Goal: Task Accomplishment & Management: Manage account settings

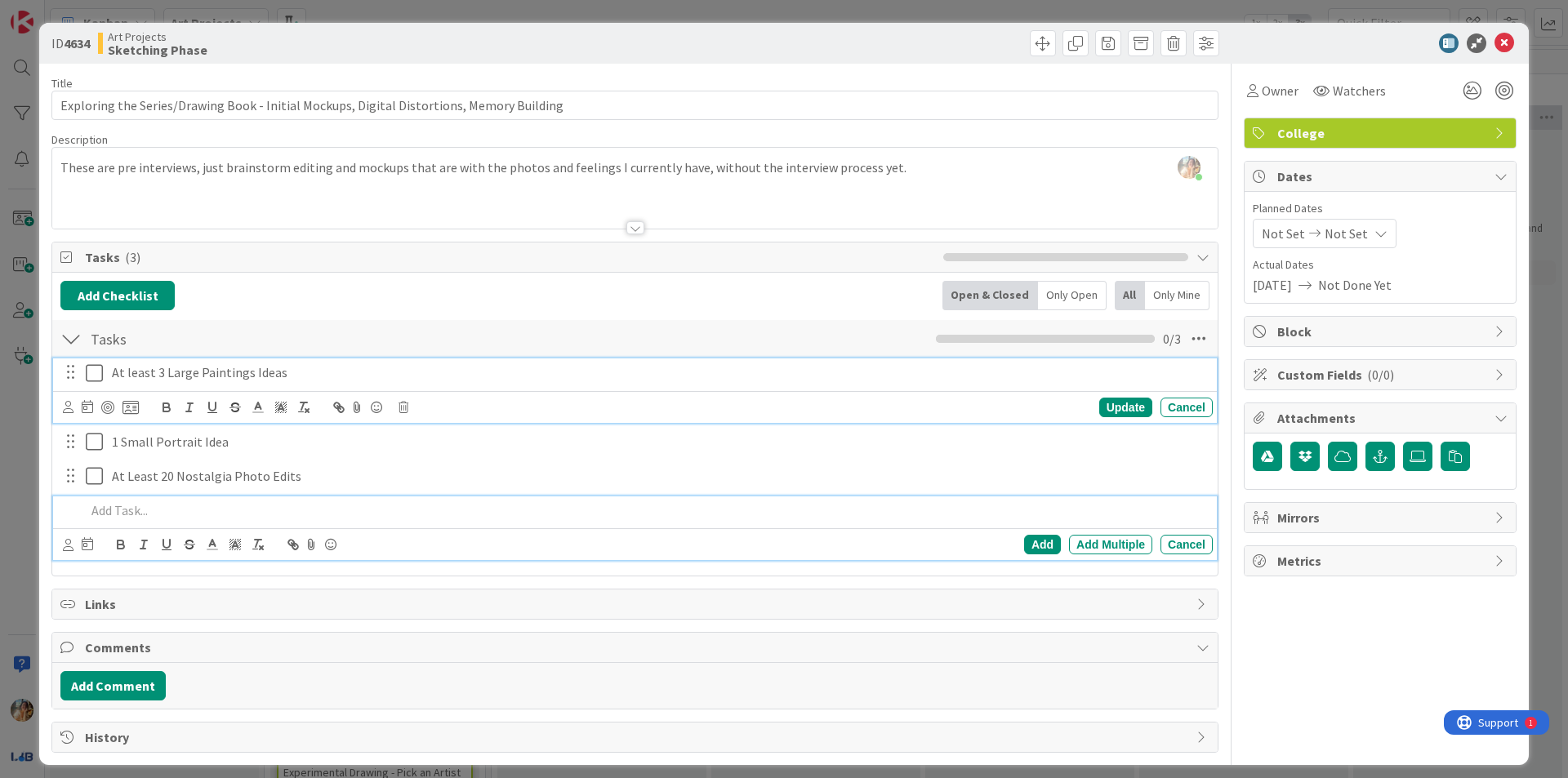
click at [101, 372] on icon at bounding box center [94, 373] width 17 height 20
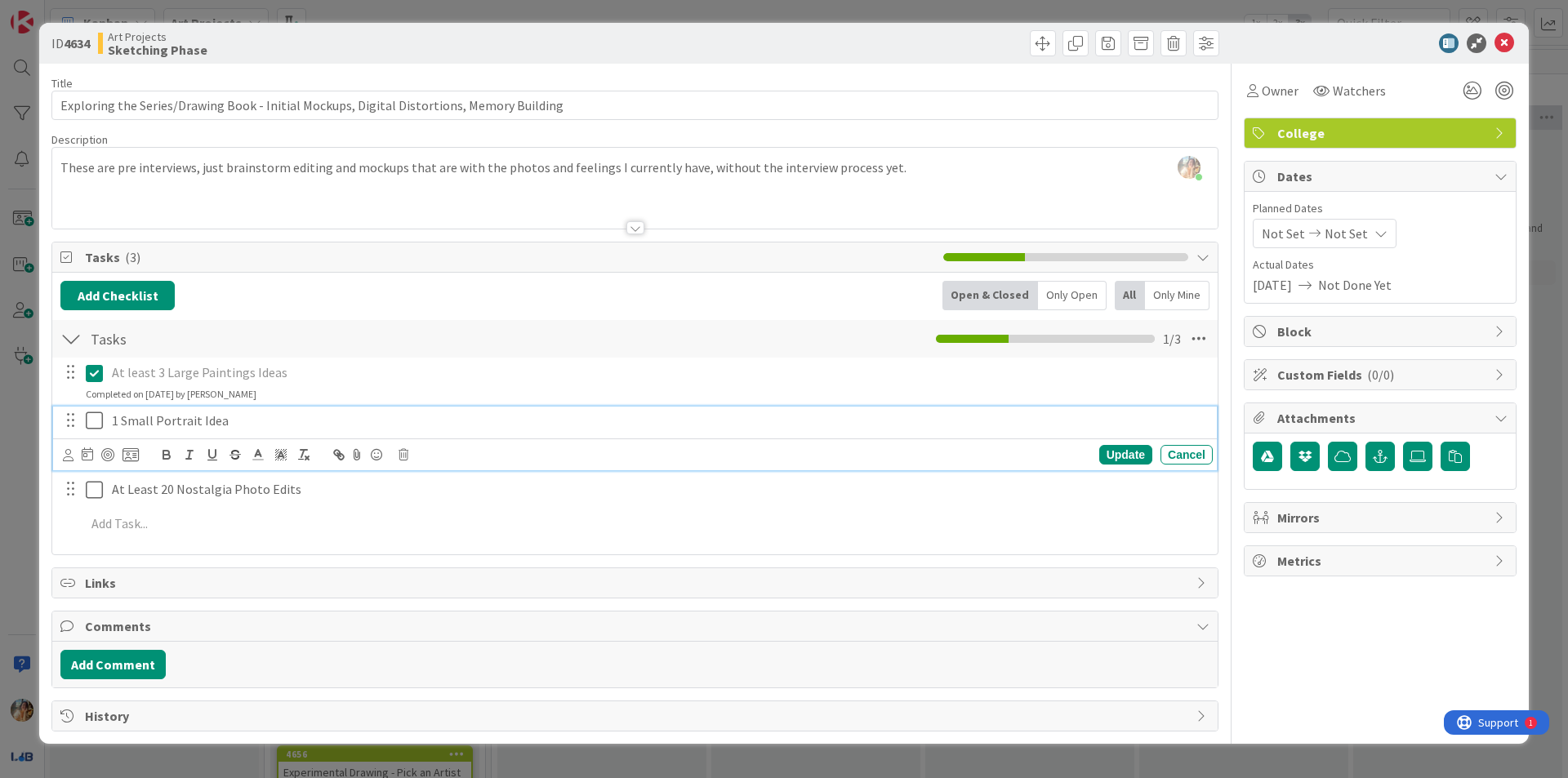
click at [218, 424] on p "1 Small Portrait Idea" at bounding box center [659, 420] width 1094 height 19
click at [228, 453] on icon "button" at bounding box center [235, 455] width 15 height 15
click at [95, 423] on icon at bounding box center [94, 420] width 17 height 20
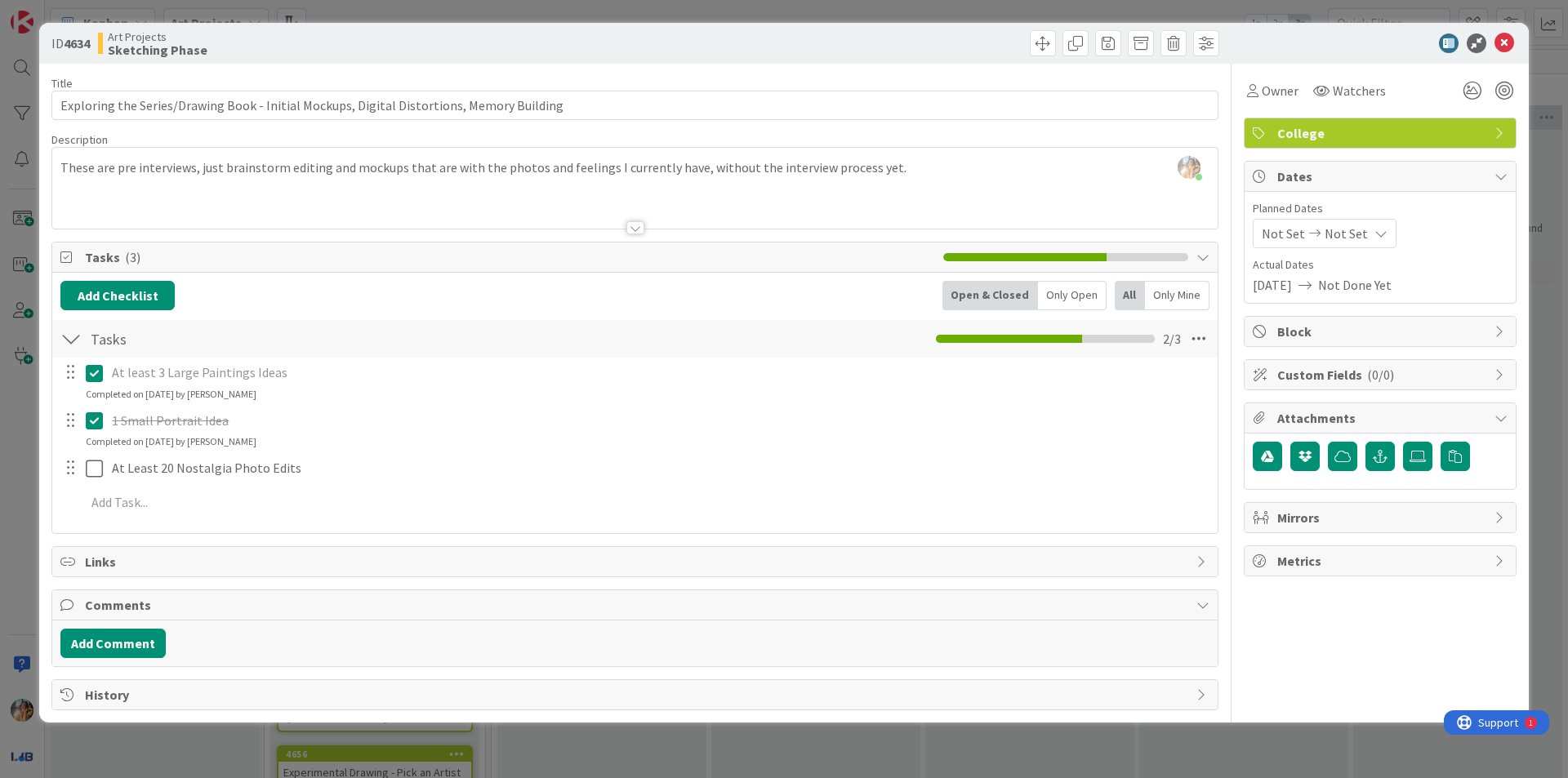
click at [244, 422] on p "1 Small Portrait Idea" at bounding box center [659, 420] width 1094 height 19
click at [96, 422] on icon at bounding box center [94, 420] width 17 height 20
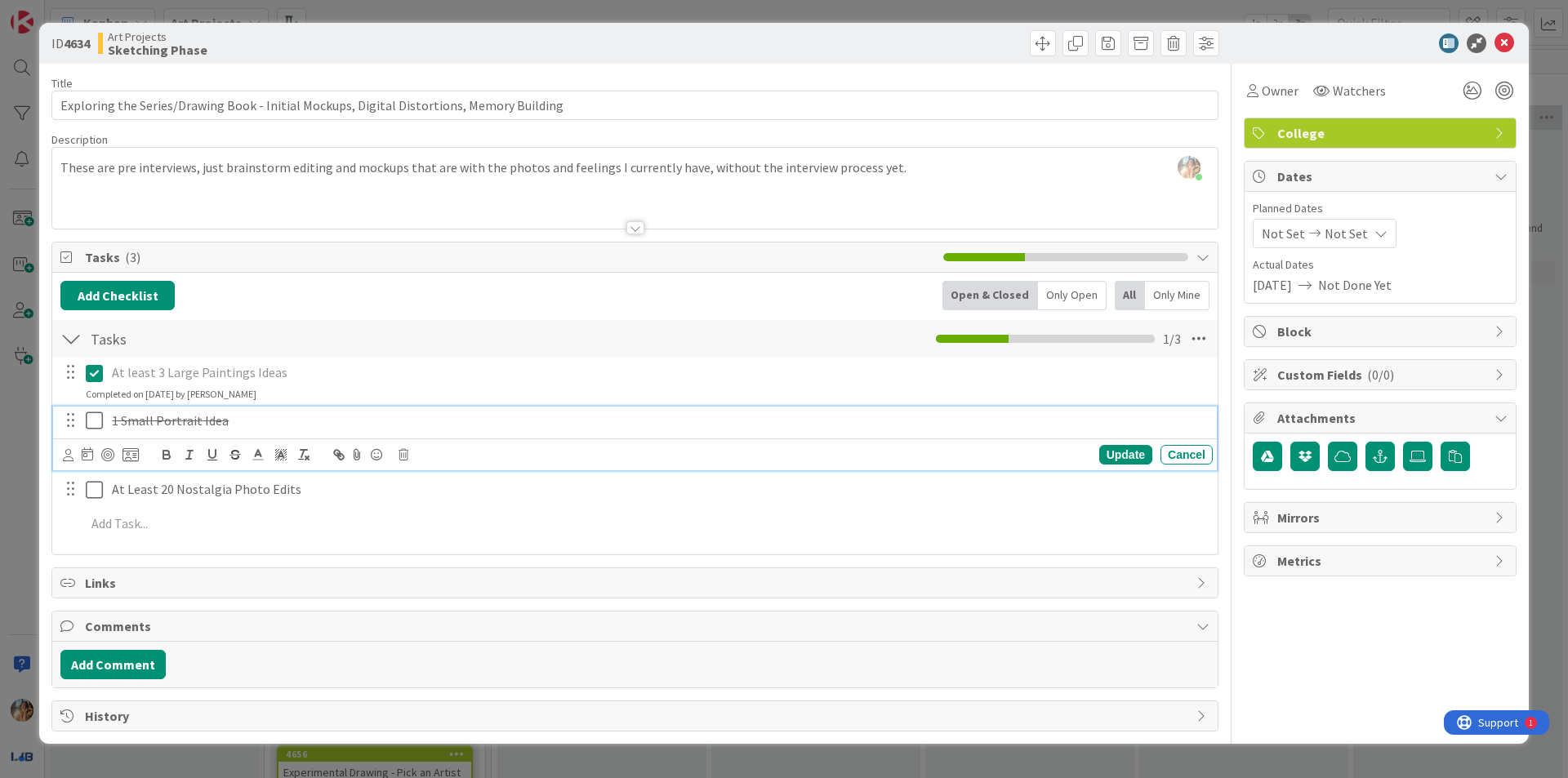
click at [410, 454] on div "Update Cancel" at bounding box center [637, 455] width 1150 height 23
click at [406, 453] on icon at bounding box center [403, 455] width 10 height 12
click at [425, 517] on div "Delete" at bounding box center [444, 524] width 60 height 30
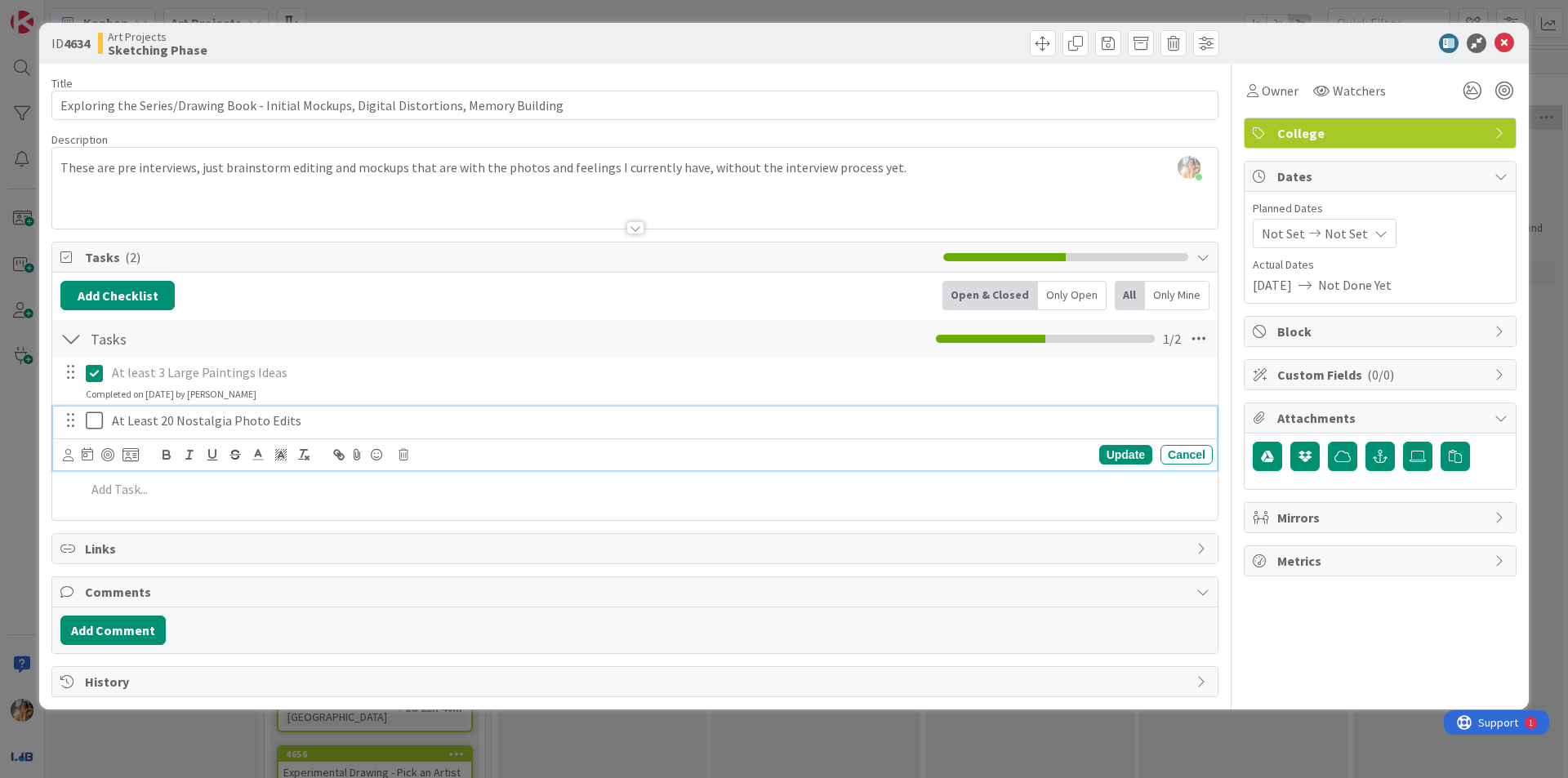
click at [322, 423] on p "At Least 20 Nostalgia Photo Edits" at bounding box center [659, 420] width 1094 height 19
click at [397, 458] on div "Update Cancel" at bounding box center [637, 455] width 1150 height 23
click at [398, 456] on icon at bounding box center [403, 455] width 10 height 12
click at [438, 524] on div "Delete" at bounding box center [444, 524] width 60 height 30
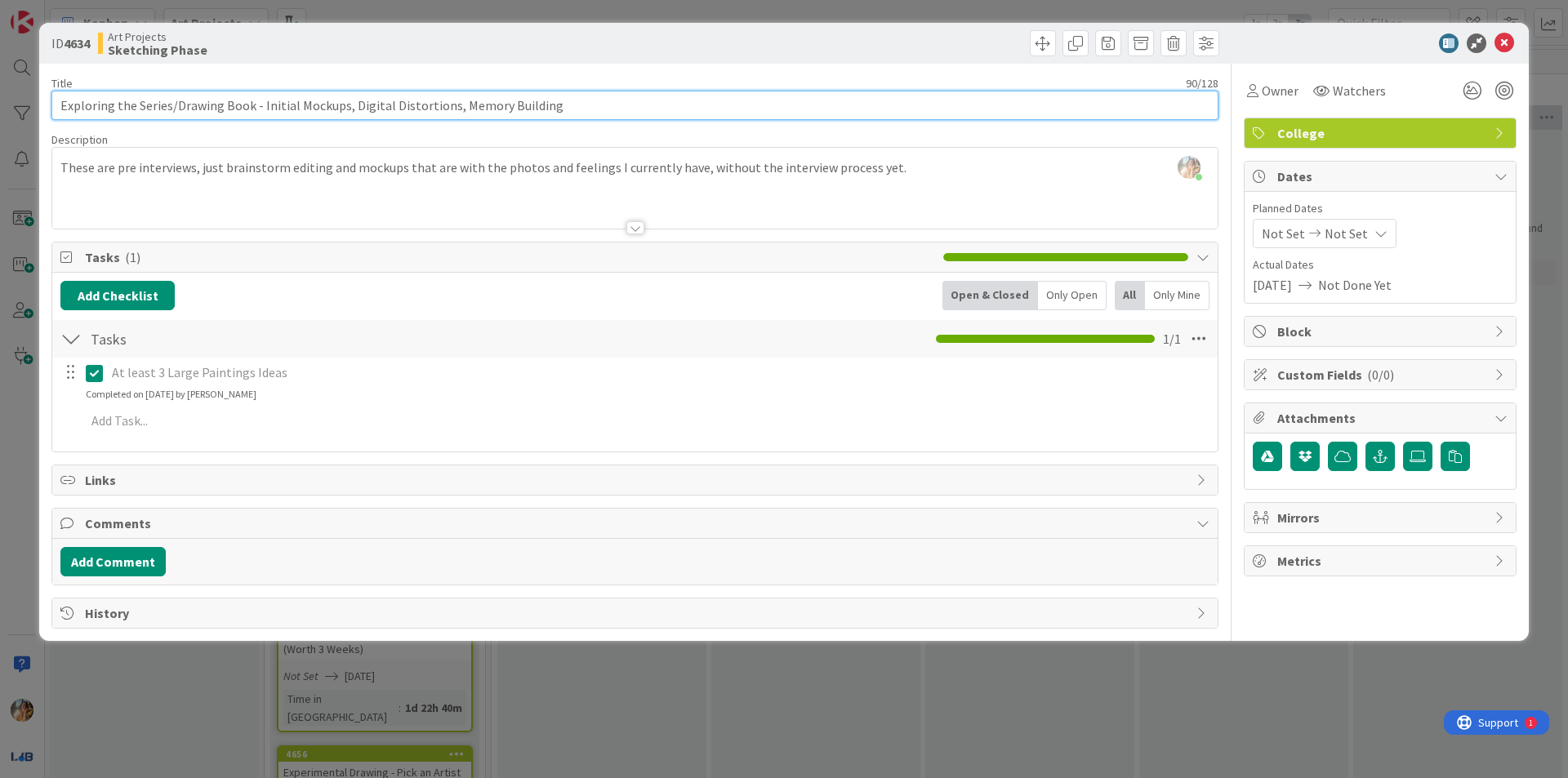
drag, startPoint x: 579, startPoint y: 114, endPoint x: 631, endPoint y: 106, distance: 52.6
click at [631, 106] on input "Exploring the Series/Drawing Book - Initial Mockups, Digital Distortions, Memor…" at bounding box center [634, 105] width 1167 height 30
drag, startPoint x: 247, startPoint y: 105, endPoint x: 166, endPoint y: 110, distance: 81.2
click at [166, 110] on input "Exploring the Series/Drawing Book - Initial Mockups, Digital Distortions, Memor…" at bounding box center [634, 105] width 1167 height 30
drag, startPoint x: 526, startPoint y: 105, endPoint x: 214, endPoint y: 108, distance: 312.0
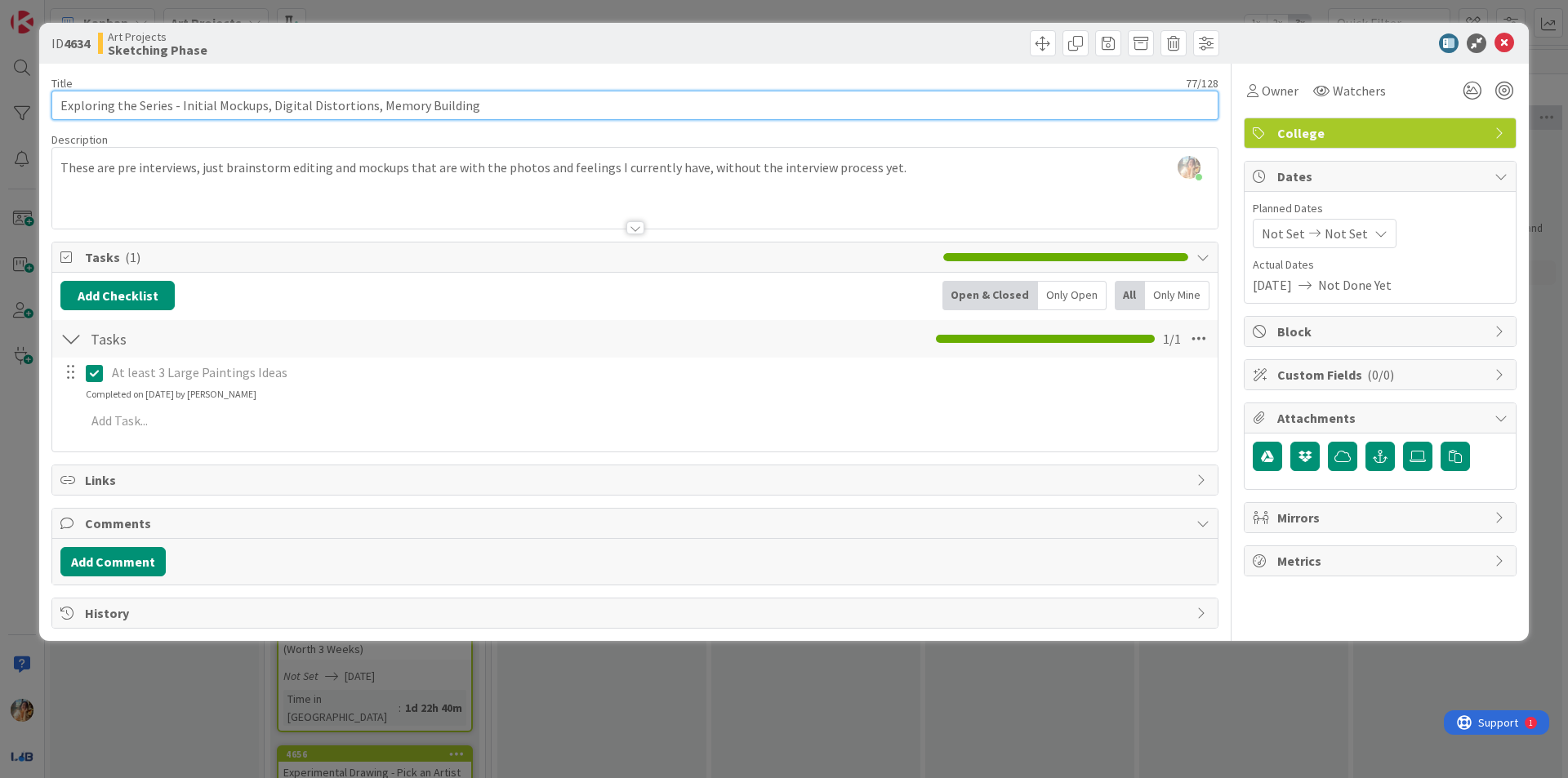
click at [214, 108] on input "Exploring the Series - Initial Mockups, Digital Distortions, Memory Building" at bounding box center [634, 105] width 1167 height 30
type input "Exploring the Series - Initial 3 Painting Mockups"
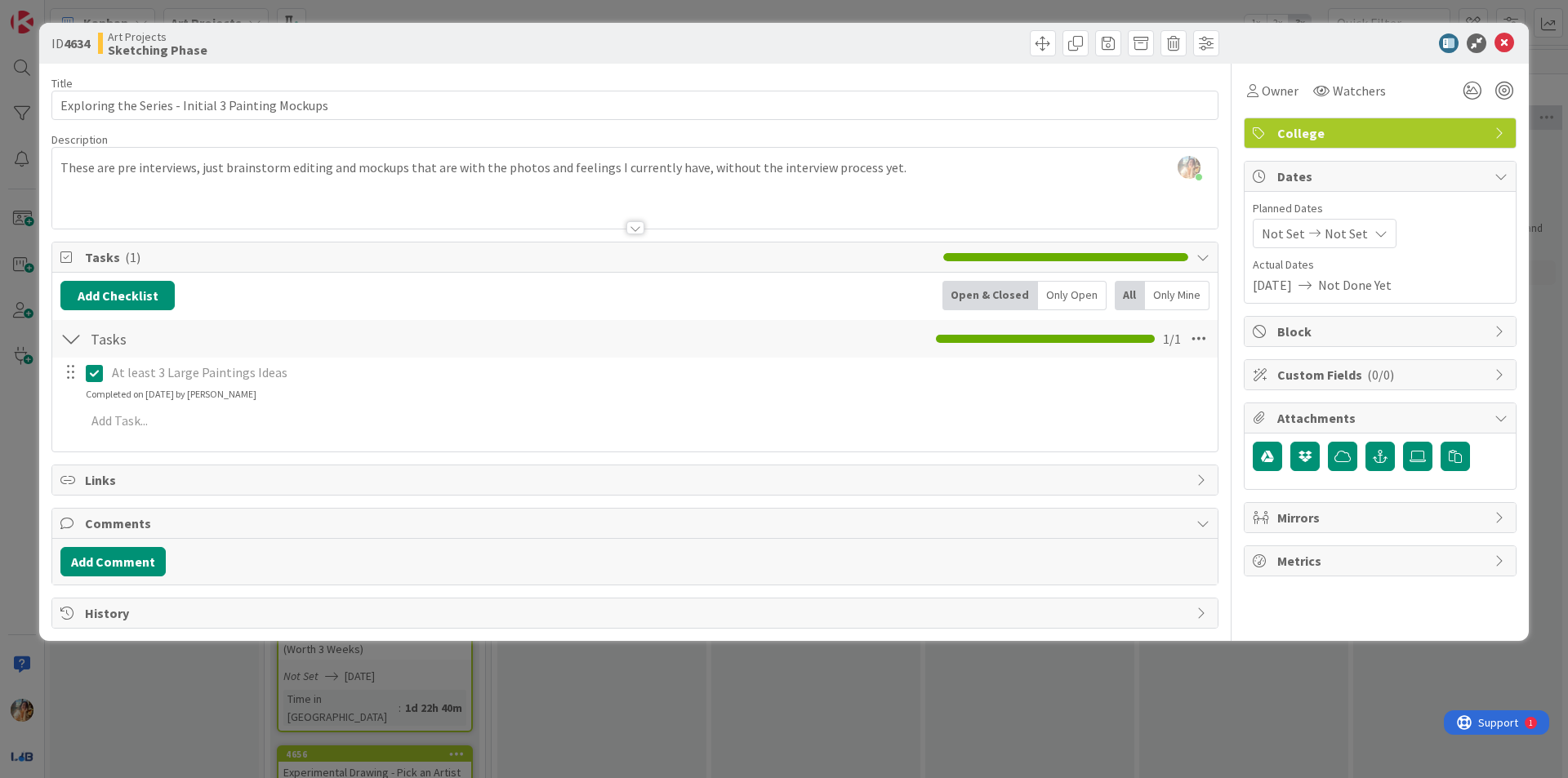
click at [0, 419] on div "ID 4634 Art Projects Sketching Phase Title 49 / 128 Exploring the Series - Init…" at bounding box center [784, 389] width 1568 height 778
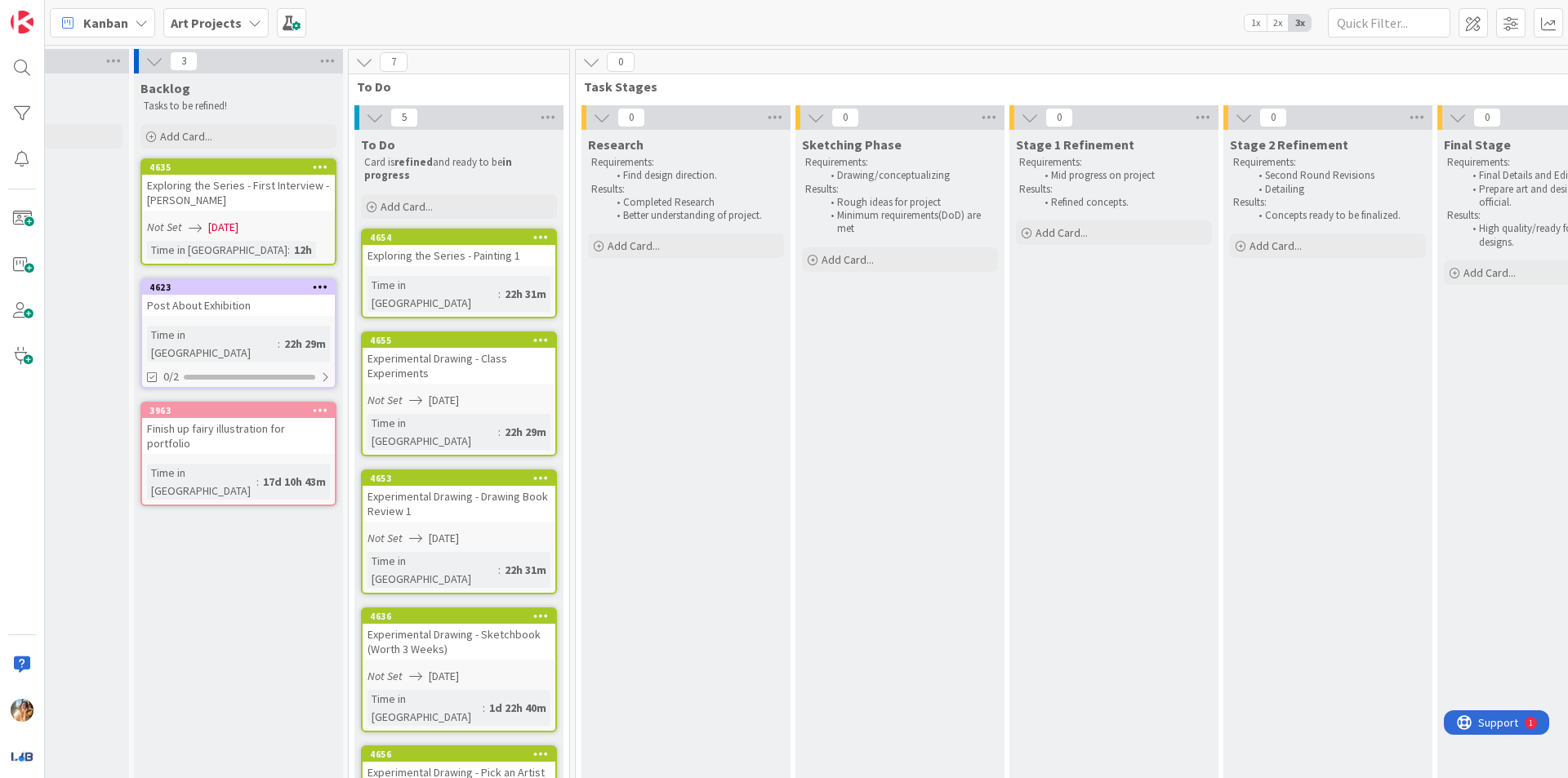
scroll to position [0, 14]
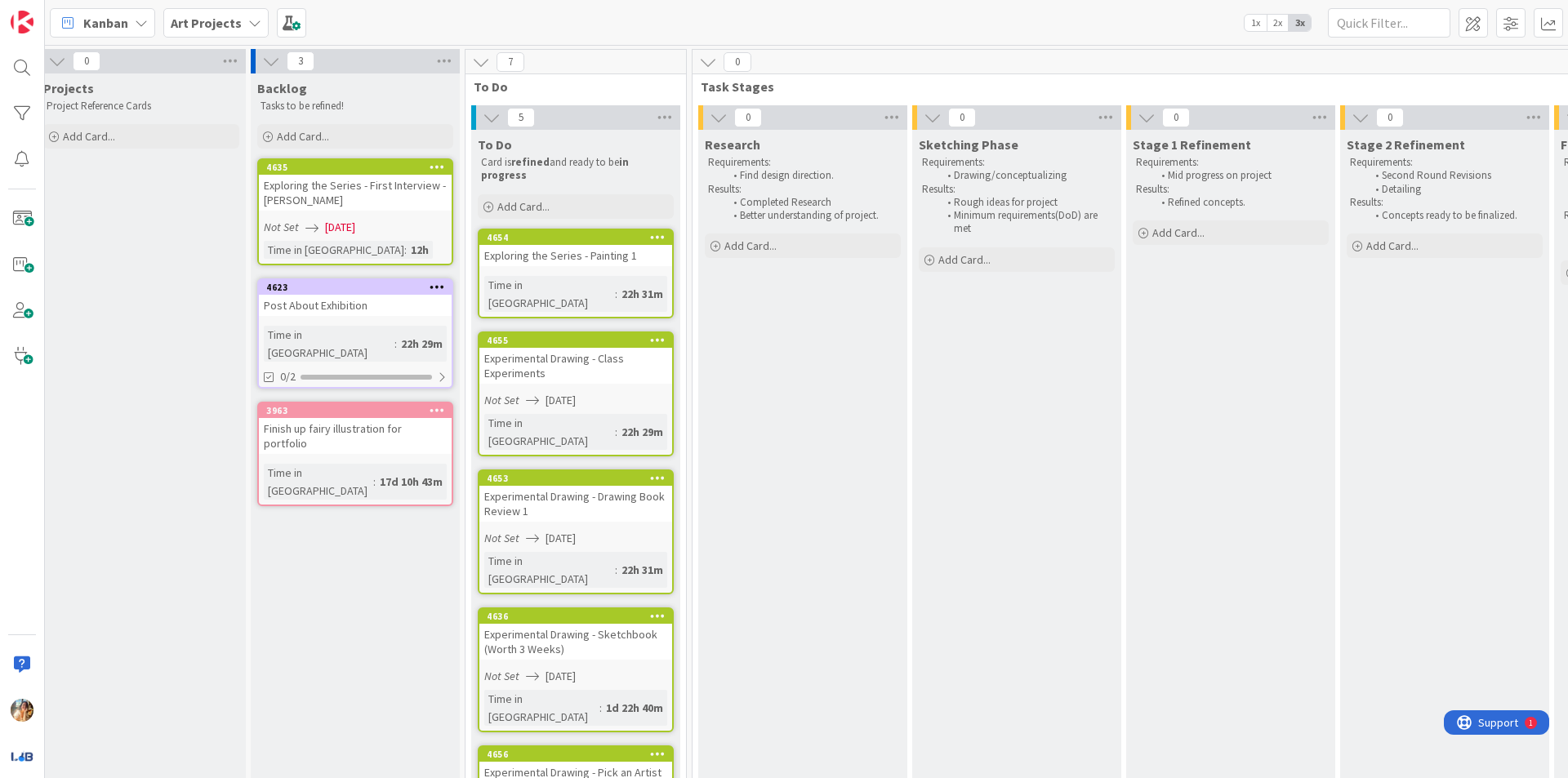
click at [578, 256] on div "Exploring the Series - Painting 1" at bounding box center [575, 255] width 193 height 21
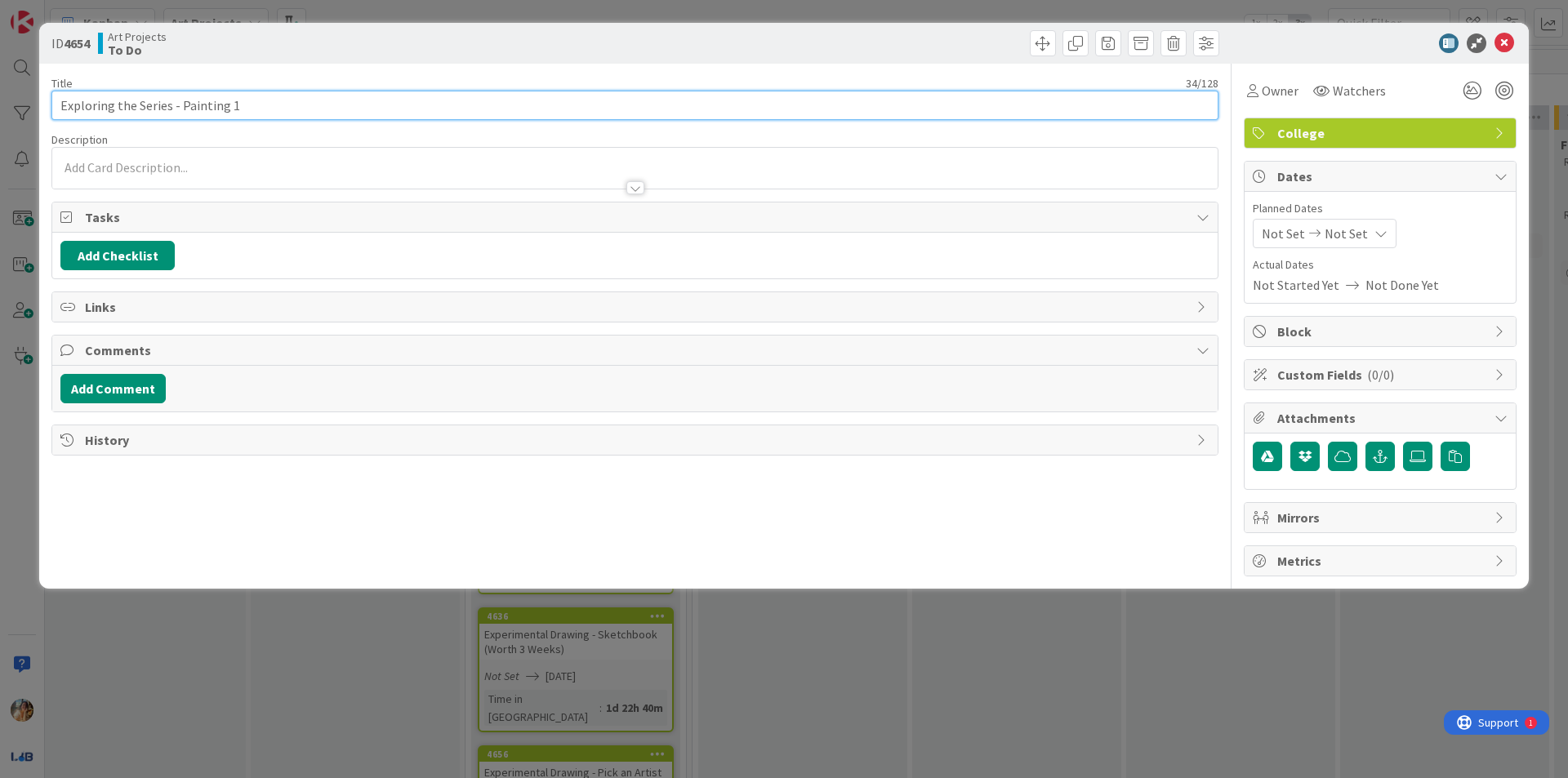
drag, startPoint x: 242, startPoint y: 101, endPoint x: 178, endPoint y: 104, distance: 64.1
click at [178, 104] on input "Exploring the Series - Painting 1" at bounding box center [634, 105] width 1167 height 30
type input "Exploring the Series - Painting 1"
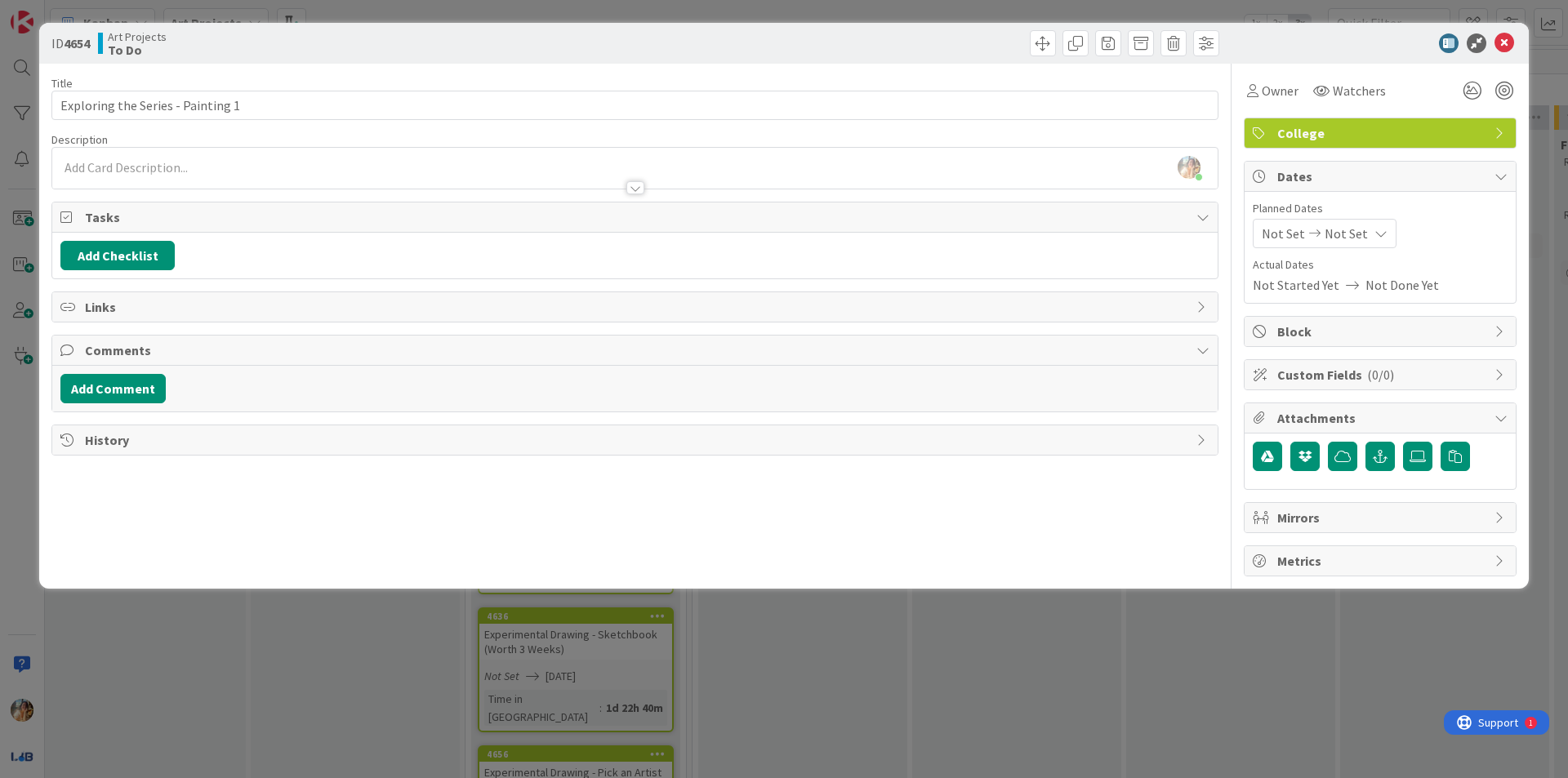
click at [908, 664] on div "ID 4654 Art Projects To Do Title 34 / 128 Exploring the Series - Painting 1 Des…" at bounding box center [784, 389] width 1568 height 778
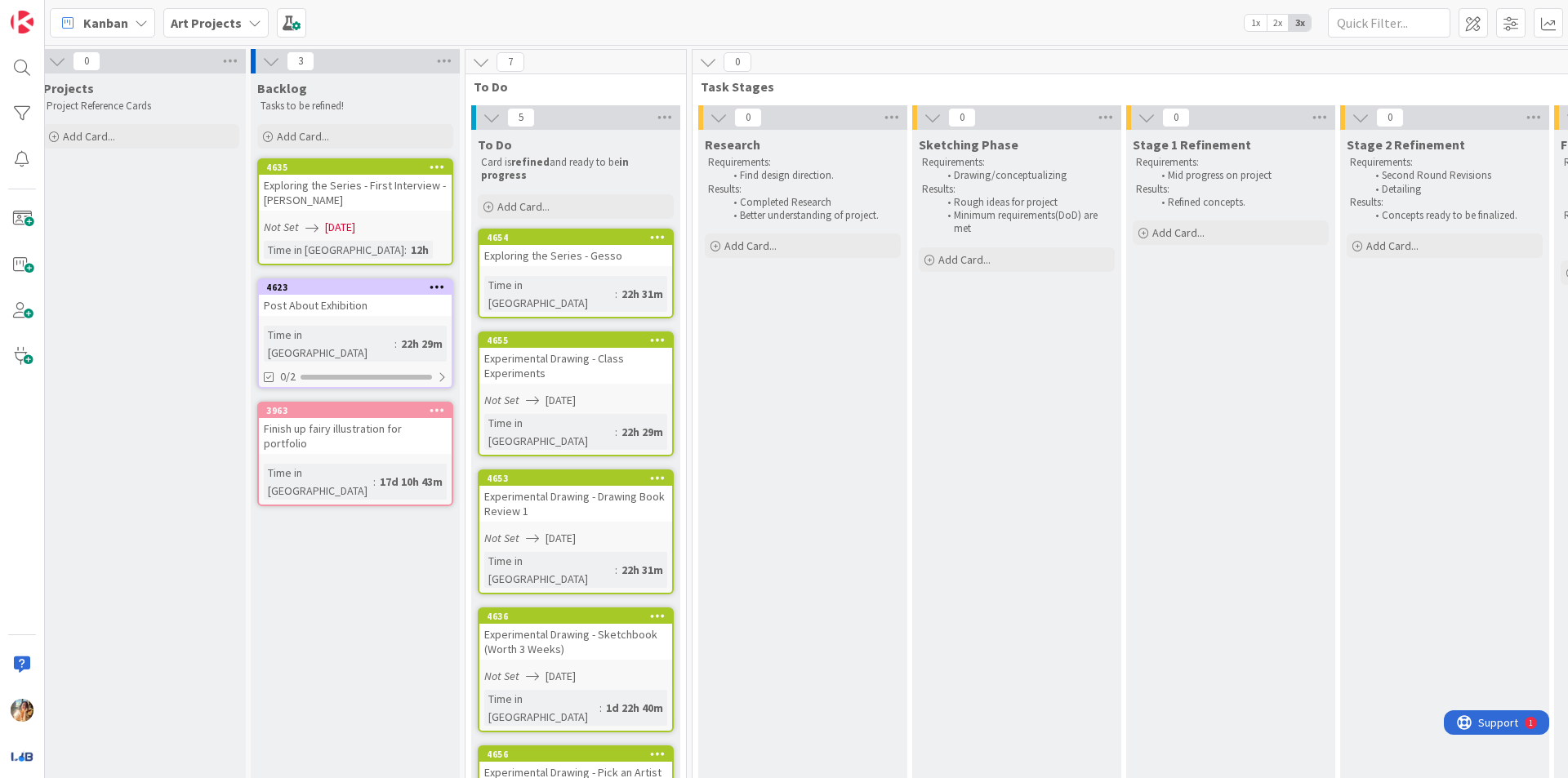
click at [660, 232] on icon at bounding box center [657, 237] width 16 height 12
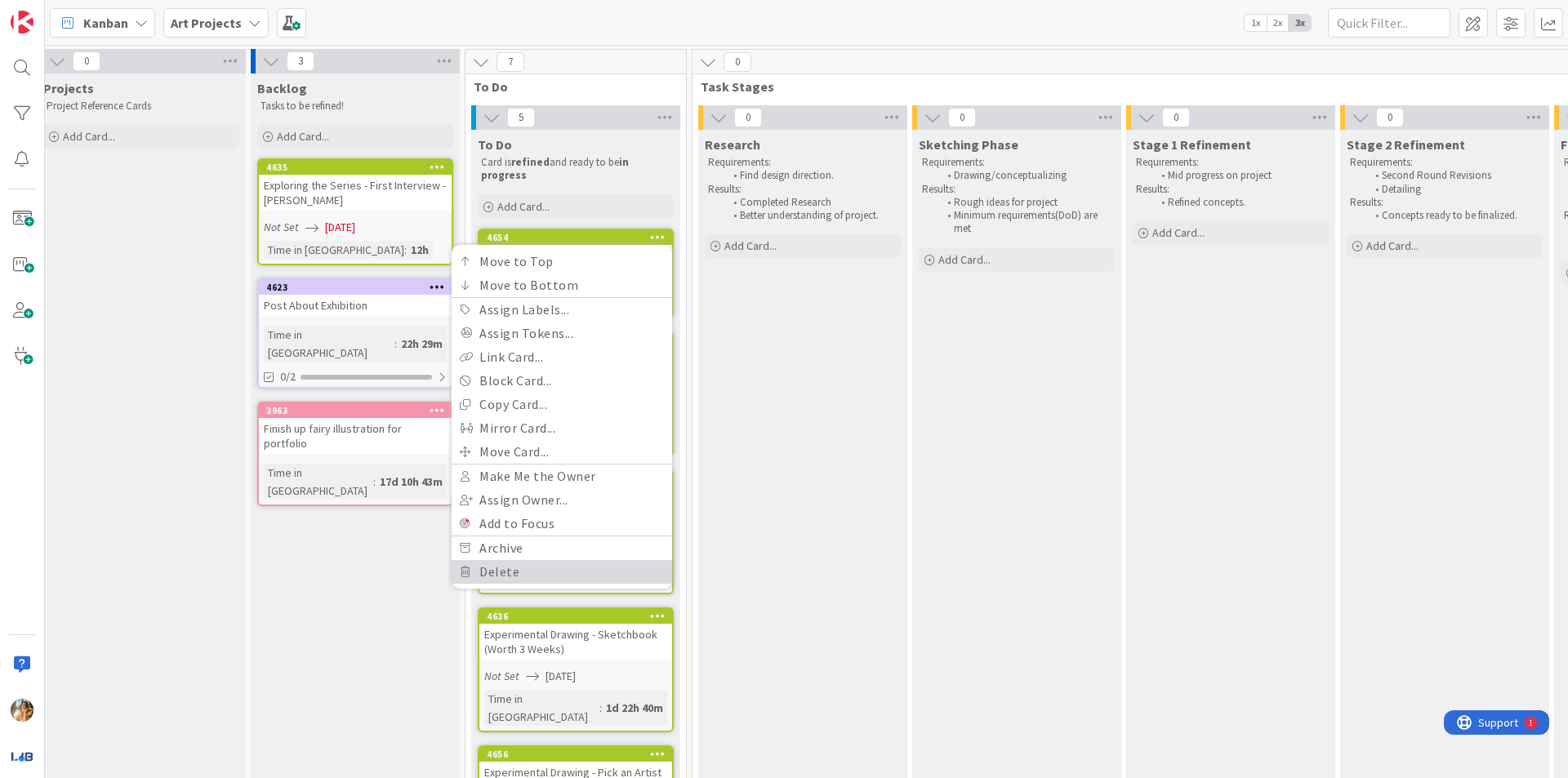
click at [522, 572] on link "Delete" at bounding box center [561, 571] width 220 height 24
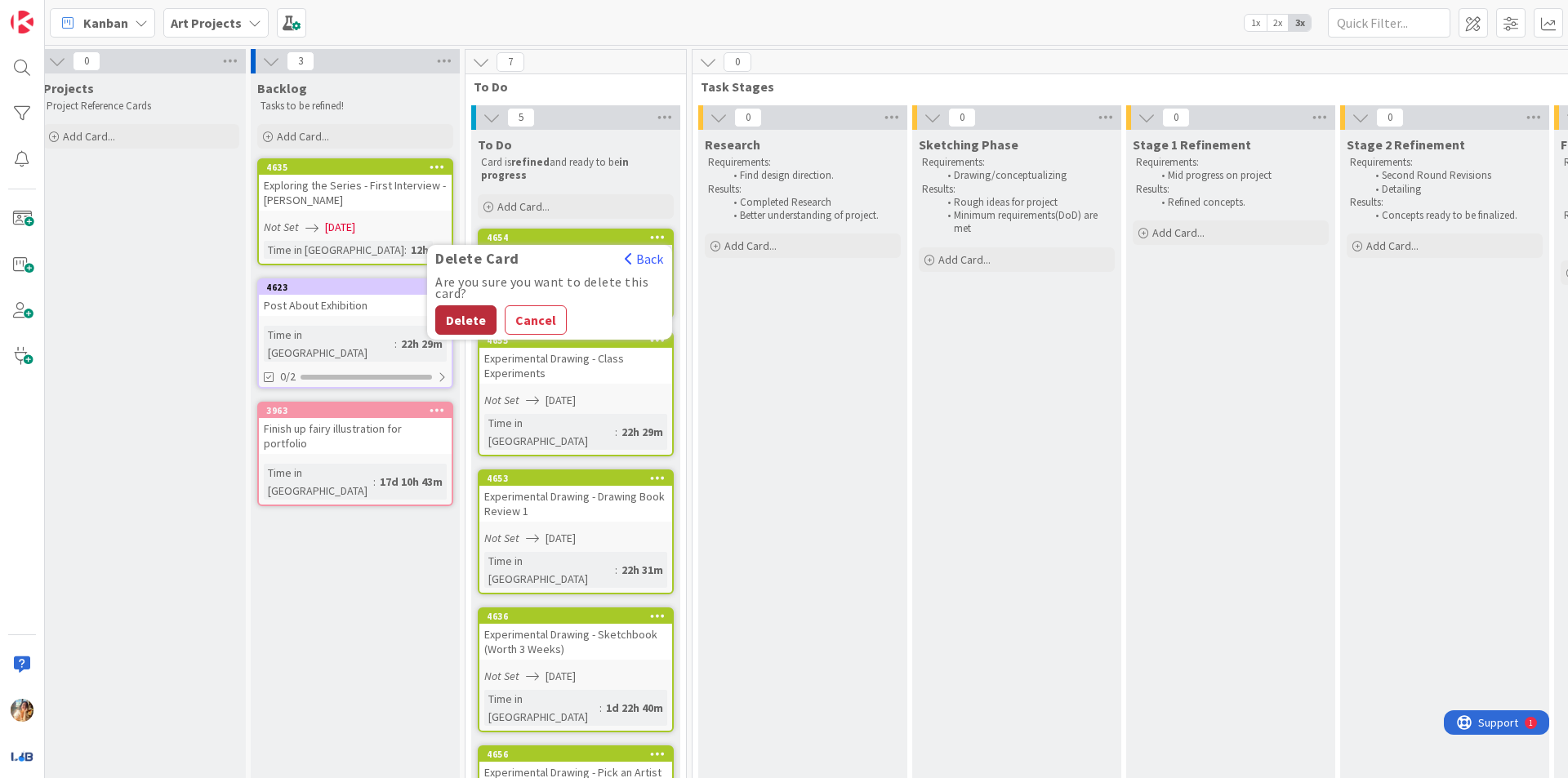
click at [471, 328] on button "Delete" at bounding box center [466, 320] width 61 height 30
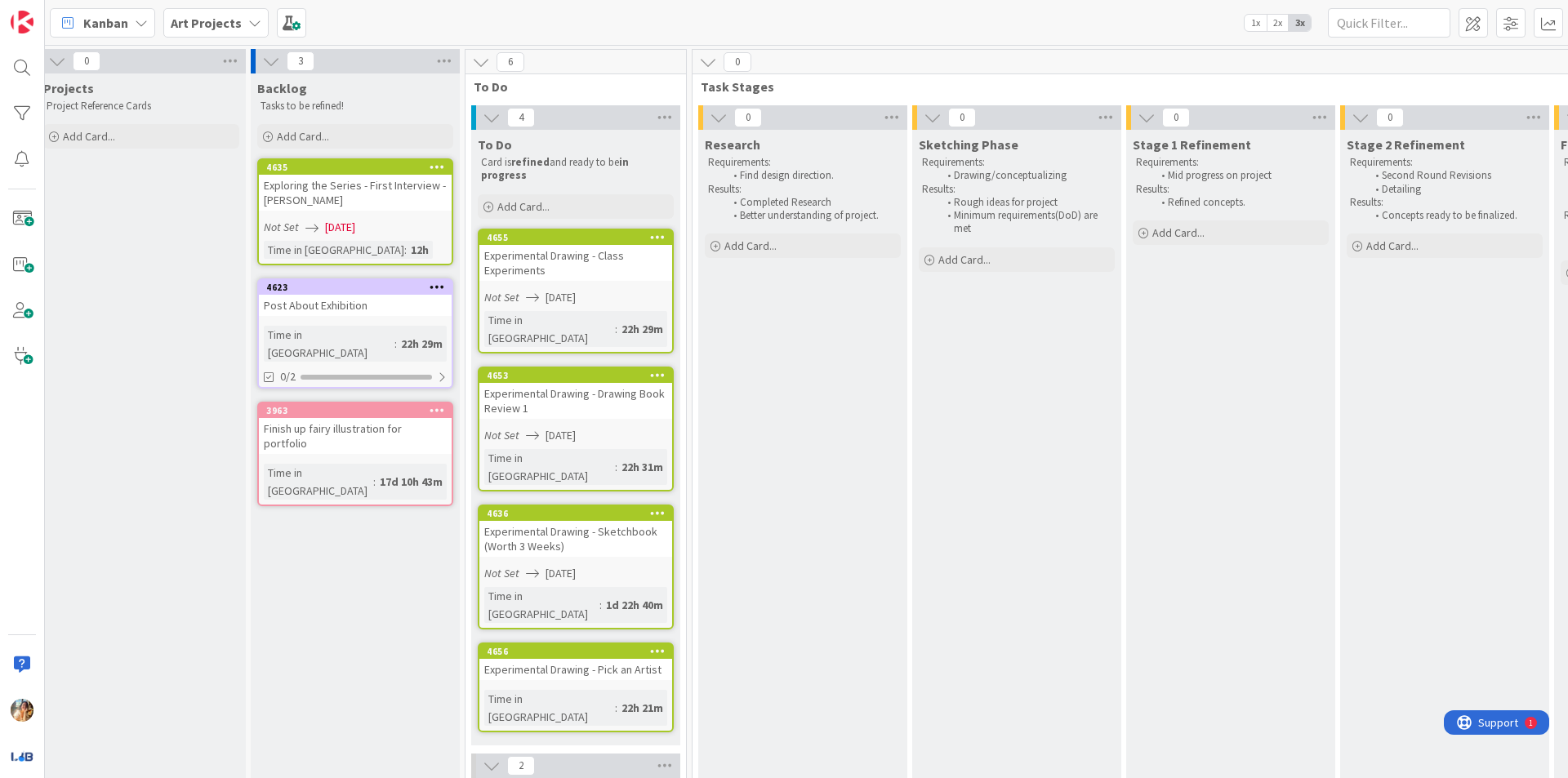
click at [368, 194] on div "Exploring the Series - First Interview - [PERSON_NAME]" at bounding box center [355, 193] width 193 height 36
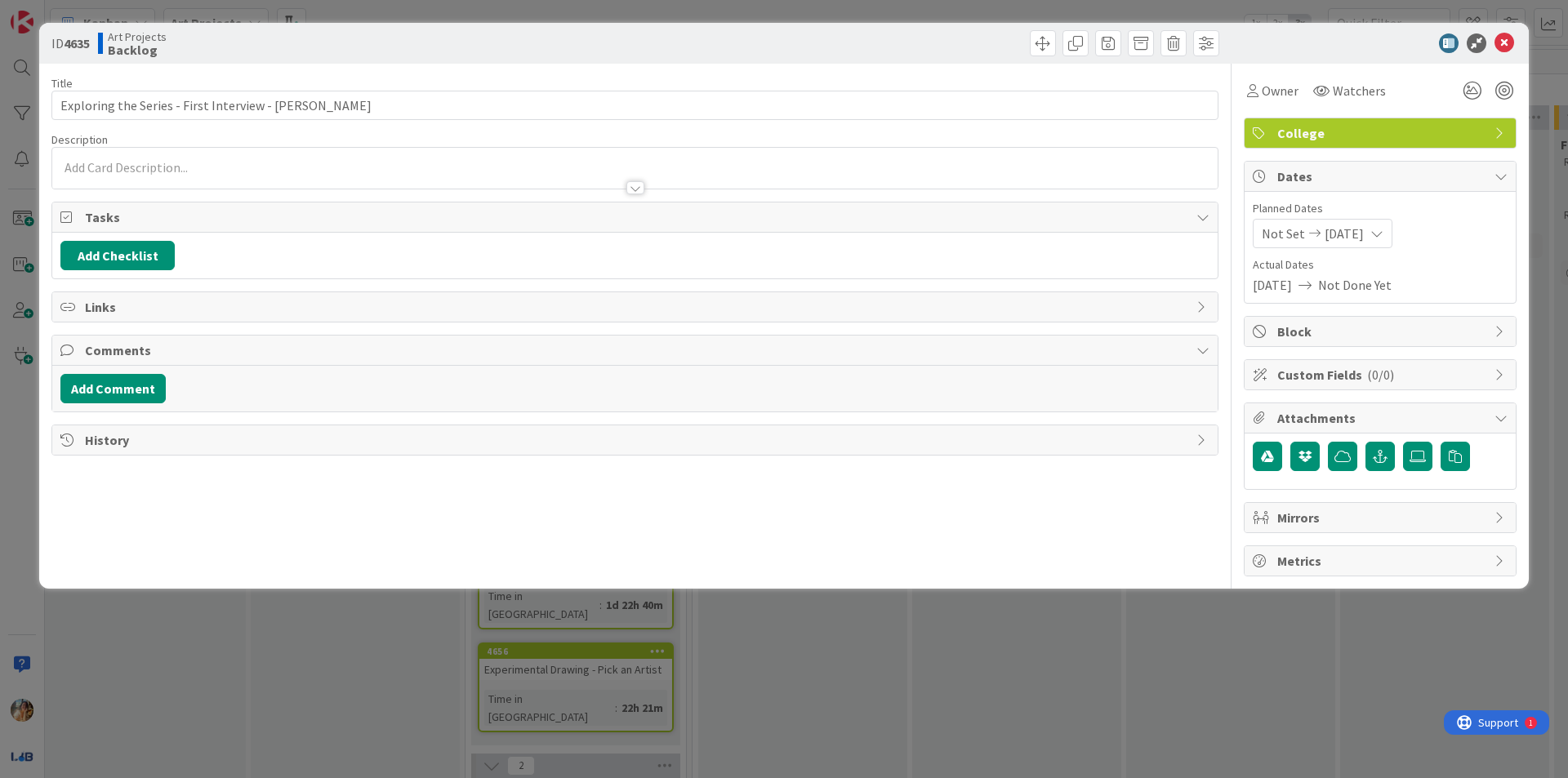
click at [1340, 233] on span "[DATE]" at bounding box center [1345, 233] width 40 height 20
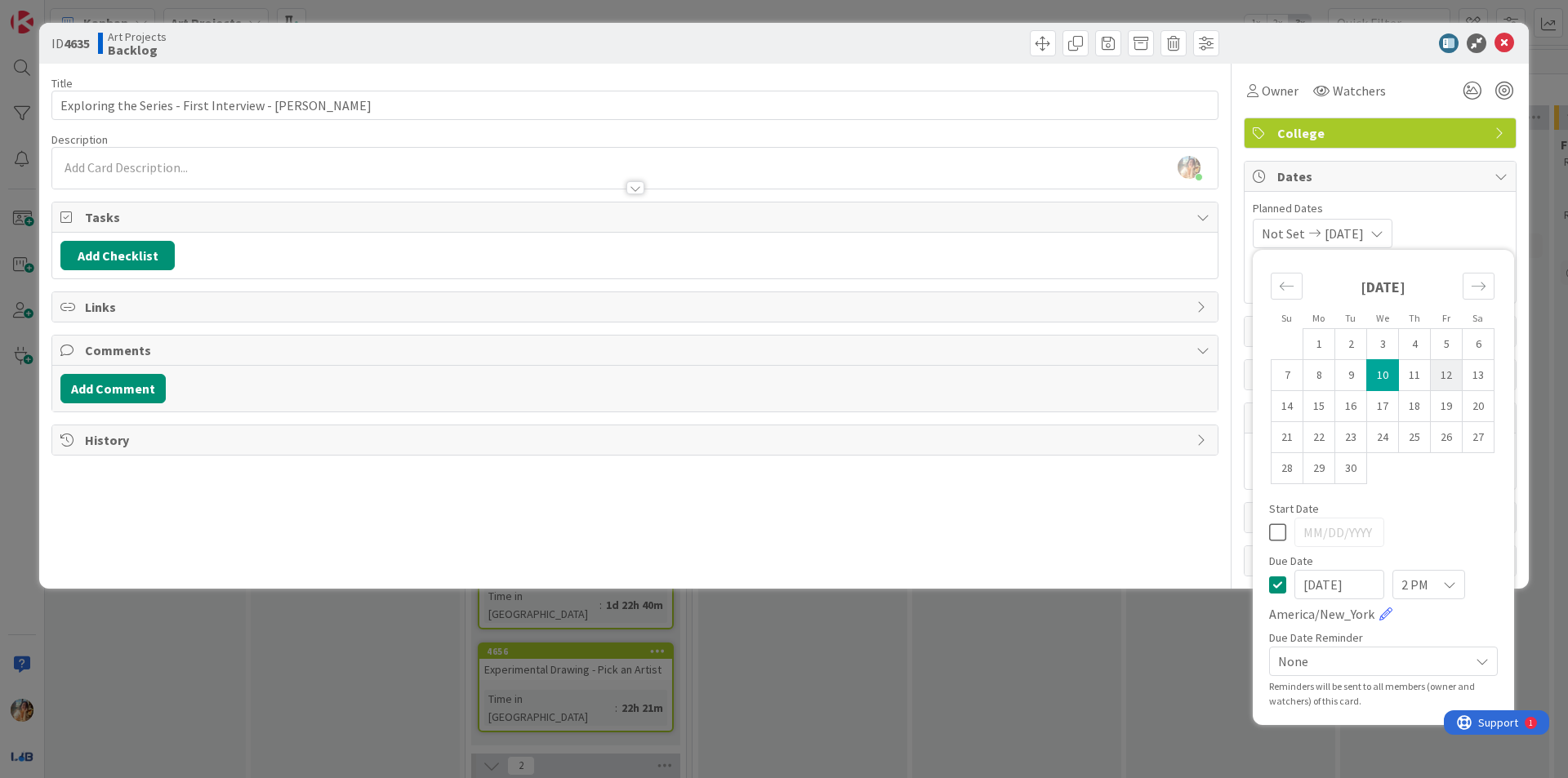
click at [1444, 374] on td "12" at bounding box center [1446, 376] width 32 height 31
type input "[DATE]"
click at [988, 635] on div "ID 4635 Art Projects Backlog Title 46 / 128 Exploring the Series - First Interv…" at bounding box center [784, 389] width 1568 height 778
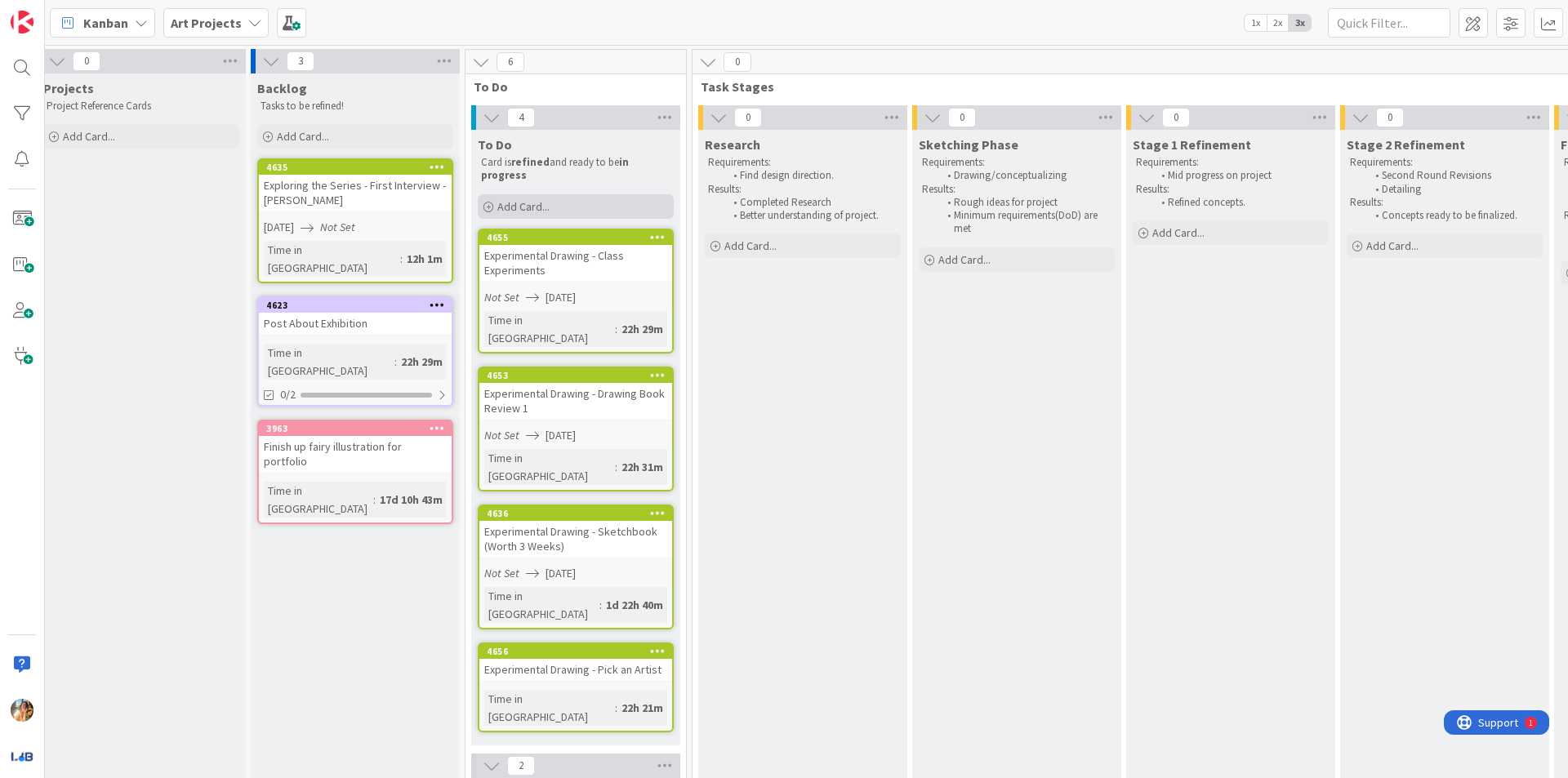
click at [589, 214] on div "Add Card..." at bounding box center [575, 207] width 196 height 25
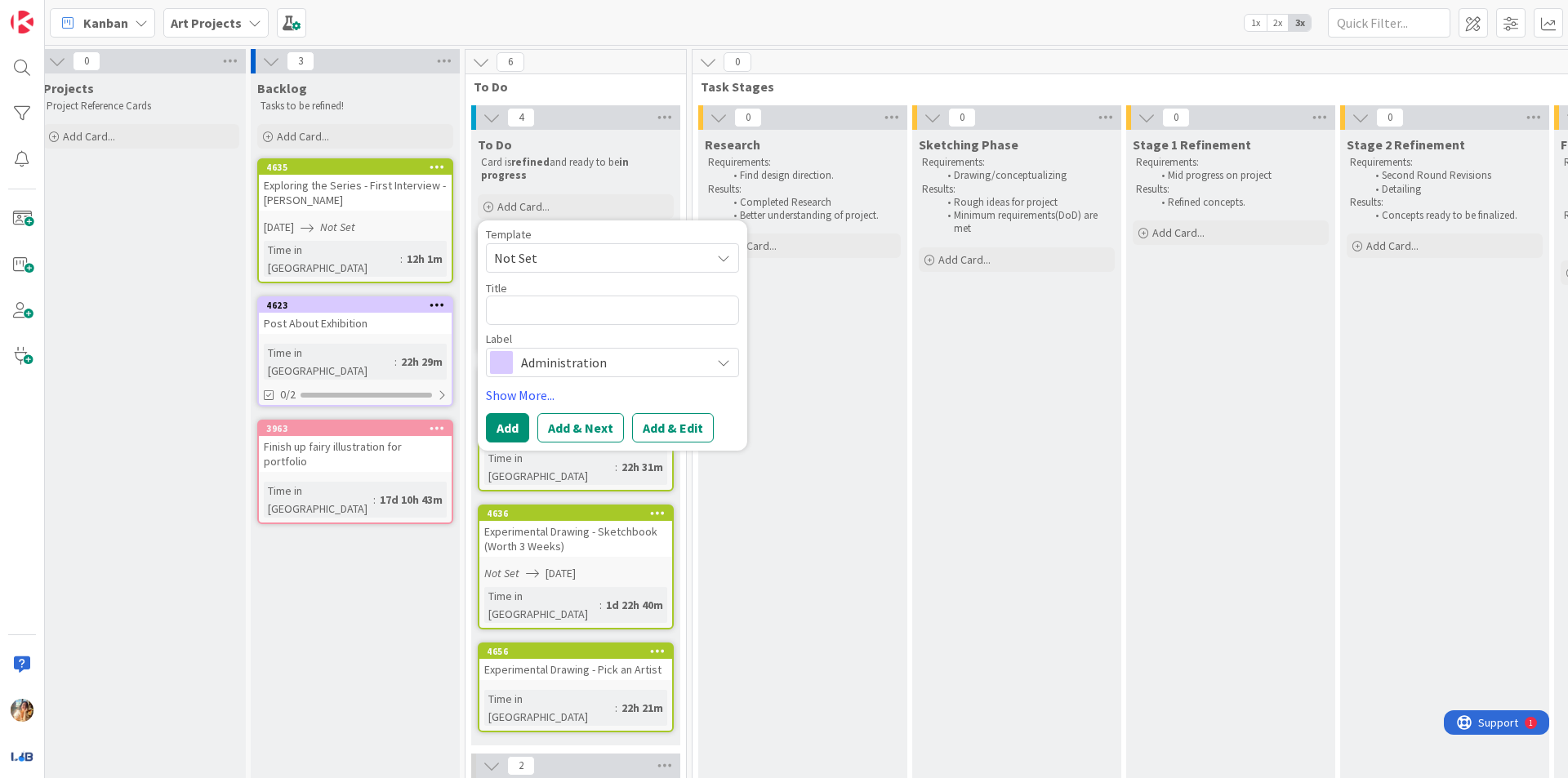
click at [586, 366] on span "Administration" at bounding box center [612, 363] width 181 height 23
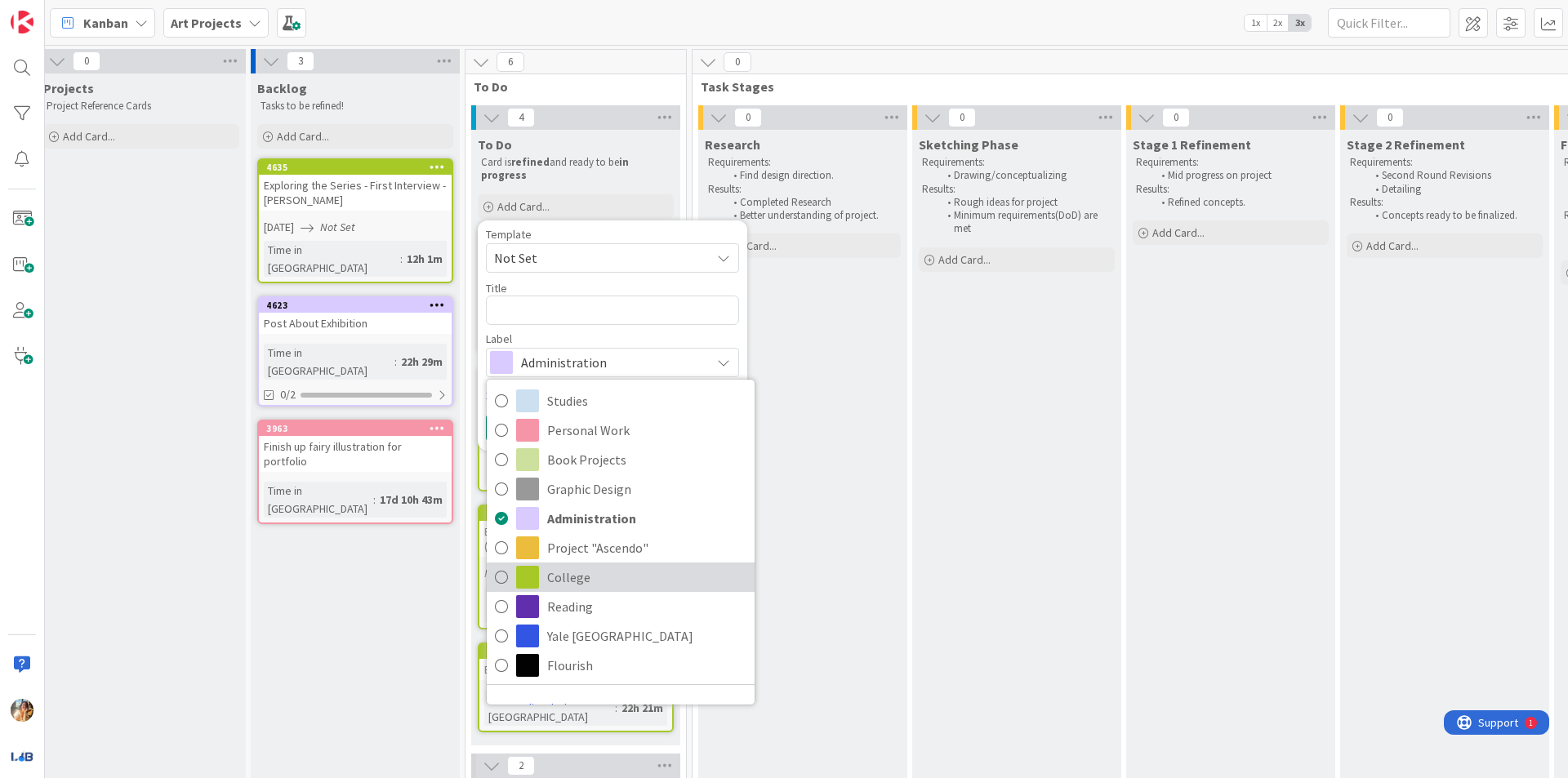
click at [631, 567] on span "College" at bounding box center [647, 577] width 200 height 25
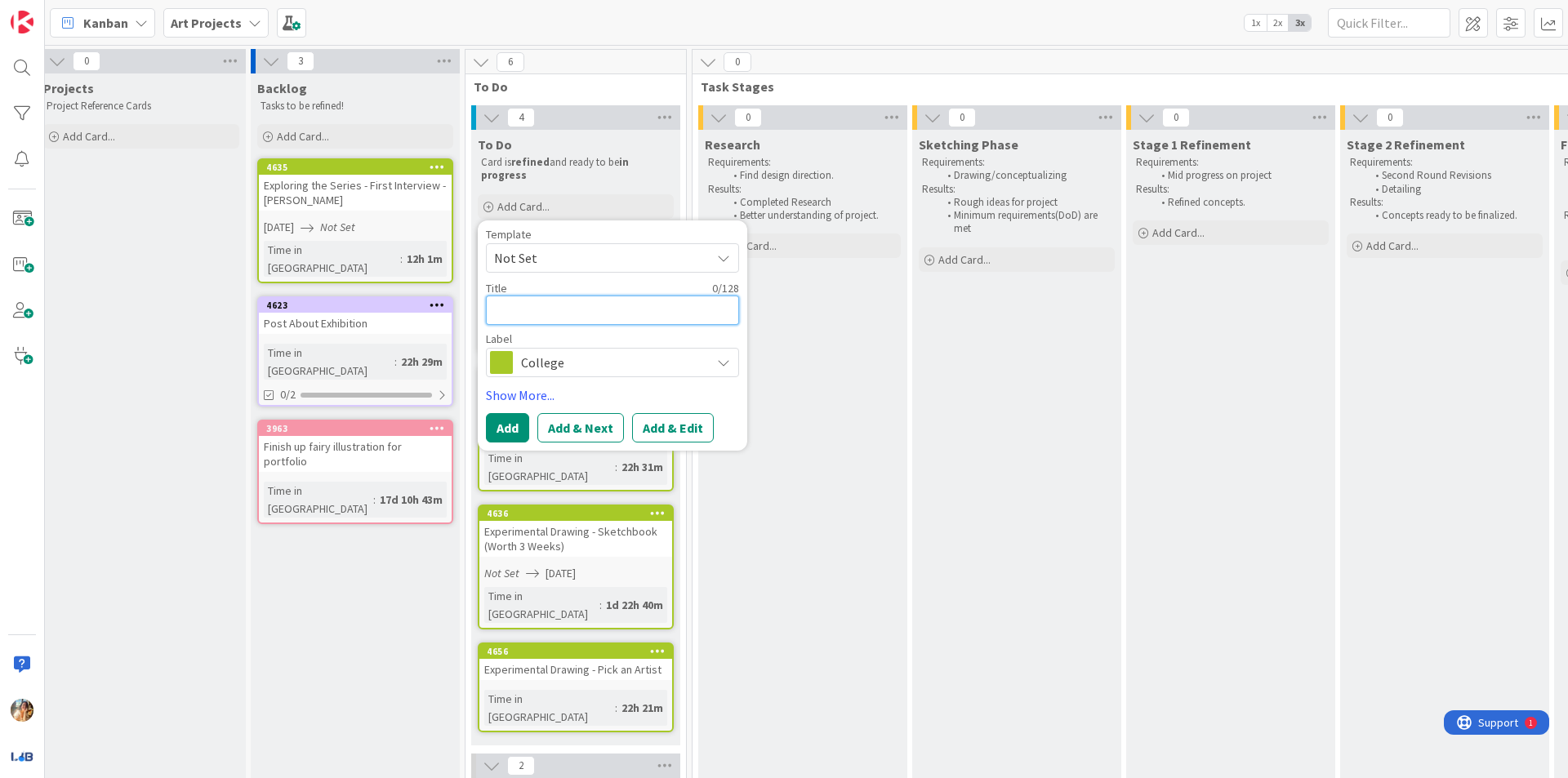
click at [654, 299] on textarea at bounding box center [612, 311] width 253 height 30
type textarea "x"
type textarea "E"
type textarea "x"
type textarea "Ex"
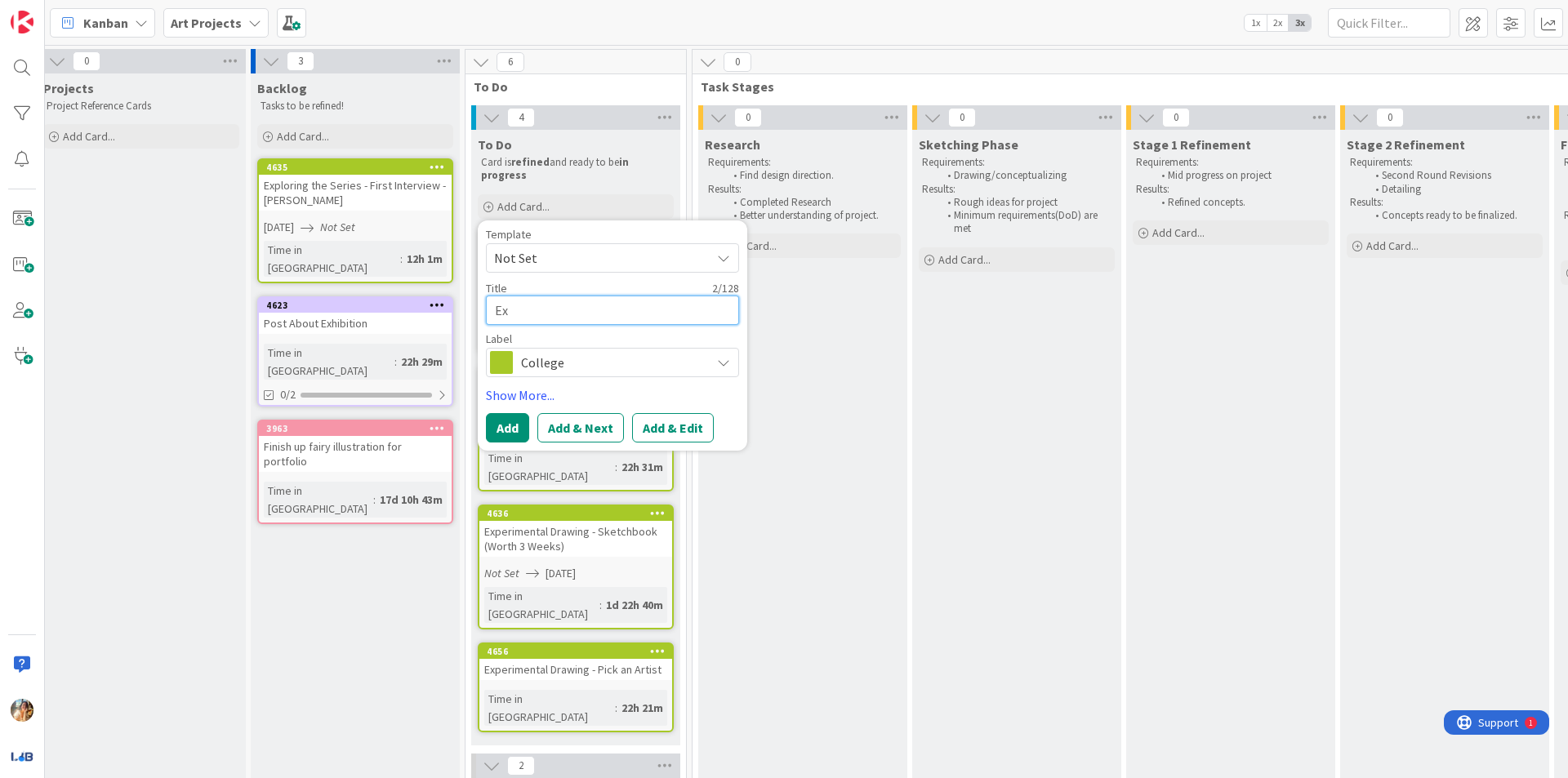
type textarea "x"
type textarea "Exp"
type textarea "x"
type textarea "Expl"
type textarea "x"
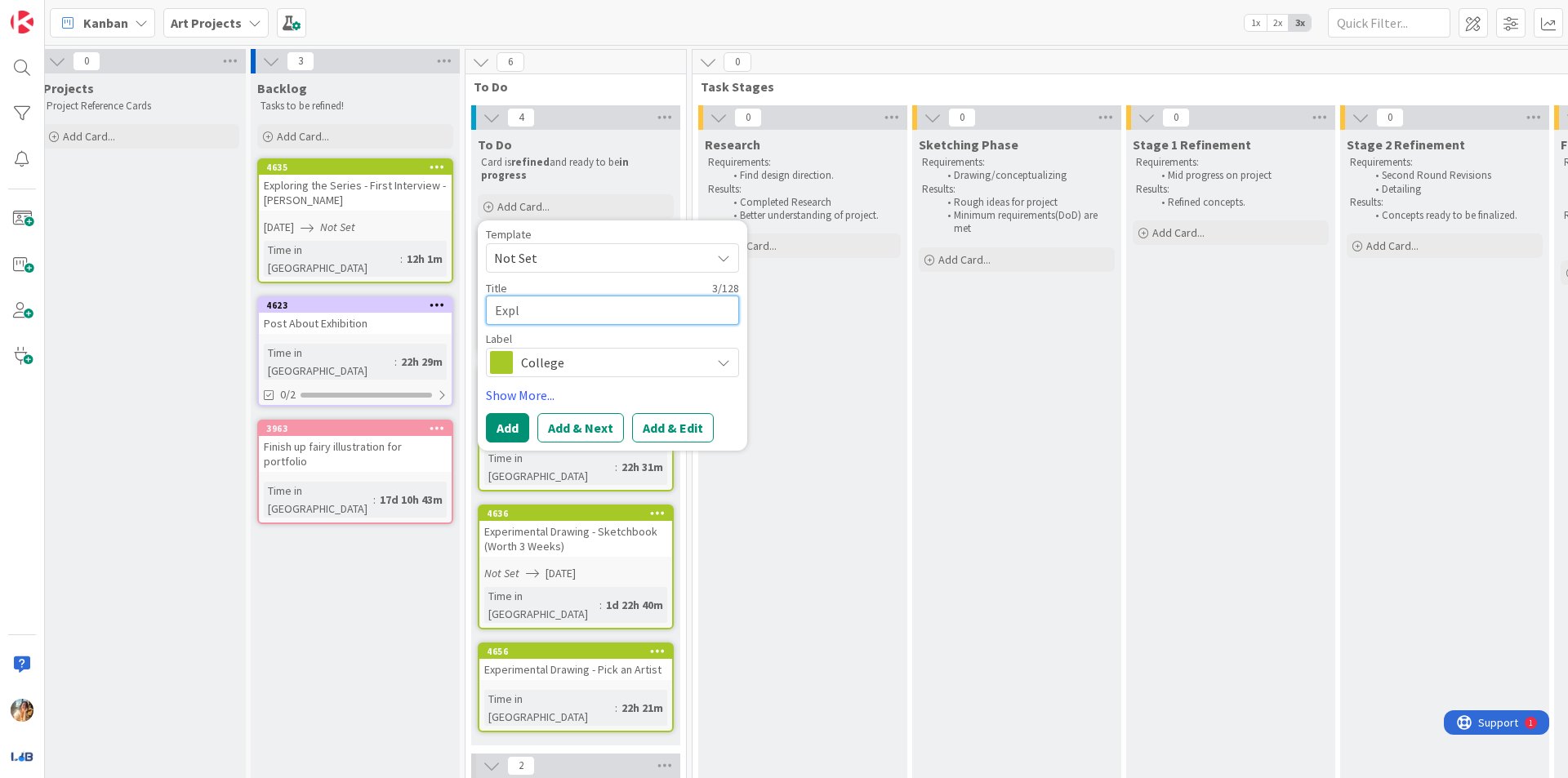
type textarea "Explo"
type textarea "x"
type textarea "Explor"
type textarea "x"
type textarea "Explori"
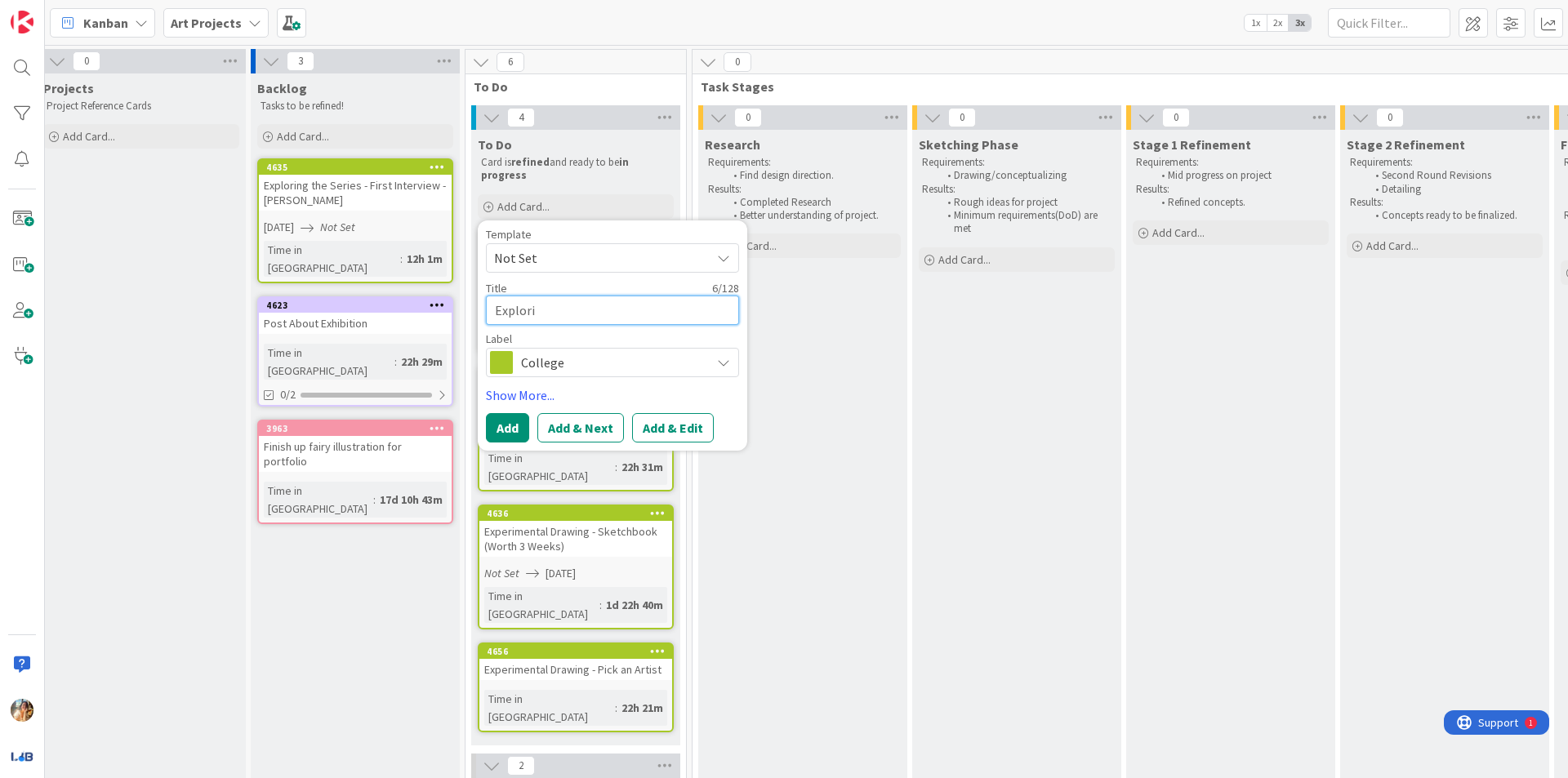
type textarea "x"
type textarea "Exploring"
type textarea "x"
type textarea "Exploring"
type textarea "x"
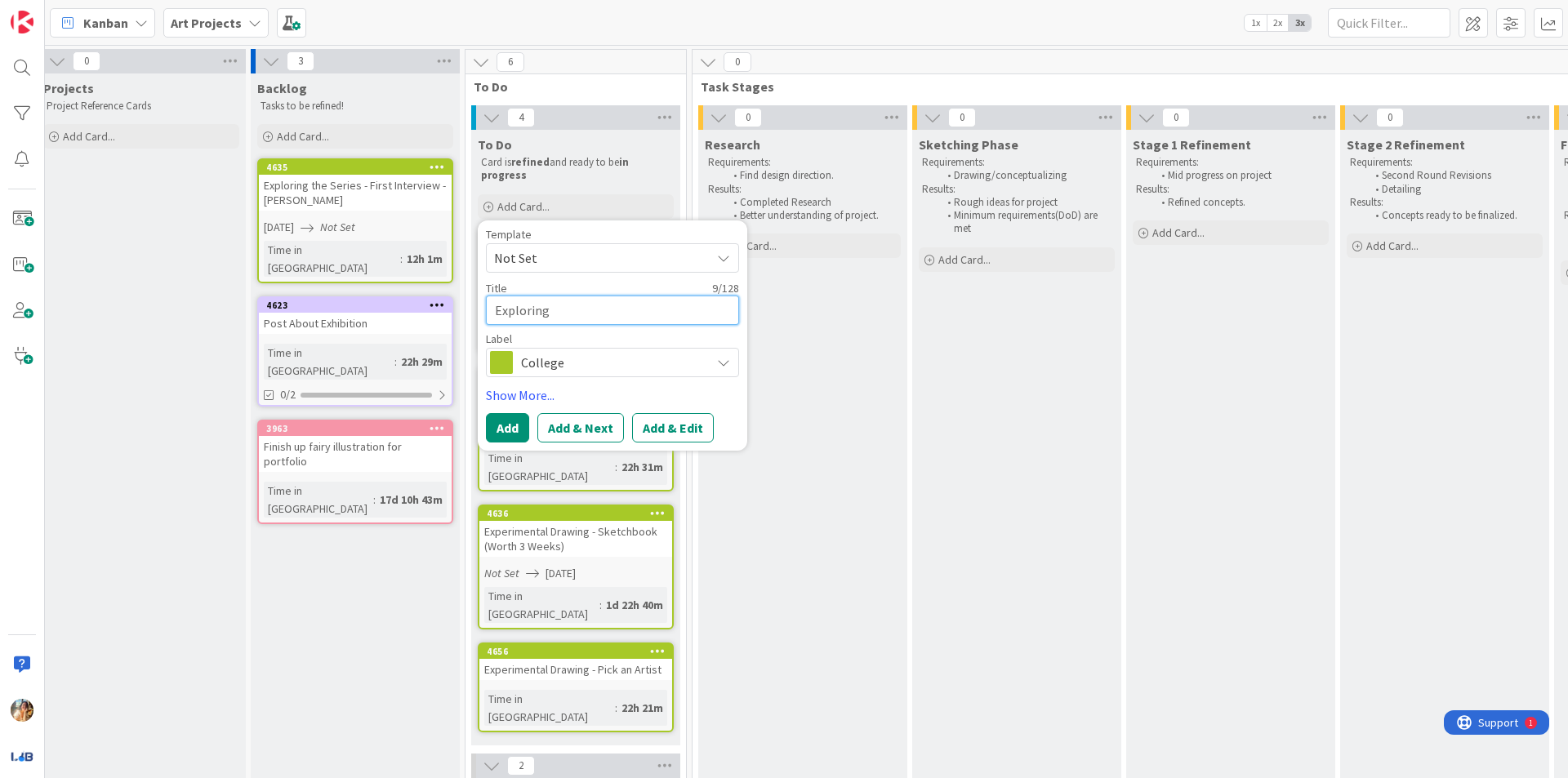
type textarea "Exploring t"
type textarea "x"
type textarea "Exploring th"
type textarea "x"
type textarea "Exploring the"
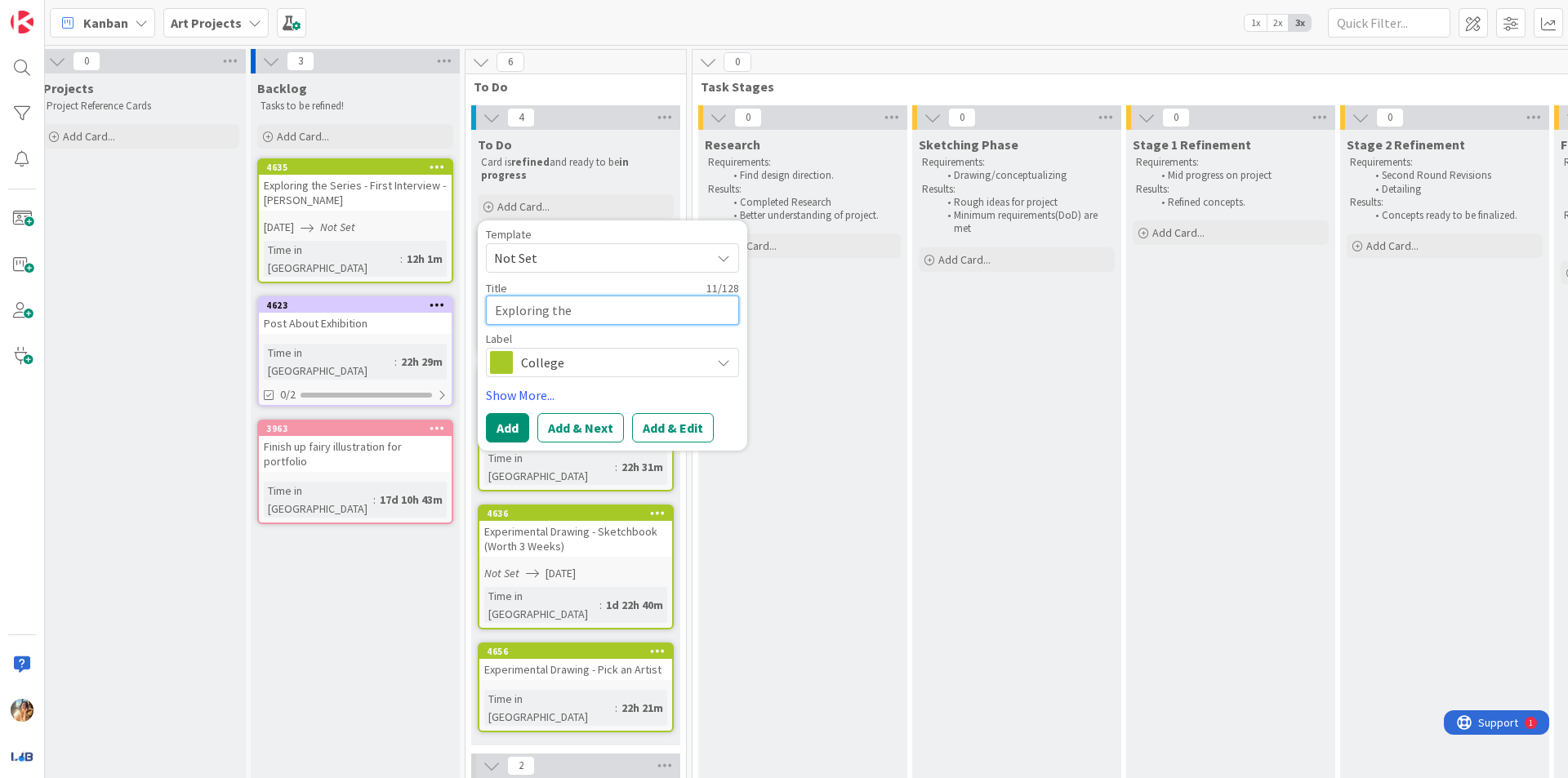
type textarea "x"
type textarea "Exploring the"
type textarea "x"
type textarea "Exploring the S"
type textarea "x"
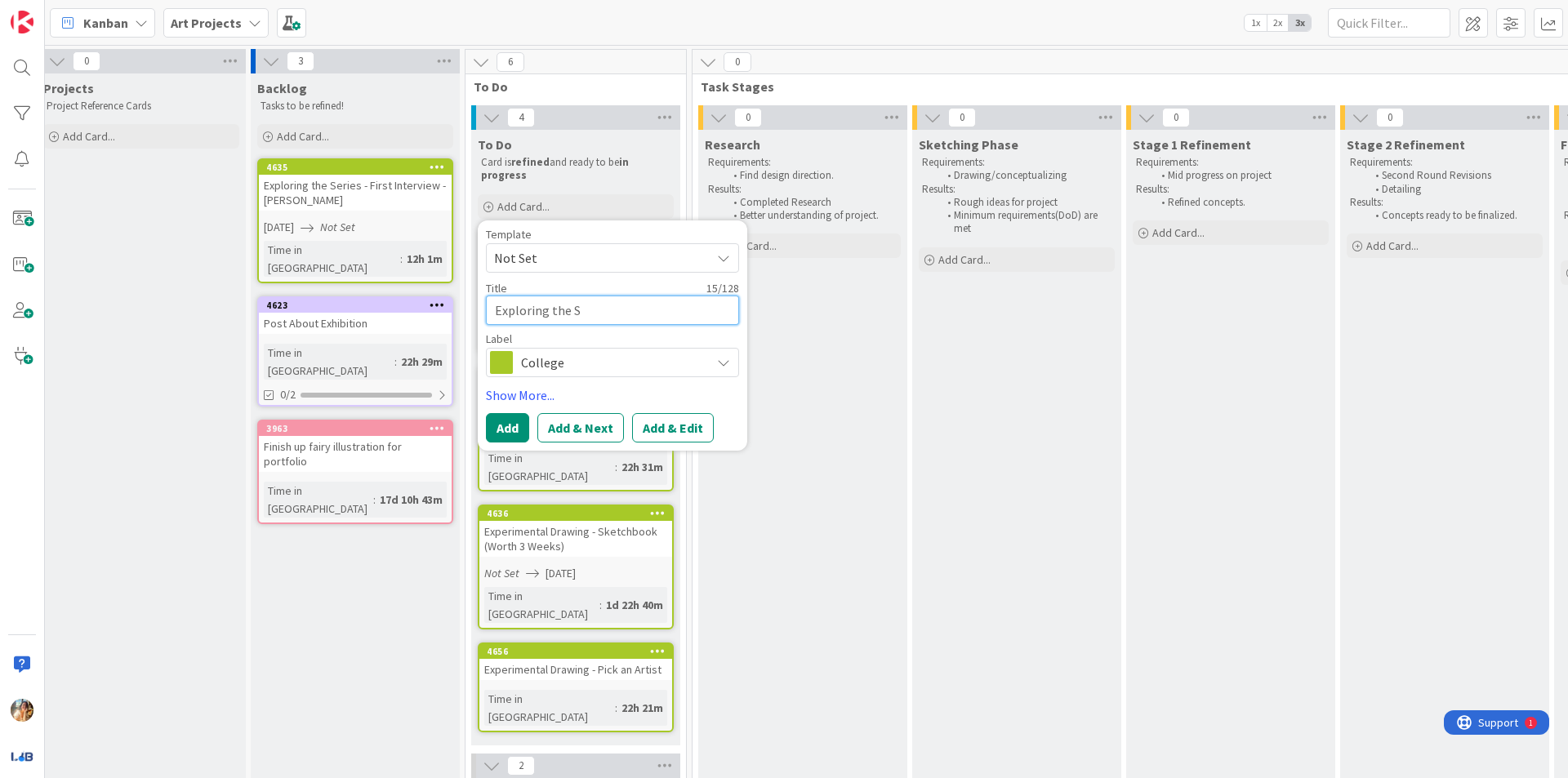
type textarea "Exploring the Se"
type textarea "x"
type textarea "Exploring the Ser"
type textarea "x"
type textarea "Exploring the Seri"
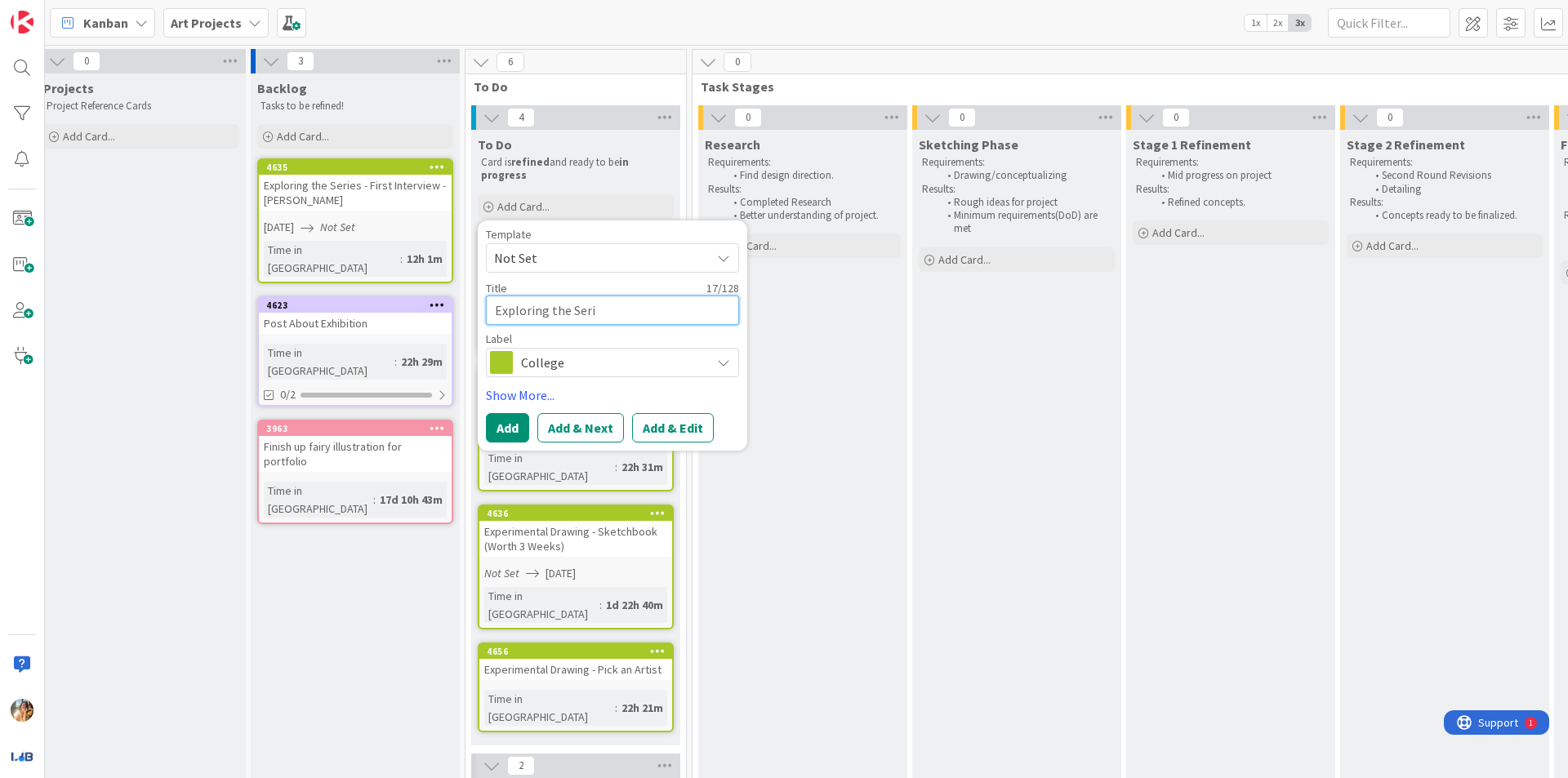
type textarea "x"
type textarea "Exploring the Series"
type textarea "x"
type textarea "Exploring the Series"
type textarea "x"
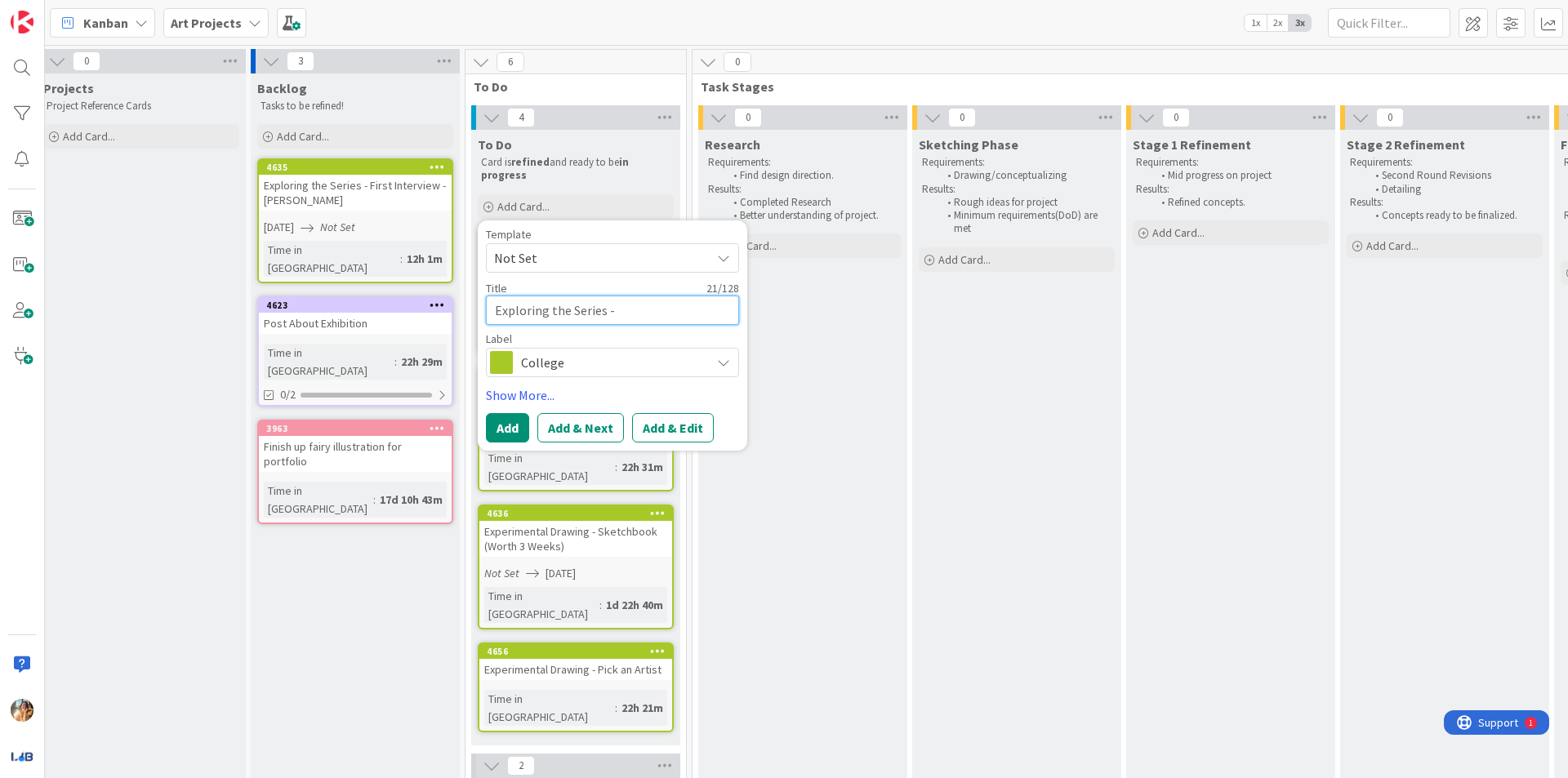
type textarea "Exploring the Series -"
type textarea "x"
type textarea "Exploring the Series - G"
type textarea "x"
type textarea "Exploring the Series - Ge"
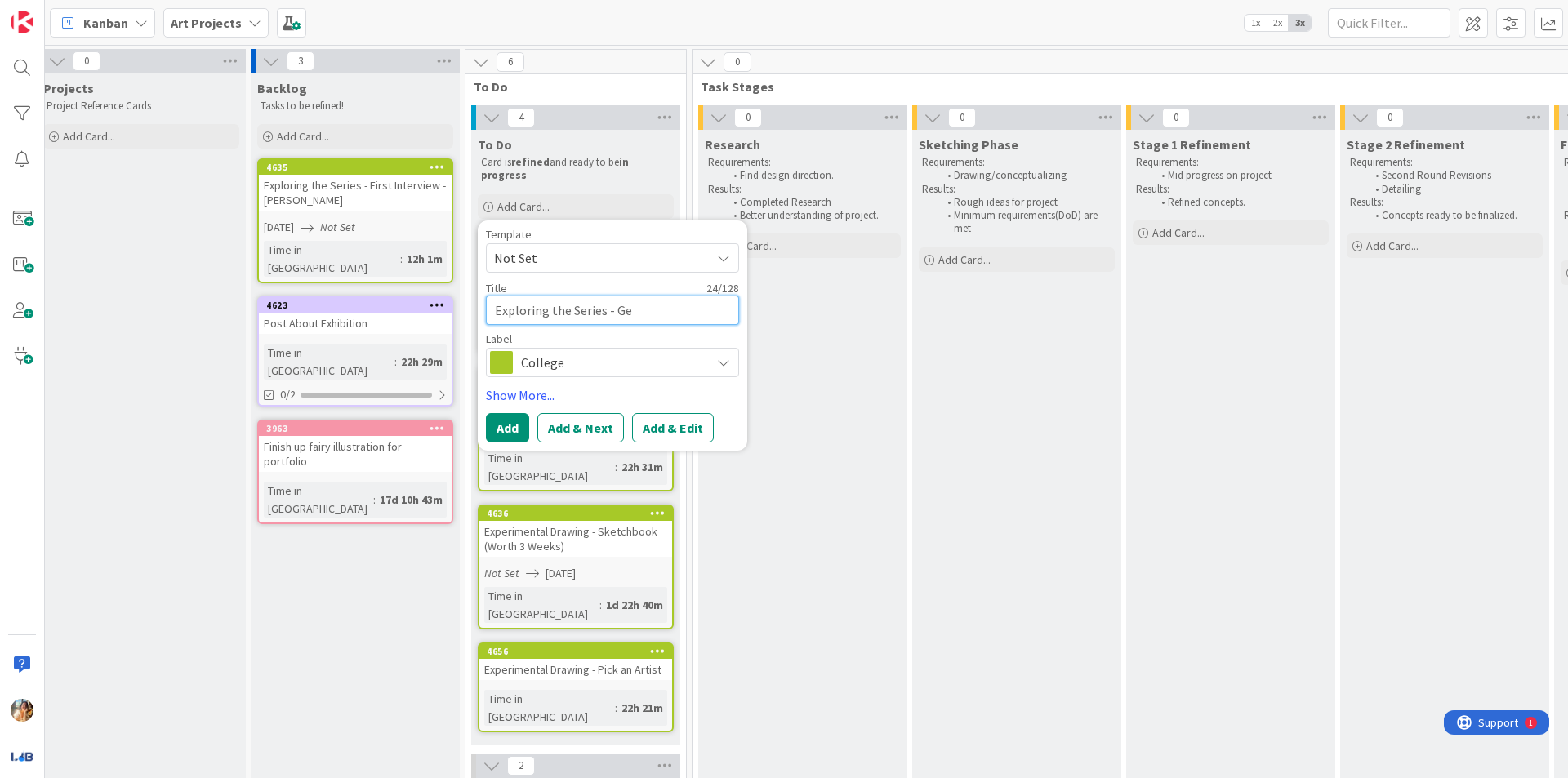
type textarea "x"
type textarea "Exploring the Series - Ges"
type textarea "x"
type textarea "Exploring the Series - [PERSON_NAME]"
type textarea "x"
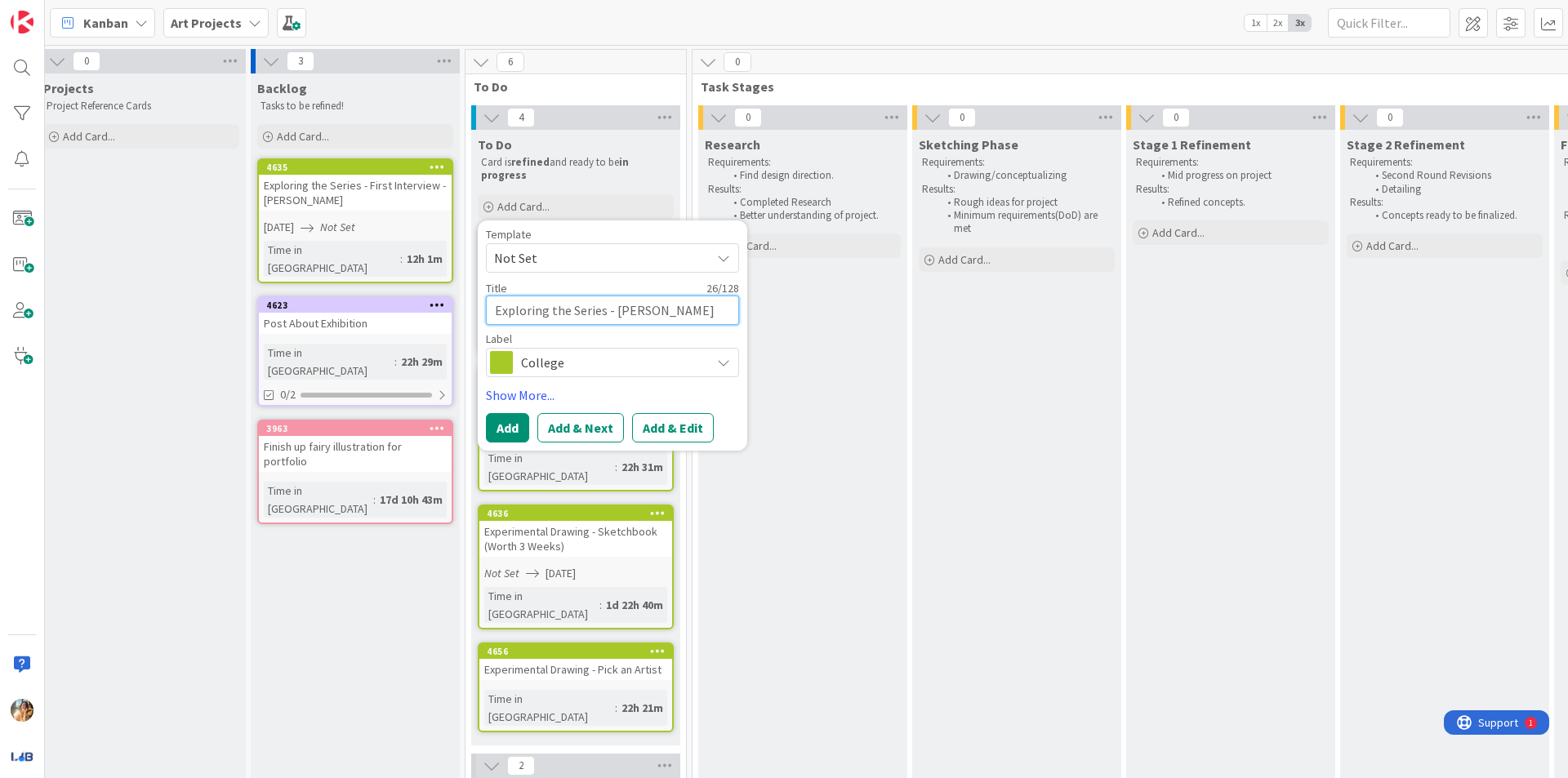
type textarea "Exploring the Series - Gesso"
type textarea "x"
type textarea "Exploring the Series - Gesso"
type textarea "x"
type textarea "Exploring the Series - Gesso C"
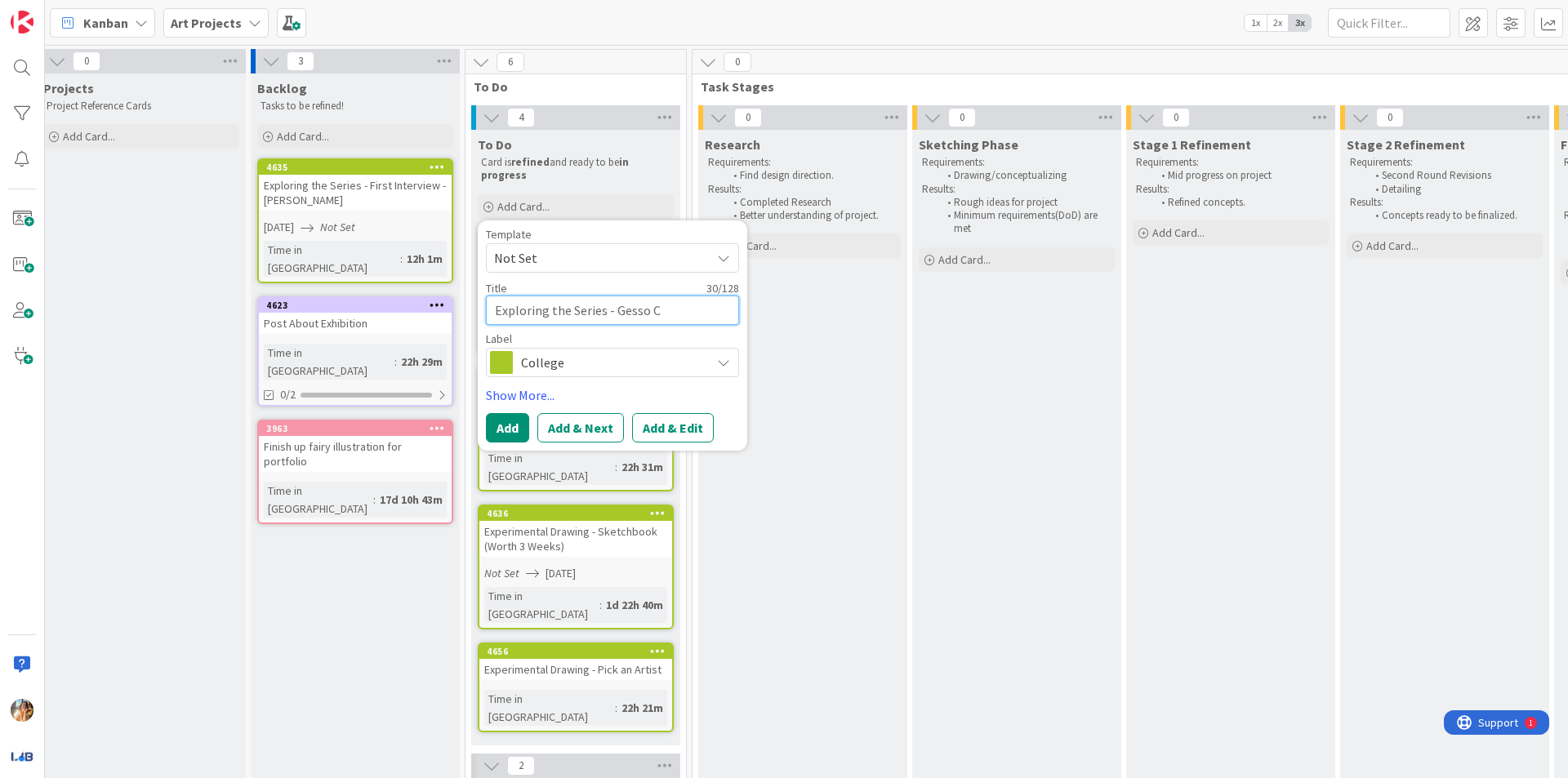
type textarea "x"
type textarea "Exploring the Series - Gesso Ca"
type textarea "x"
type textarea "Exploring the Series - Gesso Can"
type textarea "x"
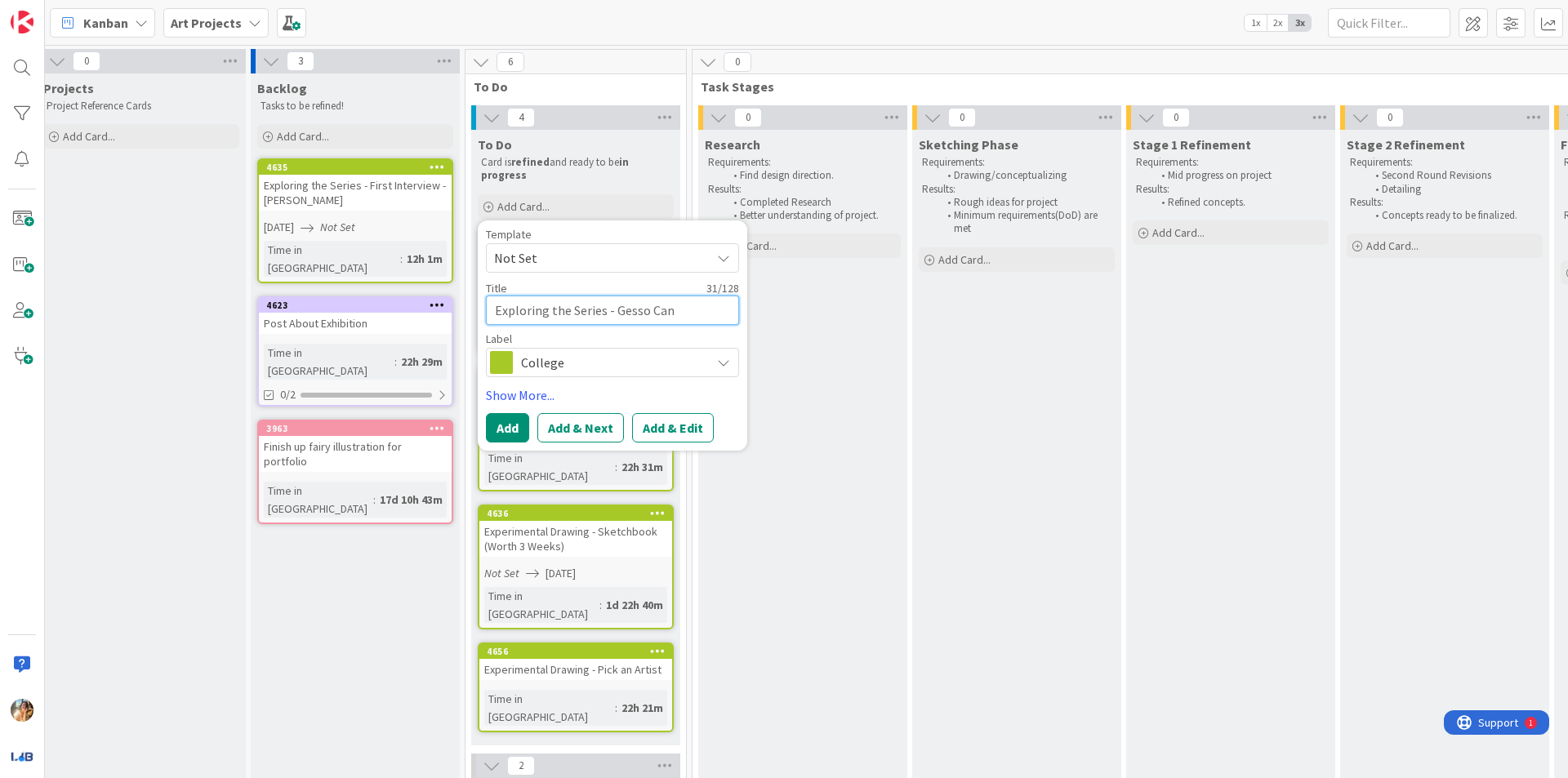
type textarea "Exploring the Series - Gesso Canv"
type textarea "x"
type textarea "Exploring the Series - Gesso Canva"
type textarea "x"
type textarea "Exploring the Series - Gesso Canvas"
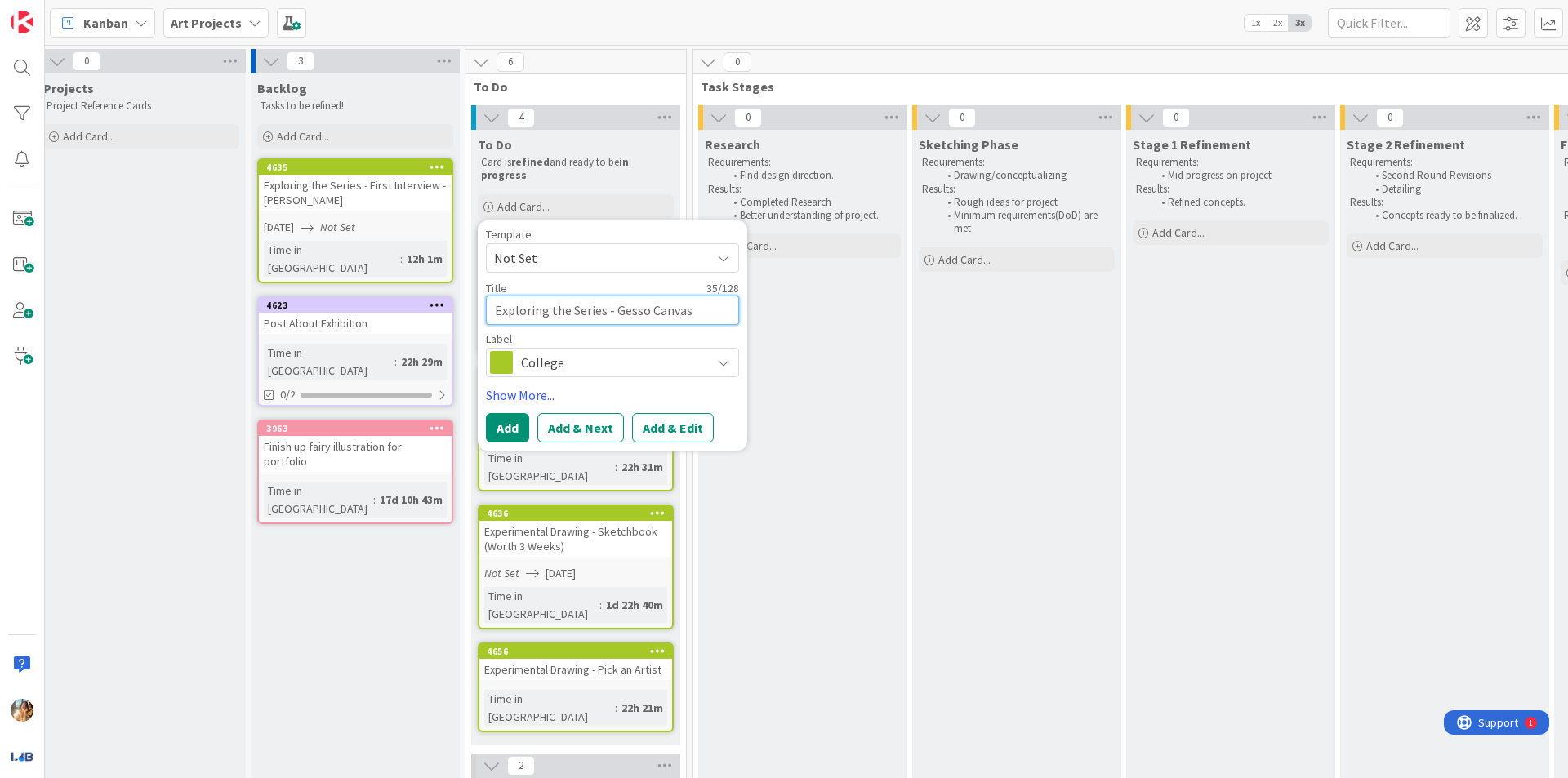
type textarea "x"
type textarea "Exploring the Series - Gesso Canvase"
type textarea "x"
type textarea "Exploring the Series - Gesso Canvases"
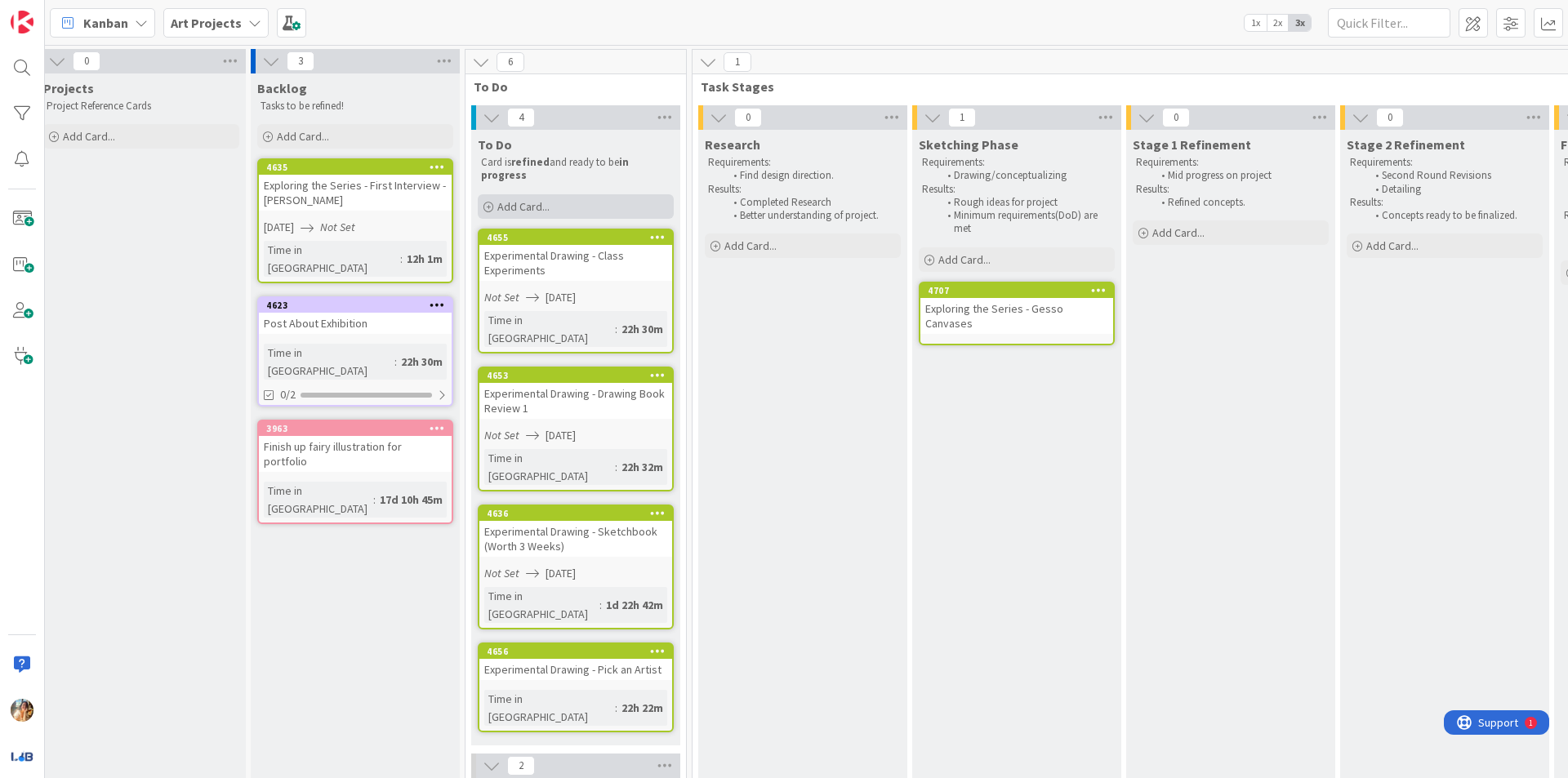
click at [603, 202] on div "Add Card..." at bounding box center [575, 207] width 196 height 25
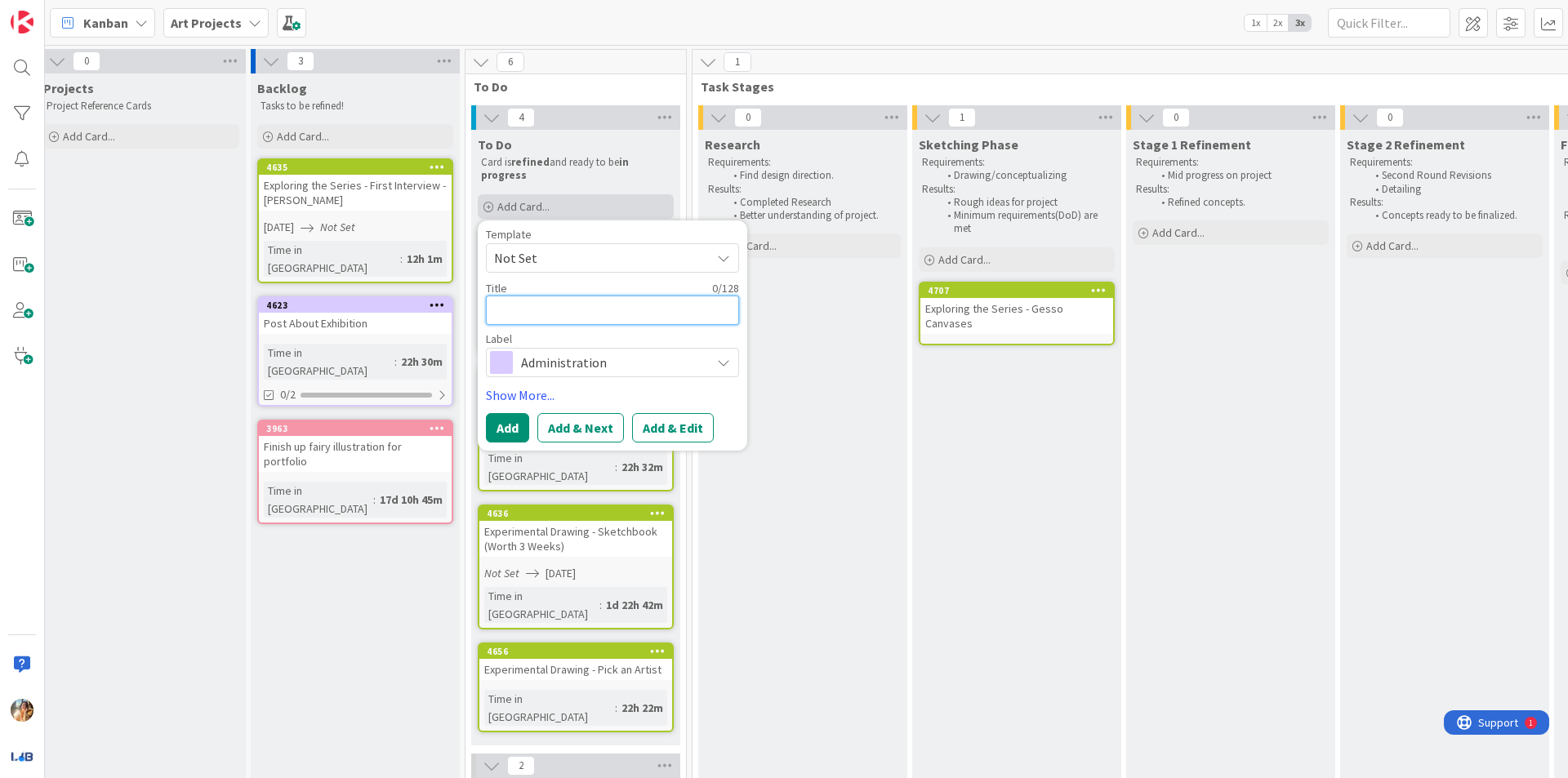
type textarea "x"
type textarea "E"
type textarea "x"
type textarea "Ex"
type textarea "x"
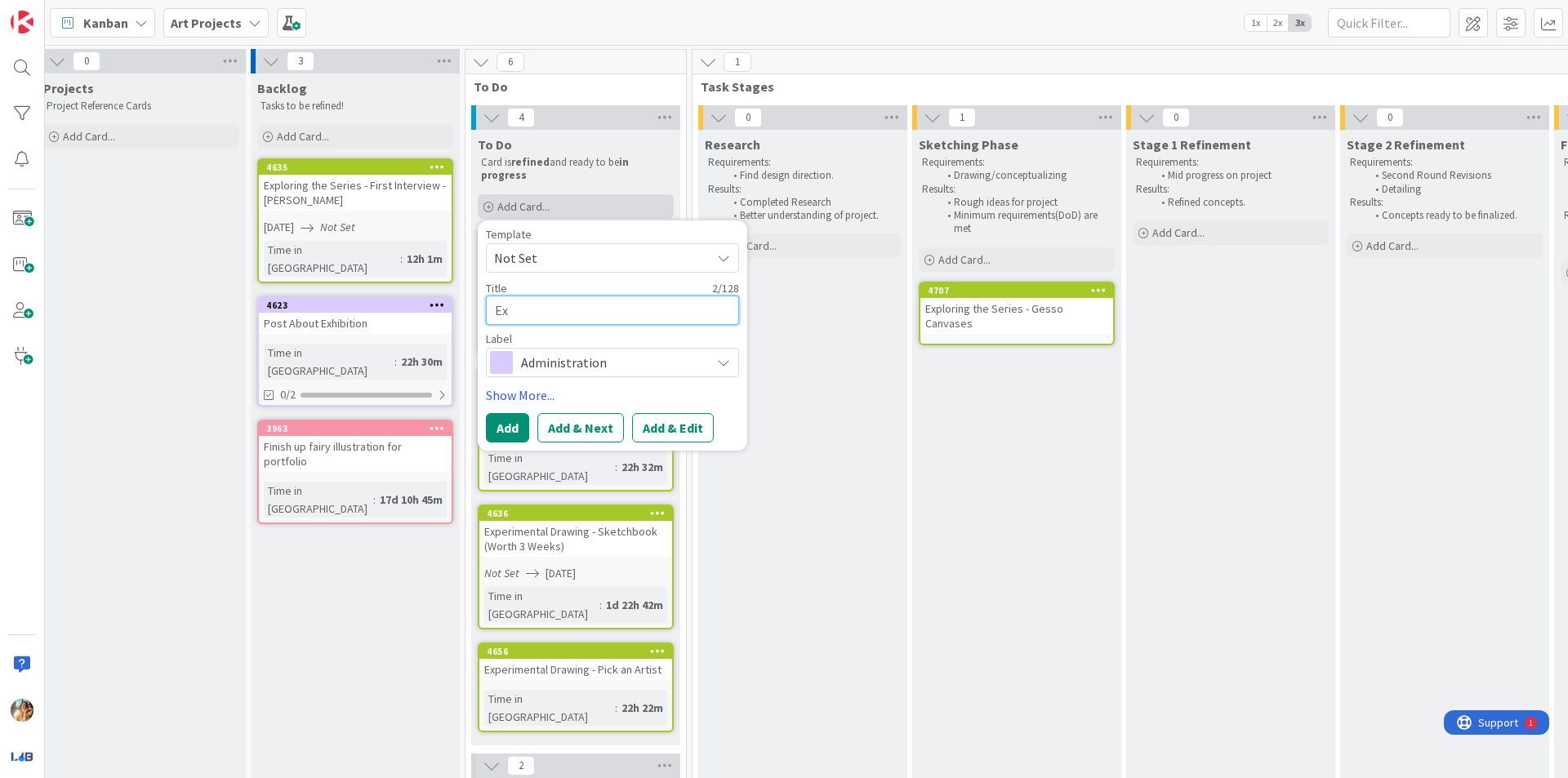
type textarea "Exp"
type textarea "x"
type textarea "Expl"
type textarea "x"
type textarea "Explor"
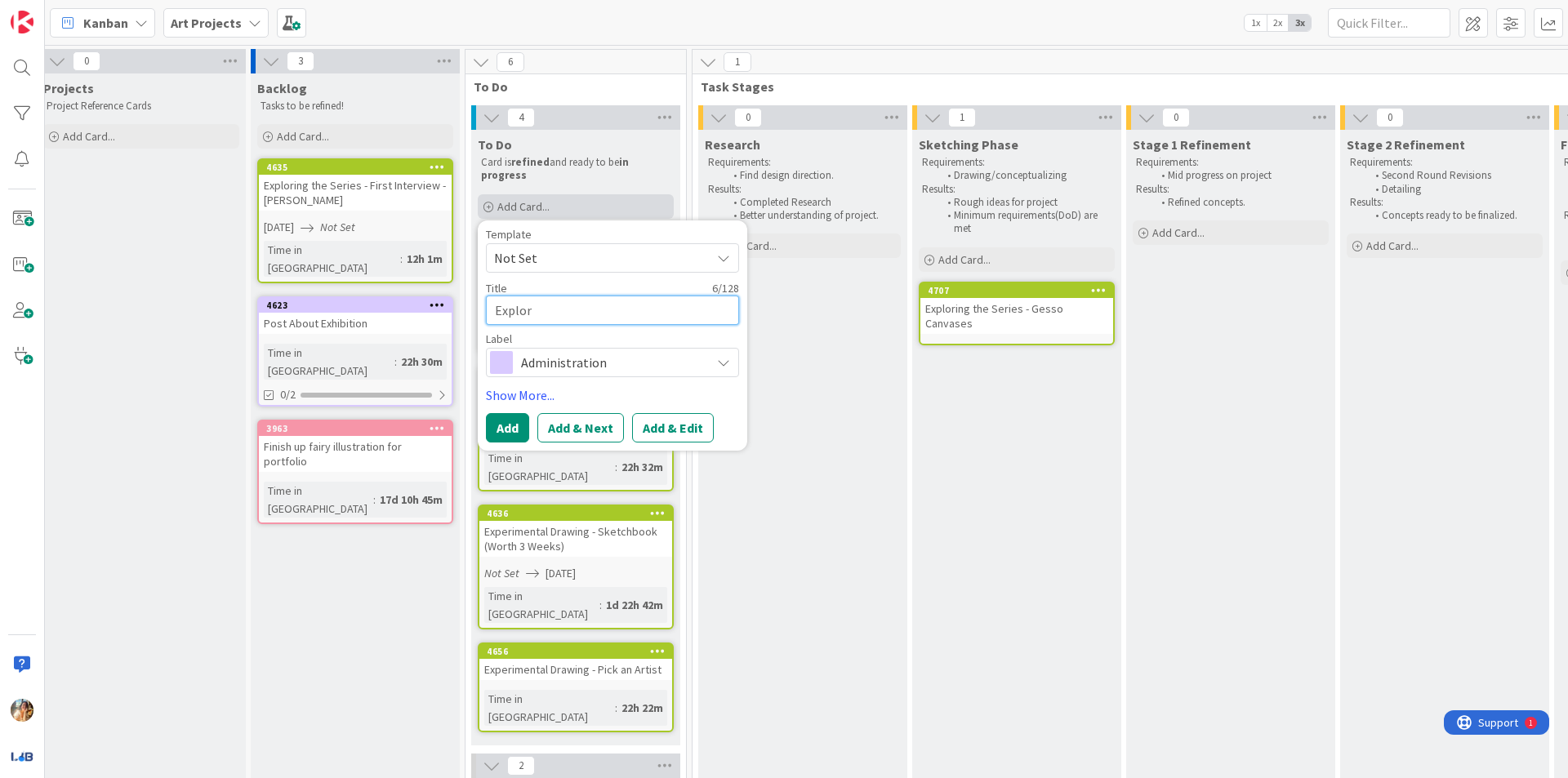
type textarea "x"
type textarea "Explori"
type textarea "x"
type textarea "Explorin"
type textarea "x"
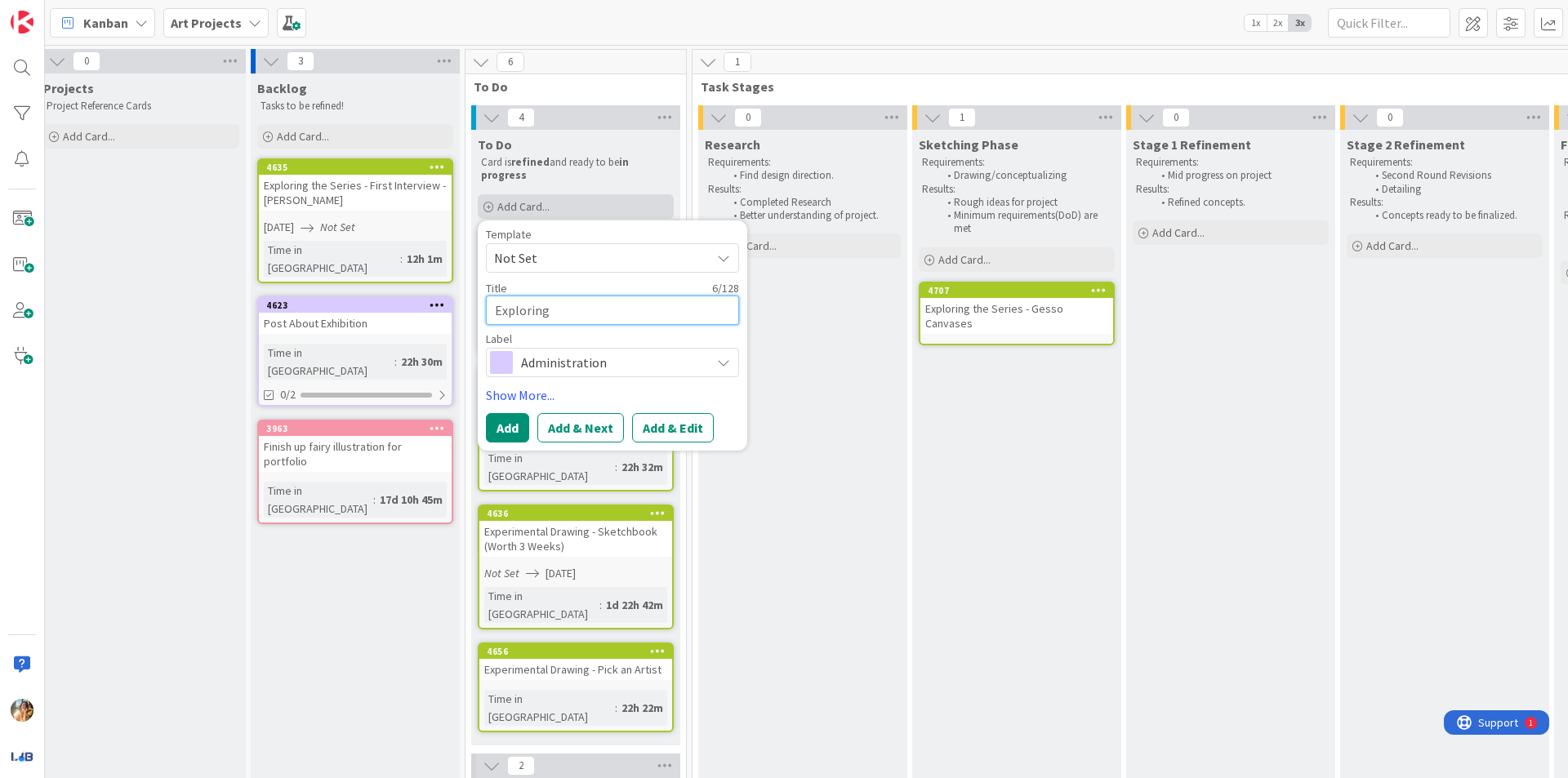
type textarea "Exploring"
type textarea "x"
type textarea "Exploring t"
type textarea "x"
type textarea "Exploring th"
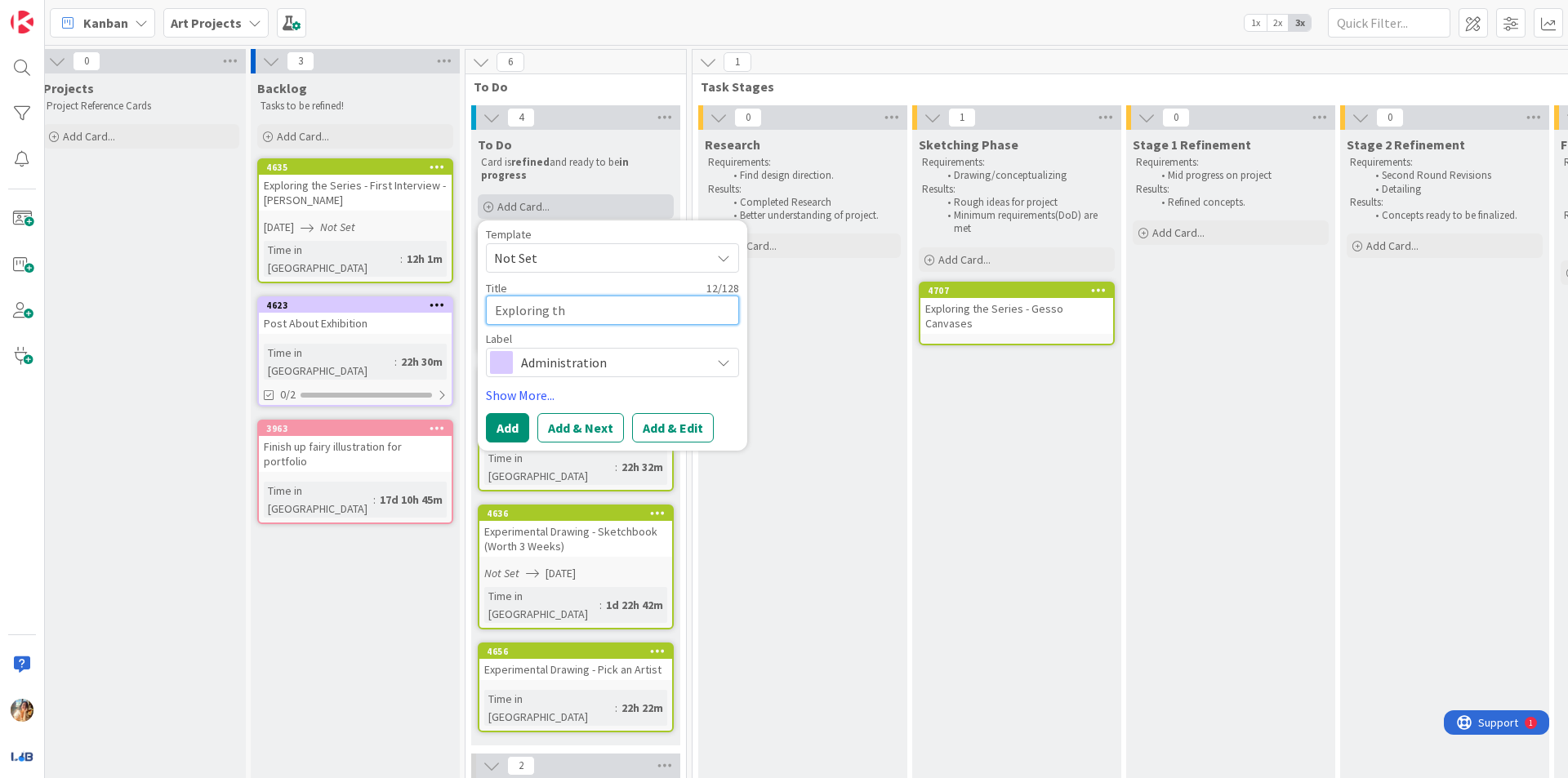
type textarea "x"
type textarea "Exploring the"
type textarea "x"
type textarea "Exploring the"
type textarea "x"
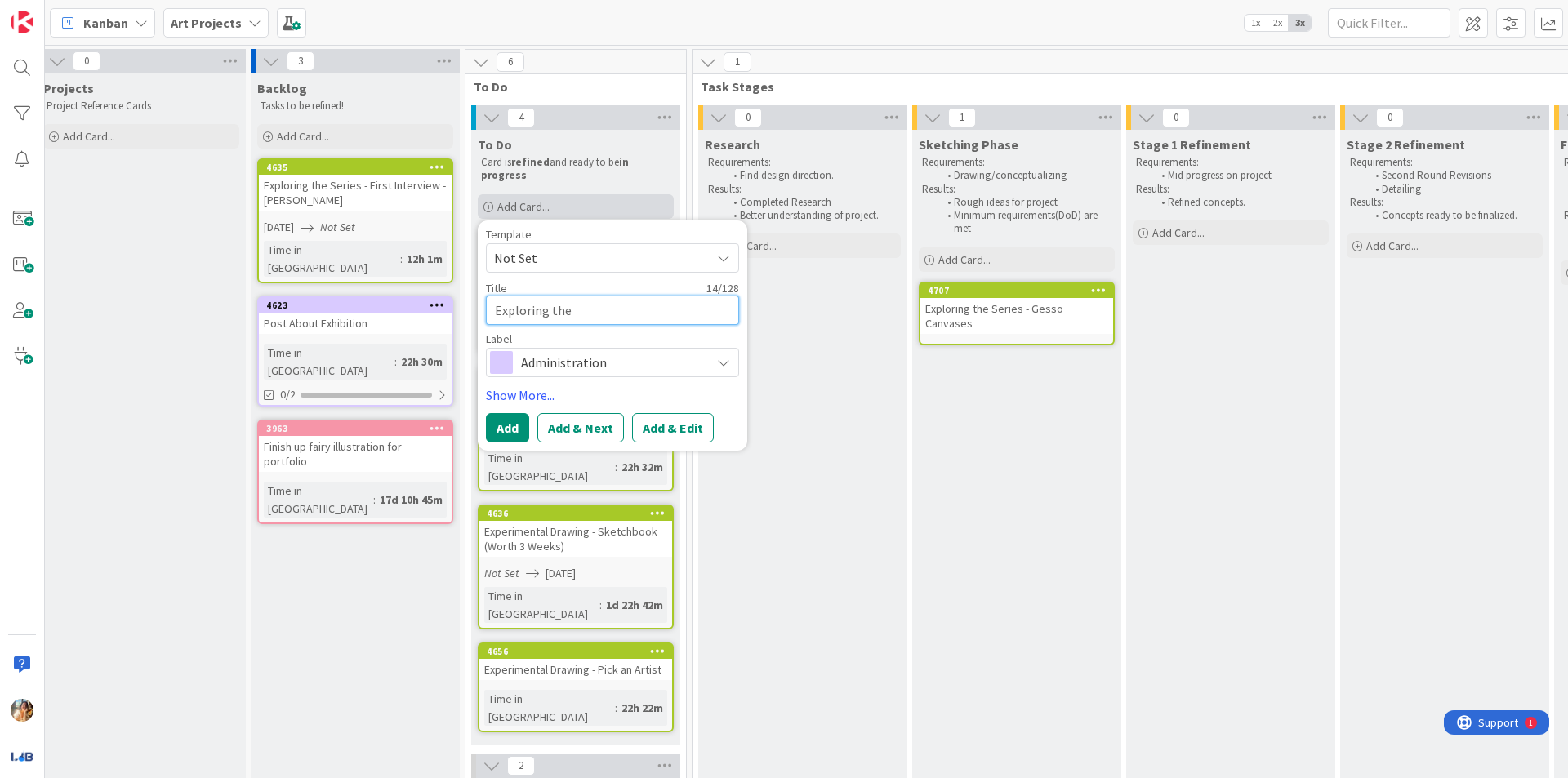
type textarea "Exploring the S"
type textarea "x"
type textarea "Exploring the Se"
type textarea "x"
type textarea "Exploring the Ser"
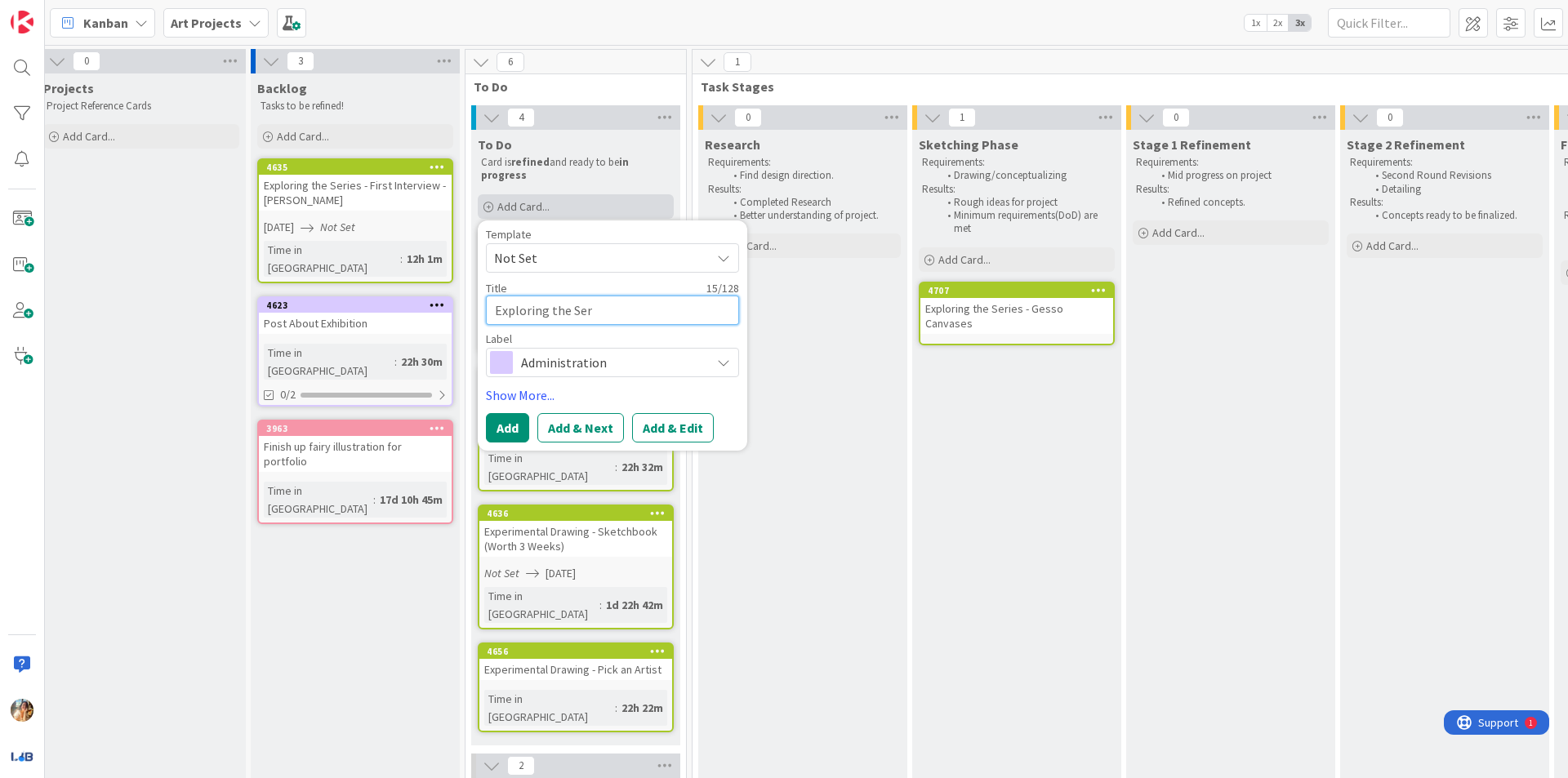
type textarea "x"
type textarea "Exploring the Seri"
type textarea "x"
type textarea "Exploring the Serie"
type textarea "x"
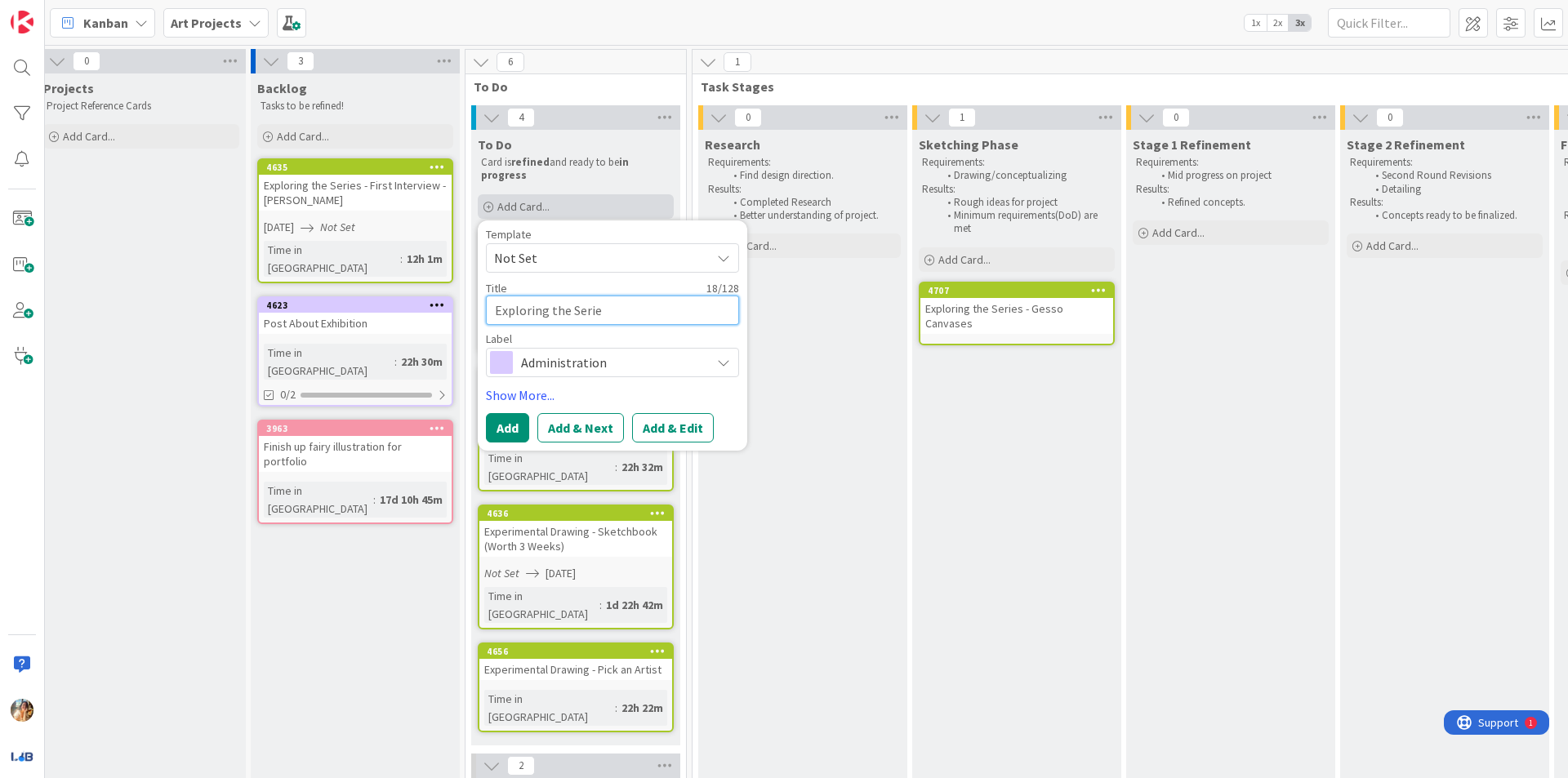
type textarea "Exploring the Series"
type textarea "x"
type textarea "Exploring the Series"
type textarea "x"
type textarea "Exploring the Series -"
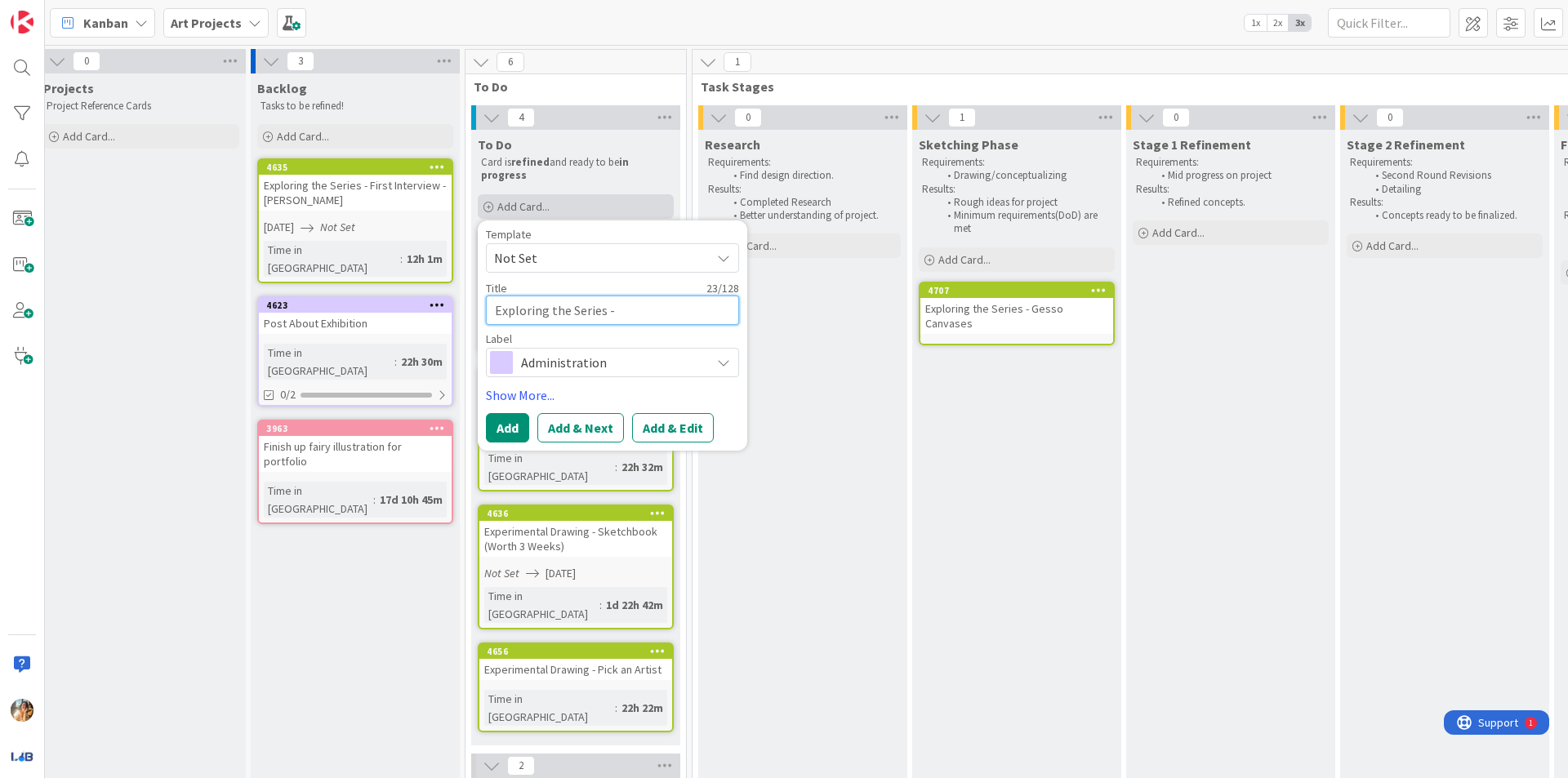
type textarea "x"
type textarea "Exploring the Series - C"
type textarea "x"
type textarea "Exploring the Series - Ca"
type textarea "x"
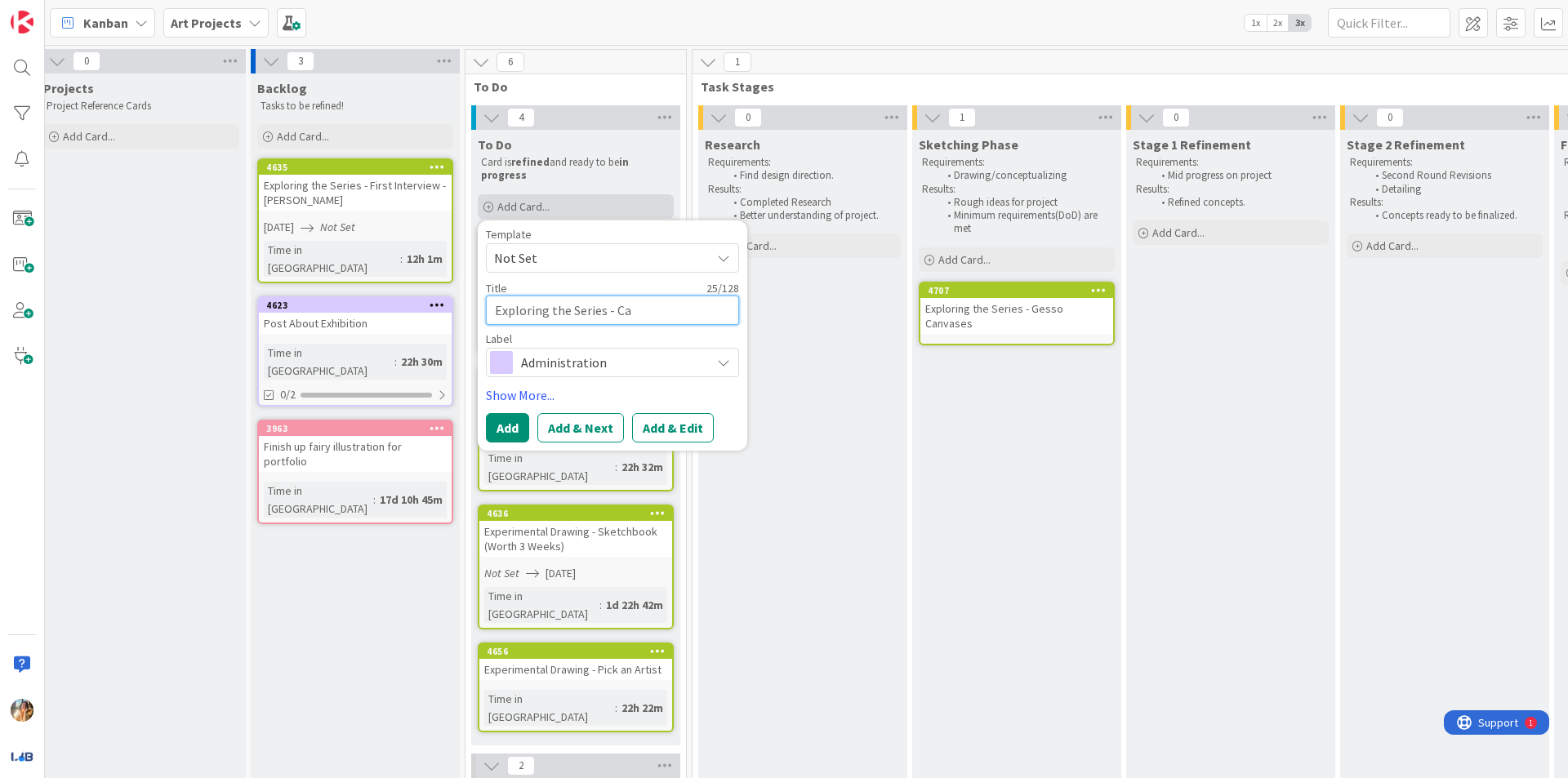
type textarea "Exploring the Series - Can"
type textarea "x"
type textarea "Exploring the Series - Canv"
type textarea "x"
type textarea "Exploring the Series - Canva"
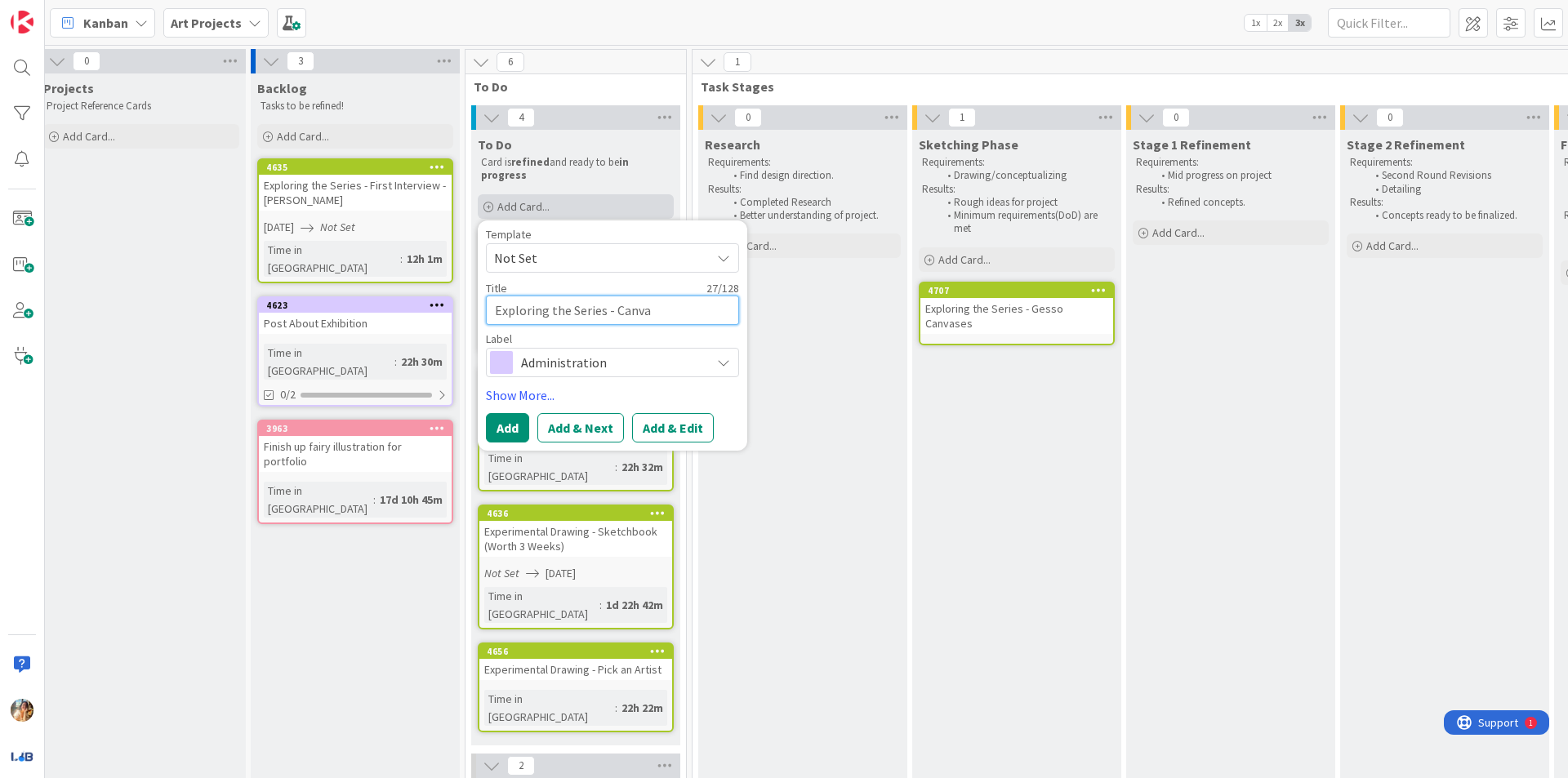
type textarea "x"
type textarea "Exploring the Series - Canvas"
type textarea "x"
type textarea "Exploring the Series - Canvas"
type textarea "x"
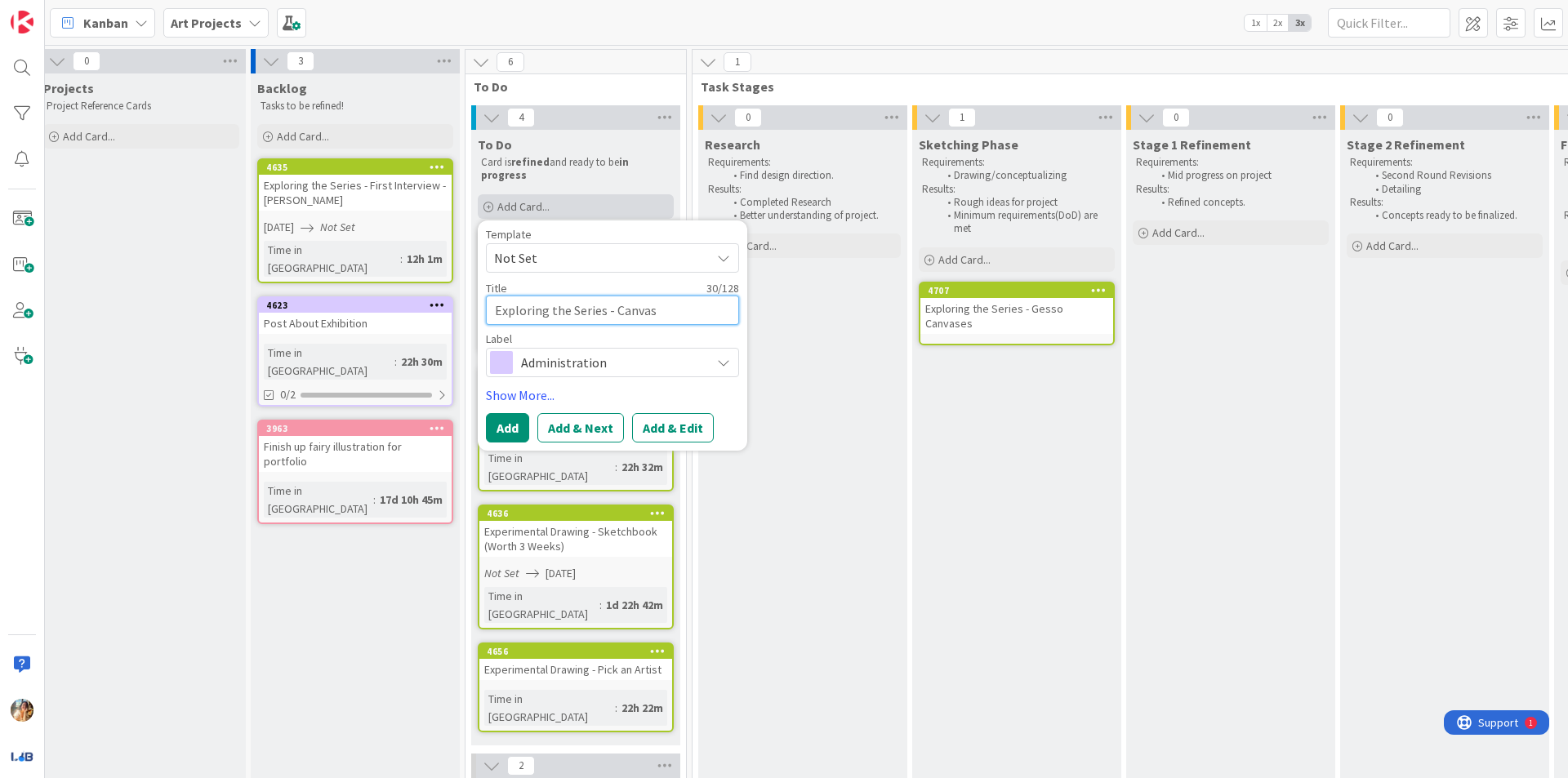
type textarea "Exploring the Series - Canvas T"
type textarea "x"
type textarea "Exploring the Series - Canvas To"
type textarea "x"
type textarea "Exploring the Series - Canvas Ton"
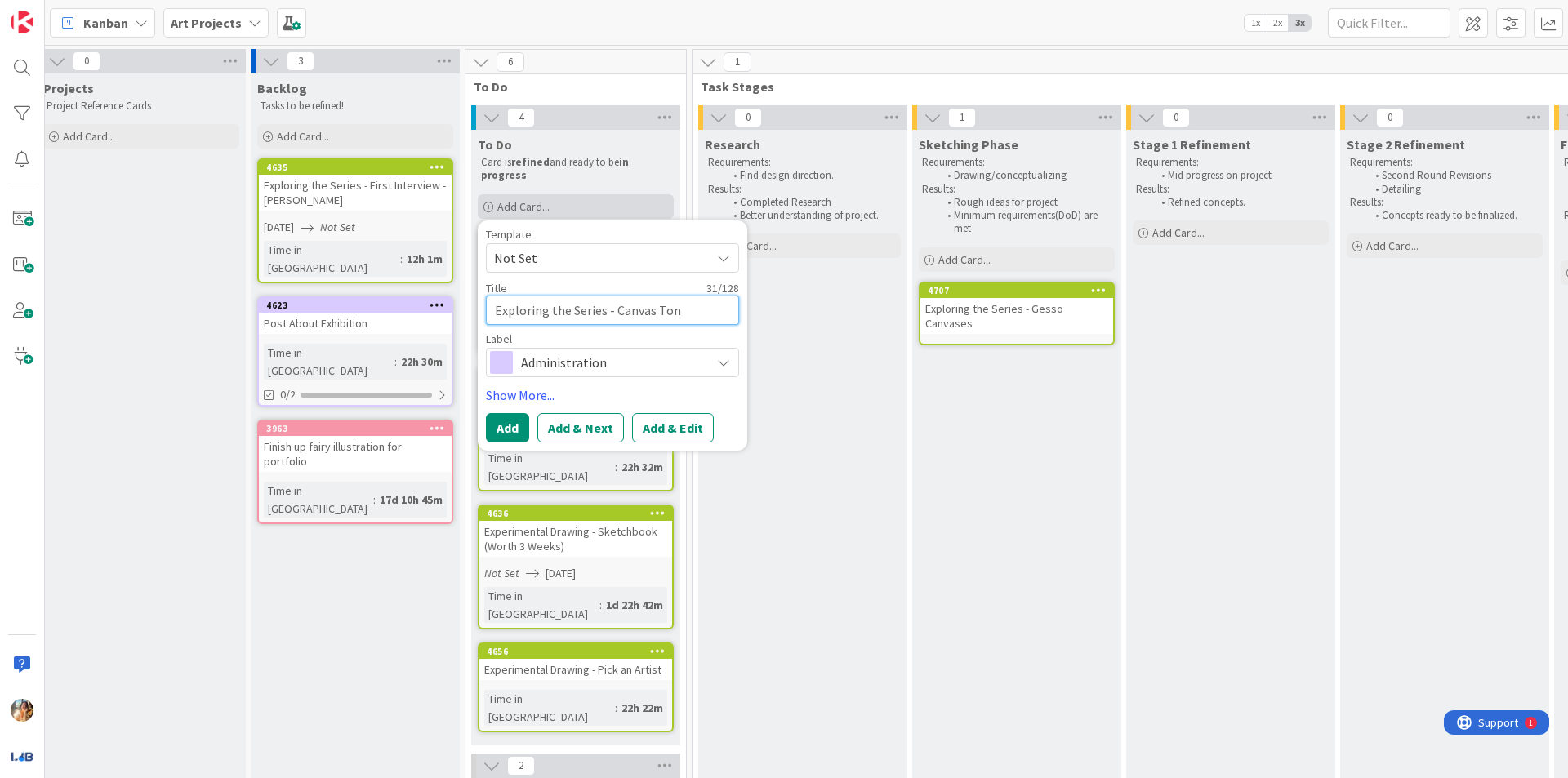
type textarea "x"
type textarea "Exploring the Series - Canvas Tone"
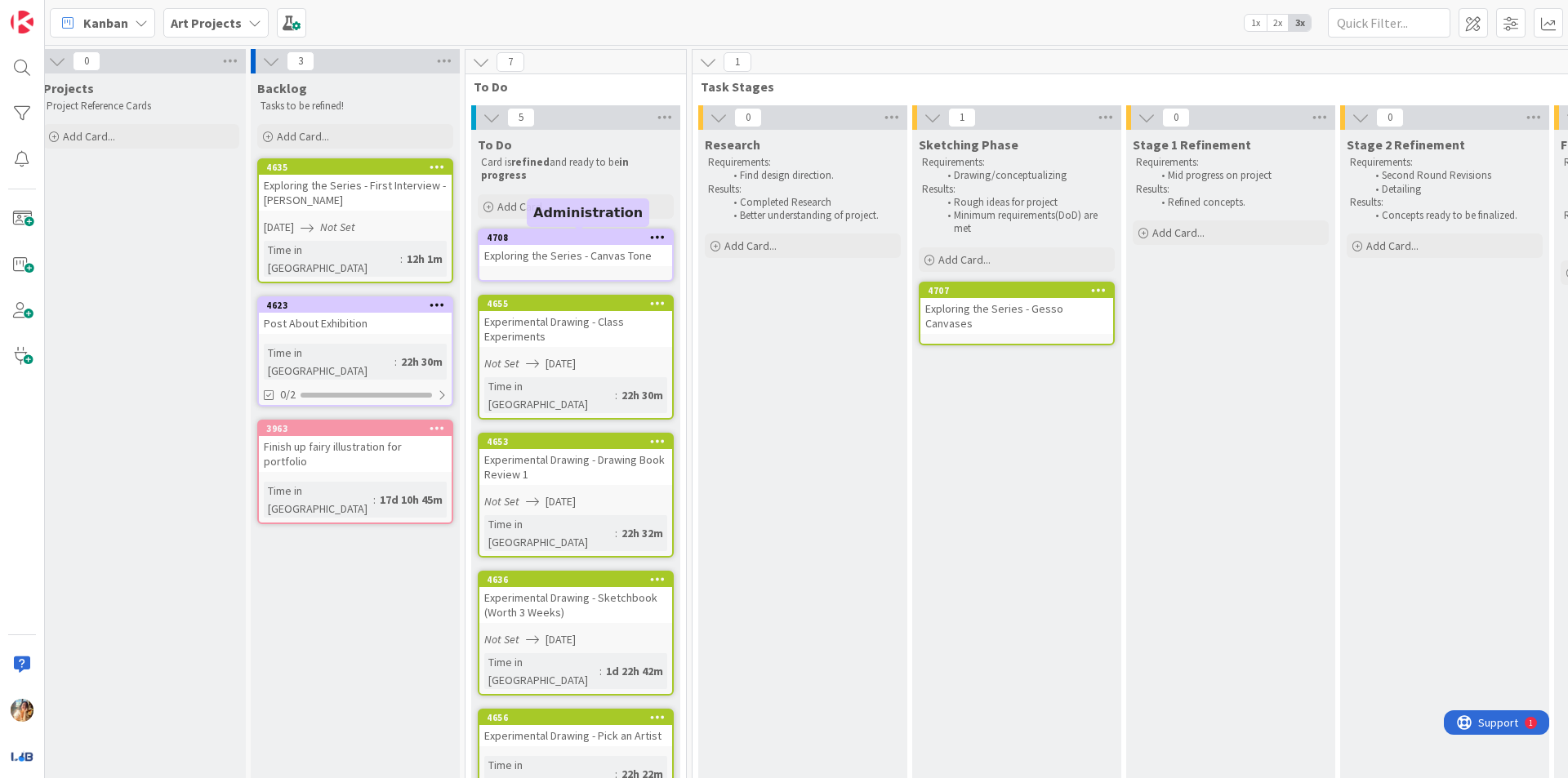
click at [630, 246] on div "Exploring the Series - Canvas Tone" at bounding box center [575, 255] width 193 height 21
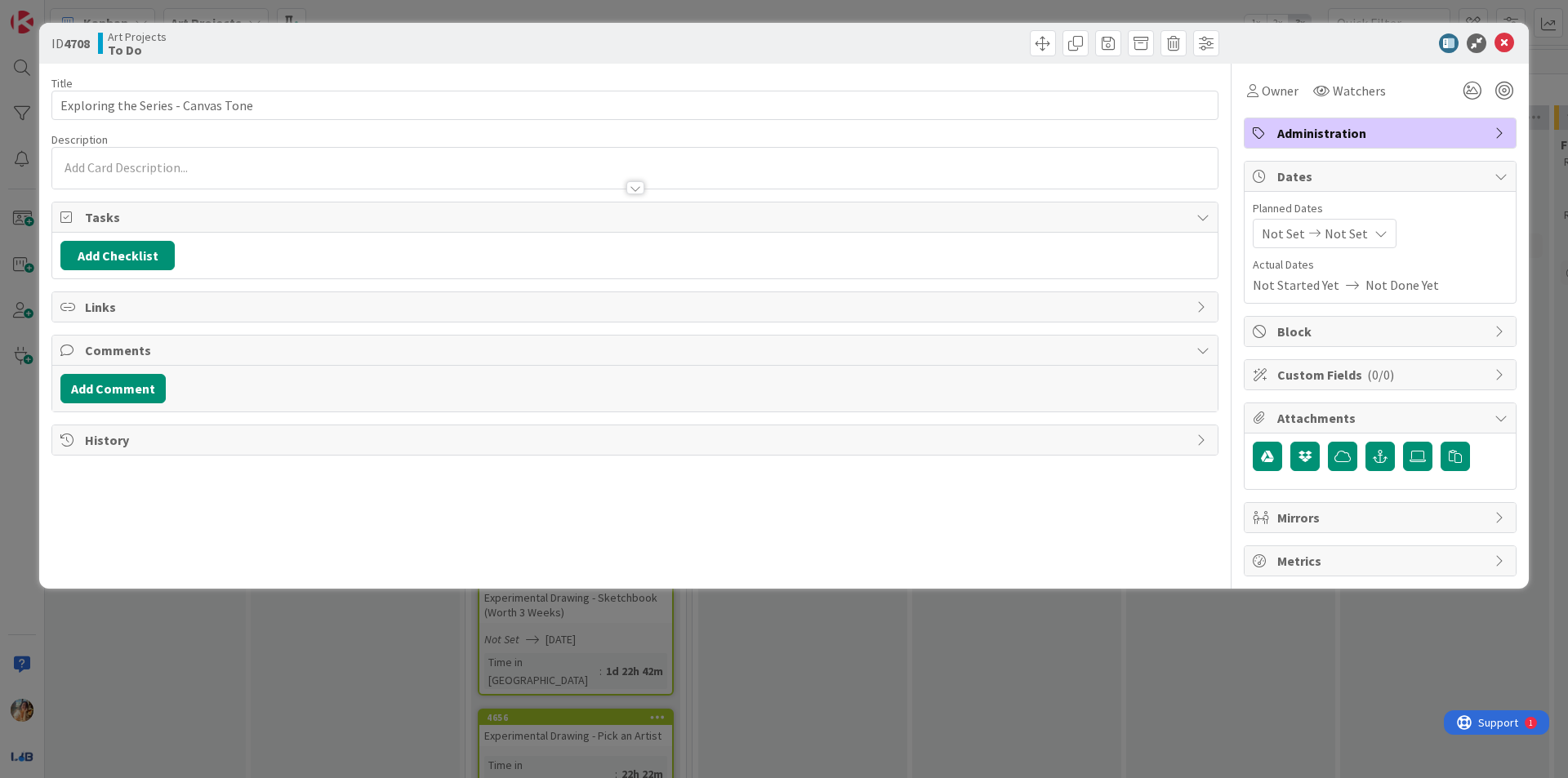
click at [1359, 138] on span "Administration" at bounding box center [1382, 134] width 209 height 20
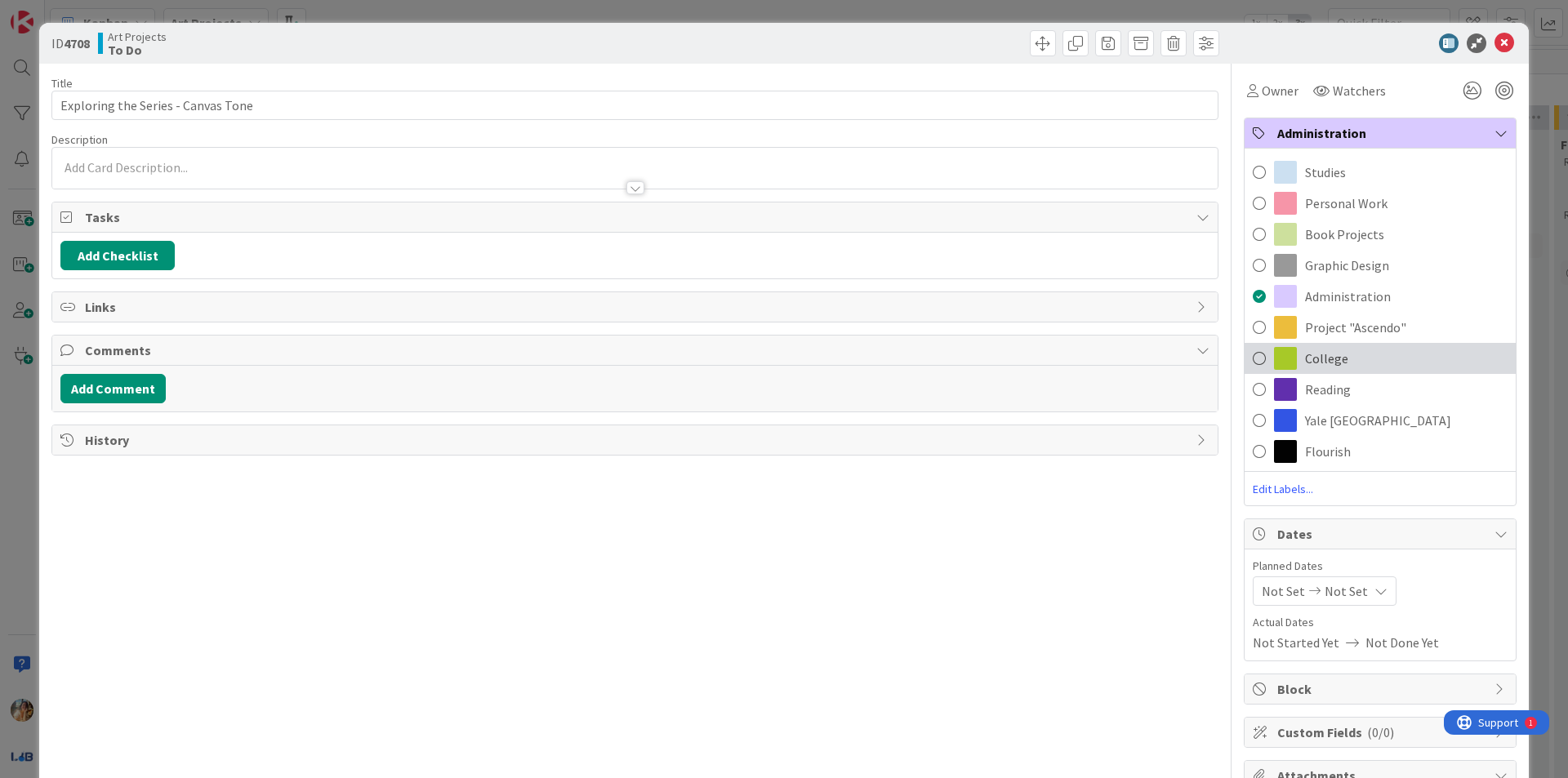
click at [1330, 358] on span "College" at bounding box center [1326, 359] width 43 height 20
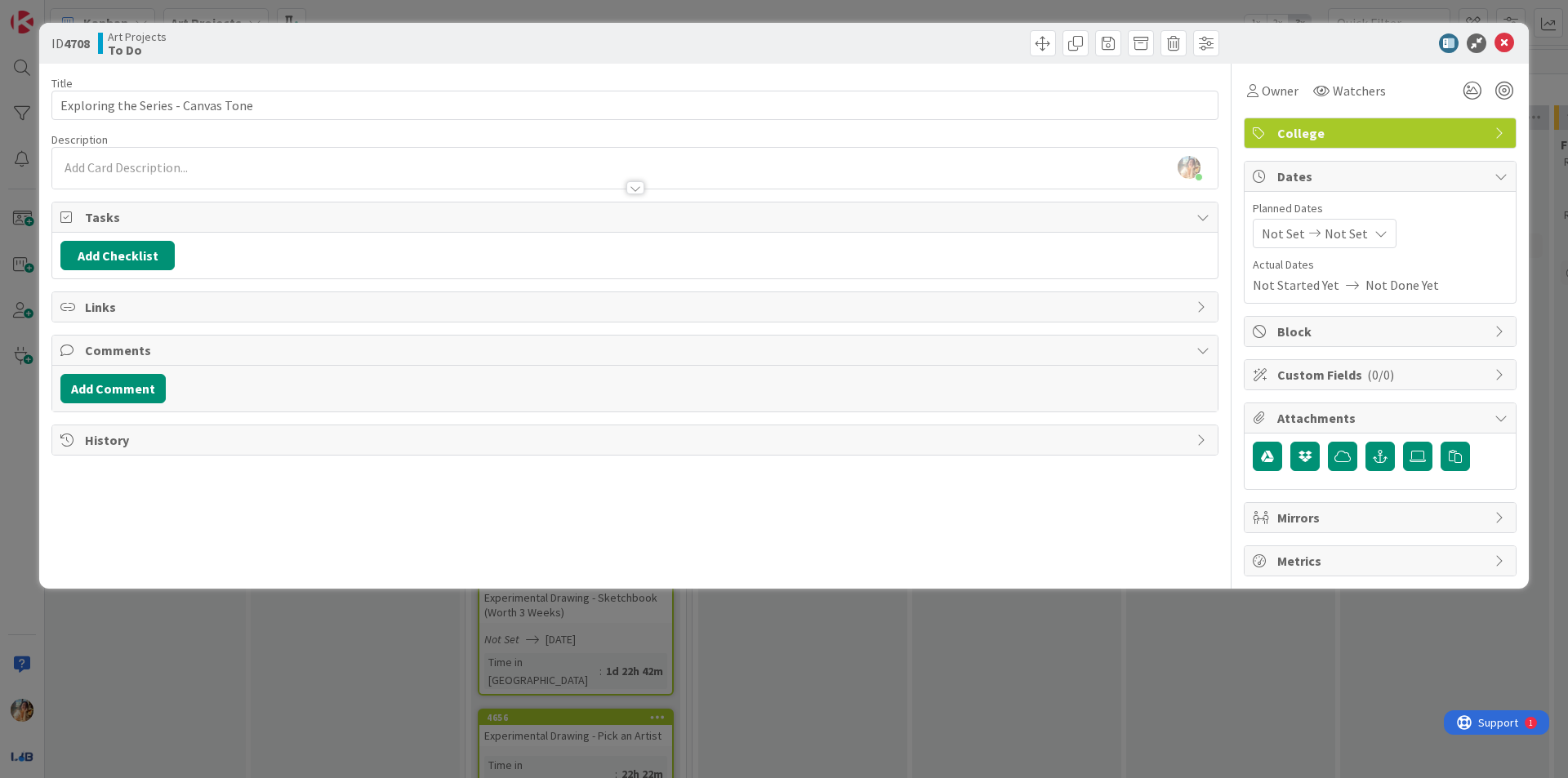
click at [908, 621] on div "ID 4708 Art Projects To Do Title 34 / 128 Exploring the Series - Canvas Tone De…" at bounding box center [784, 389] width 1568 height 778
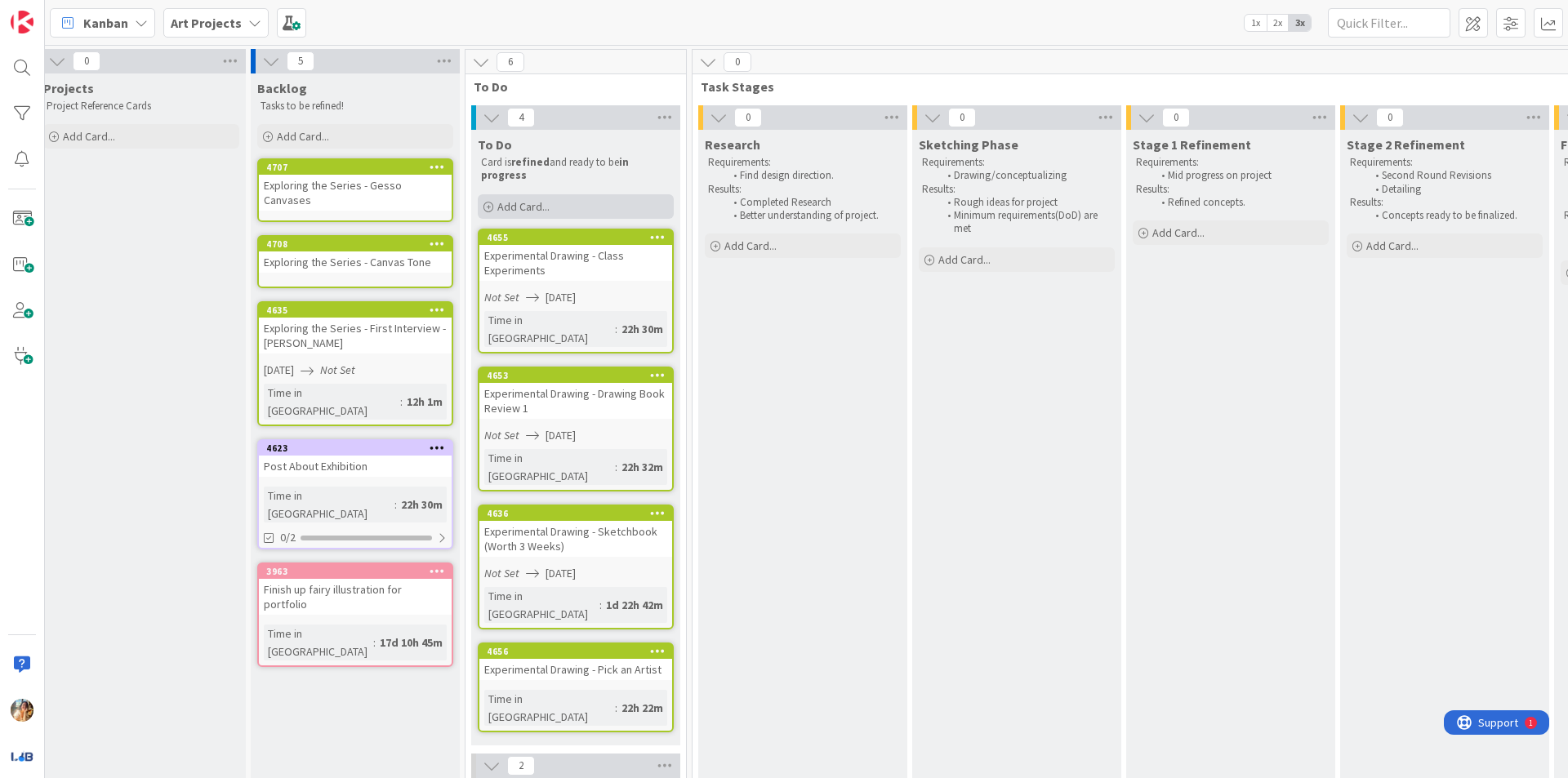
click at [594, 209] on div "Add Card..." at bounding box center [575, 207] width 196 height 25
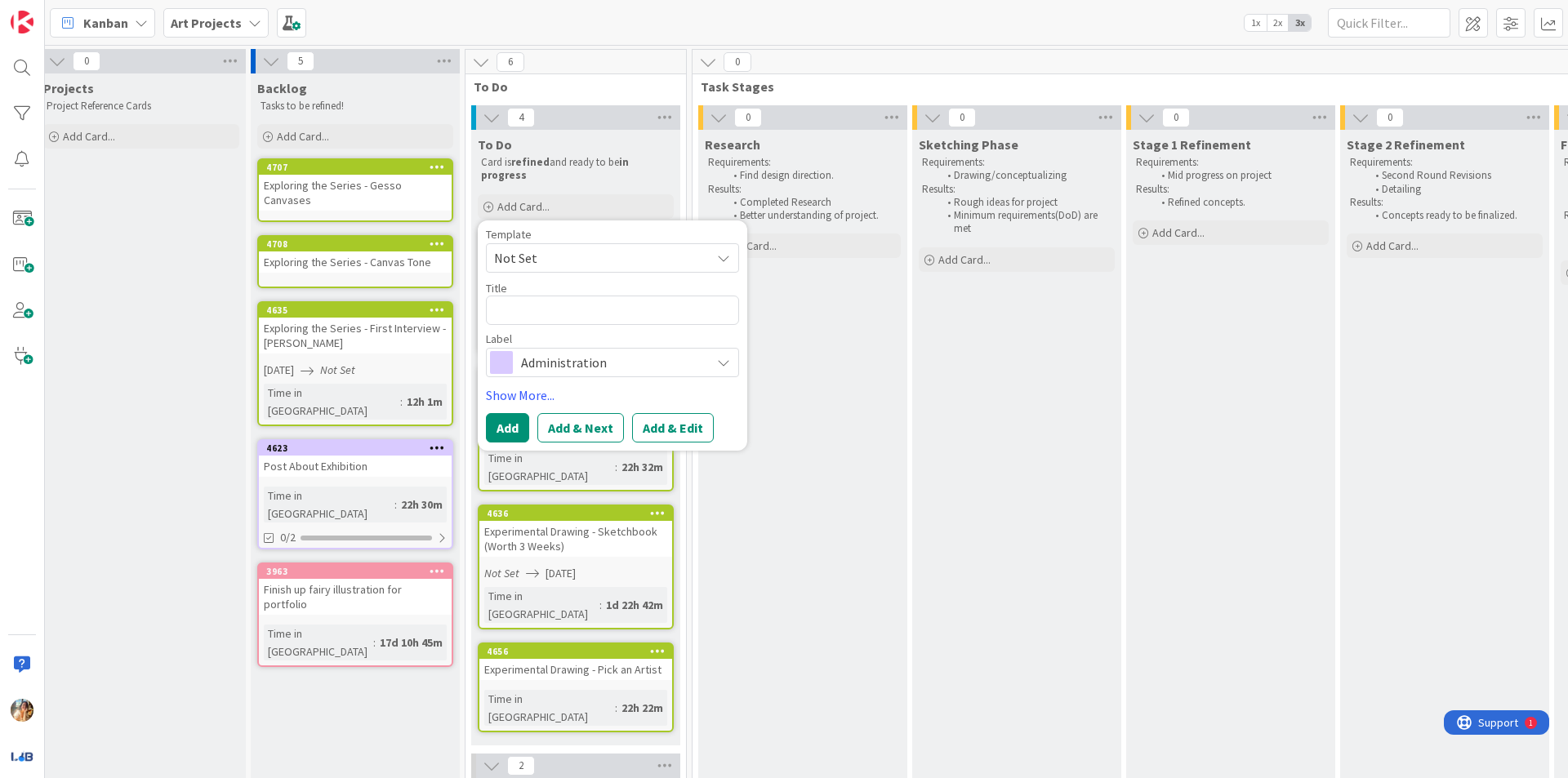
click at [402, 251] on div "Exploring the Series - Canvas Tone" at bounding box center [355, 262] width 193 height 21
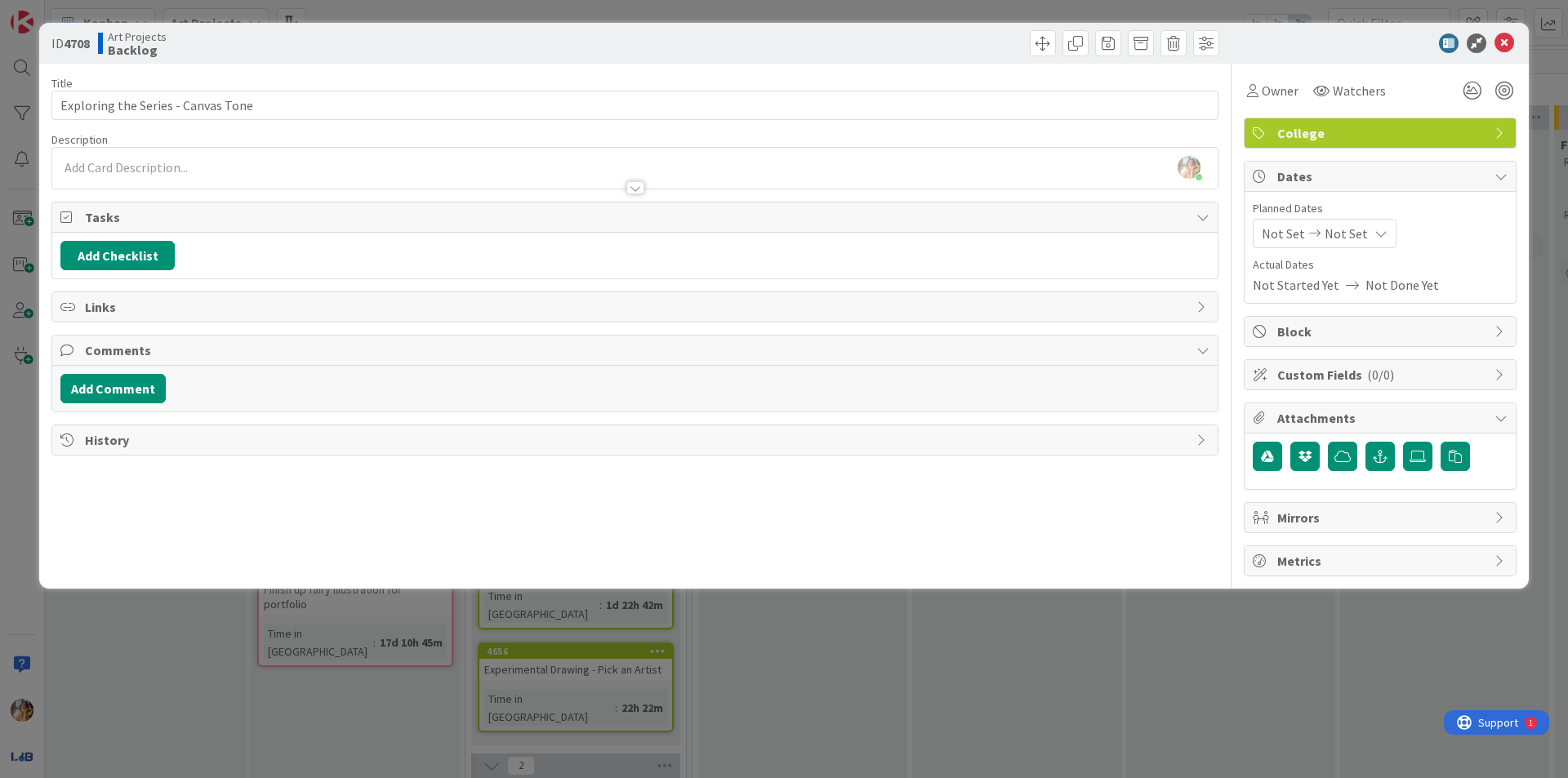
click at [1350, 229] on span "Not Set" at bounding box center [1346, 233] width 43 height 20
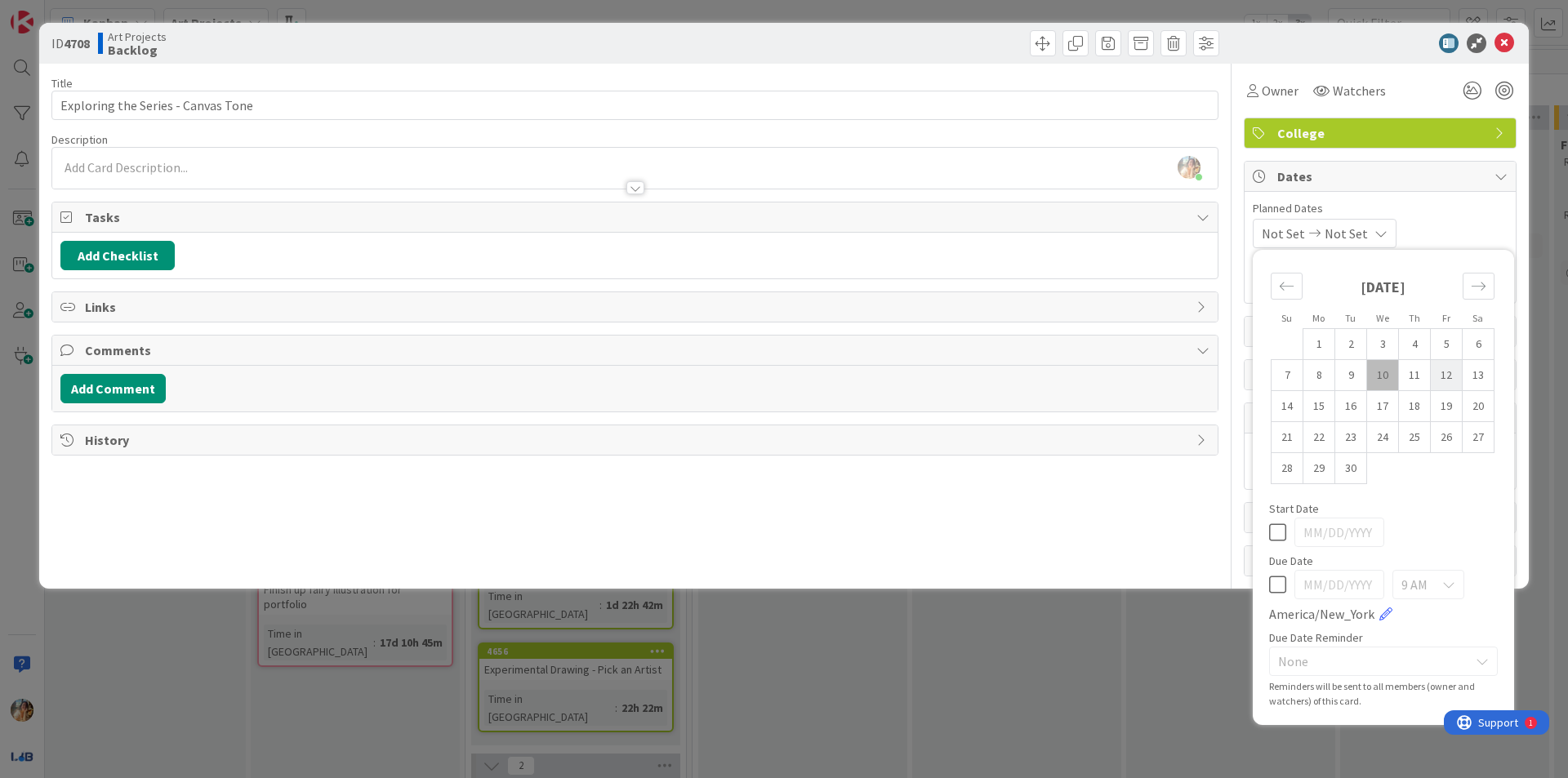
click at [1453, 379] on td "12" at bounding box center [1446, 376] width 32 height 31
type input "[DATE]"
click at [1285, 520] on div "[DATE]" at bounding box center [1383, 532] width 228 height 30
click at [1281, 530] on icon at bounding box center [1277, 532] width 17 height 20
click at [1278, 580] on icon at bounding box center [1277, 584] width 17 height 20
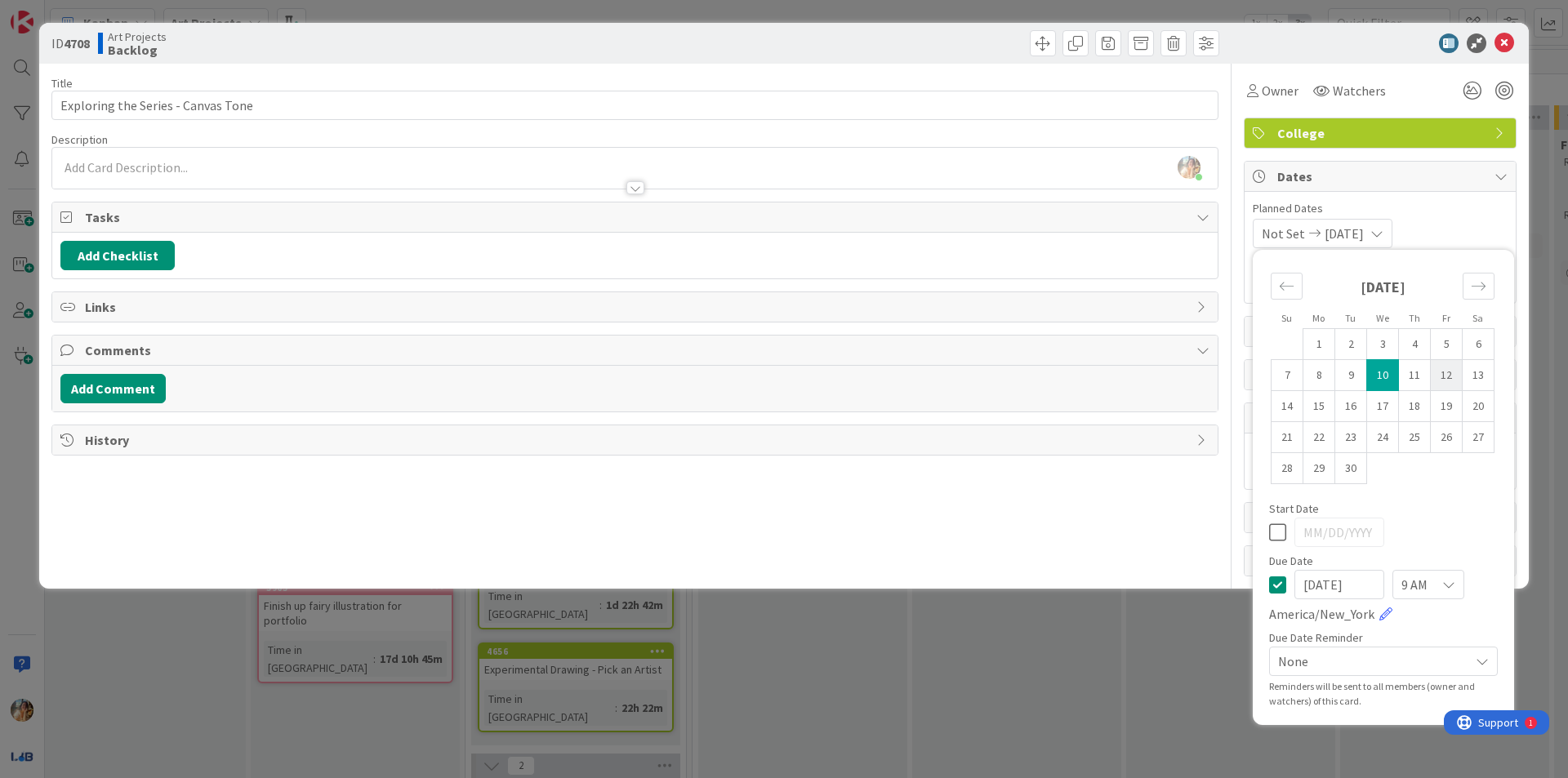
click at [1436, 377] on td "12" at bounding box center [1446, 376] width 32 height 31
type input "[DATE]"
click at [978, 629] on div "ID 4708 Art Projects Backlog Title 34 / 128 Exploring the Series - Canvas Tone …" at bounding box center [784, 389] width 1568 height 778
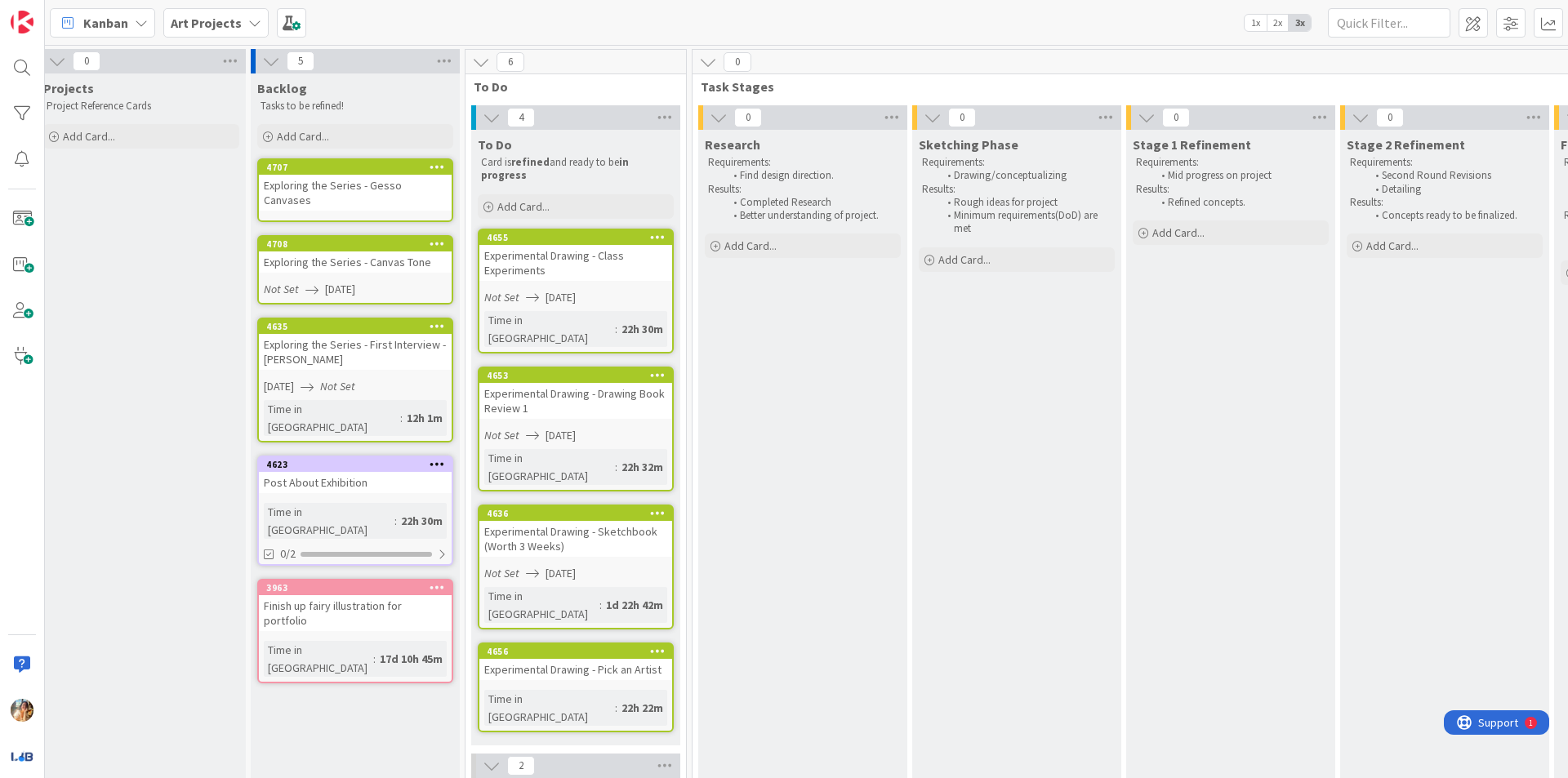
click at [403, 193] on div "Exploring the Series - Gesso Canvases" at bounding box center [355, 193] width 193 height 36
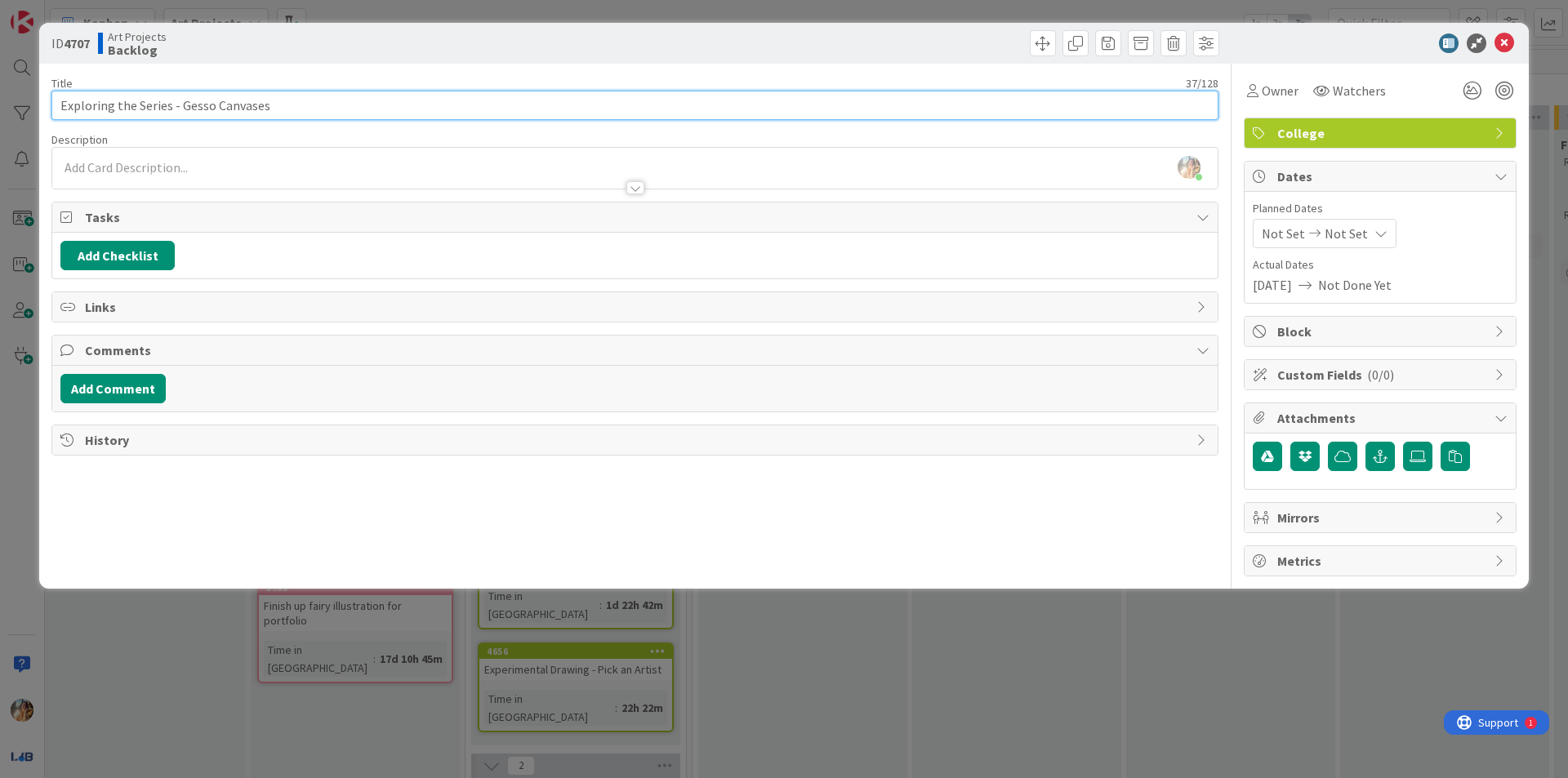
click at [288, 105] on input "Exploring the Series - Gesso Canvases" at bounding box center [634, 105] width 1167 height 30
type input "Exploring the Series - Gesso and Sand Canvases"
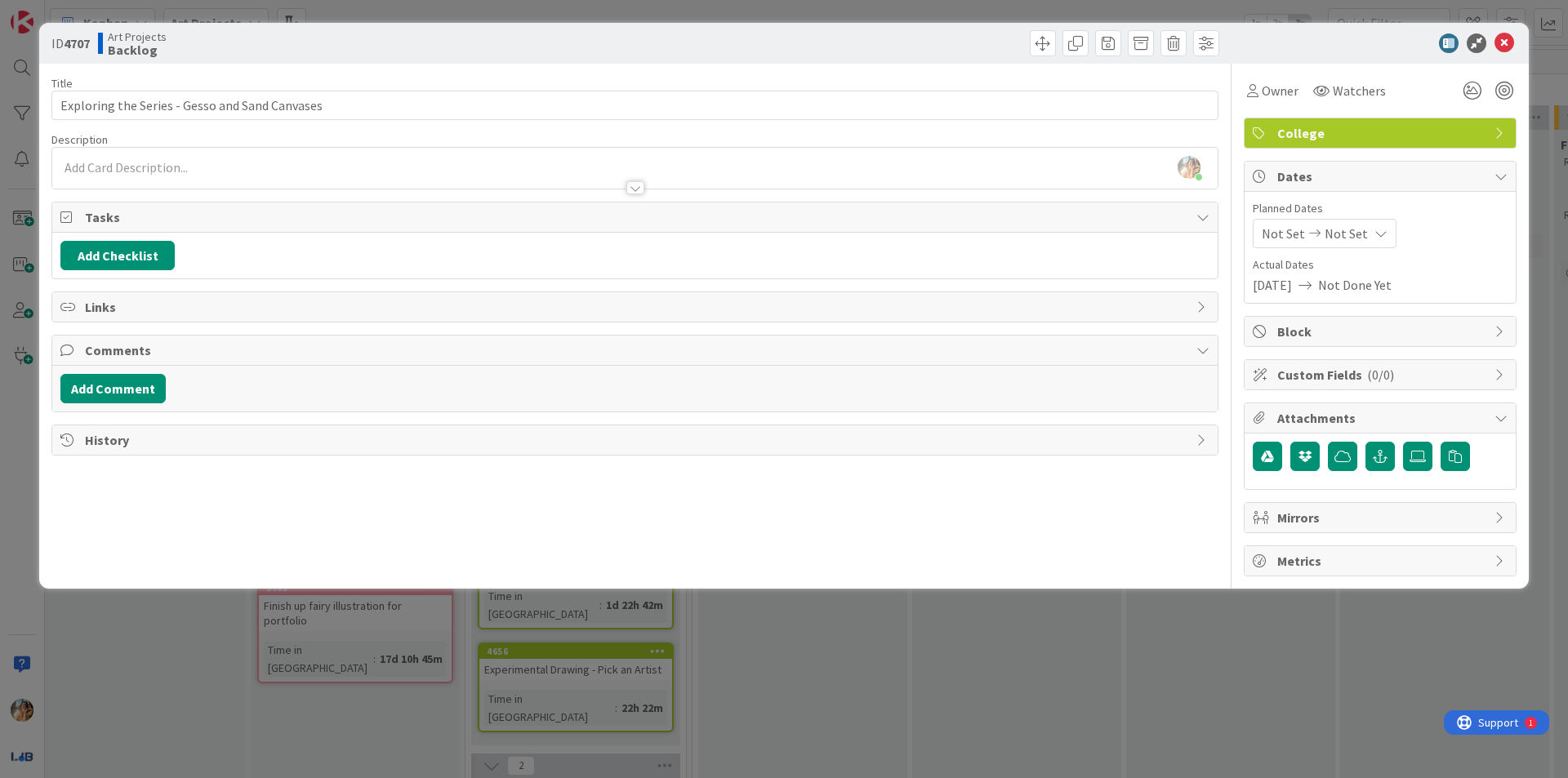
click at [1337, 239] on span "Not Set" at bounding box center [1346, 233] width 43 height 20
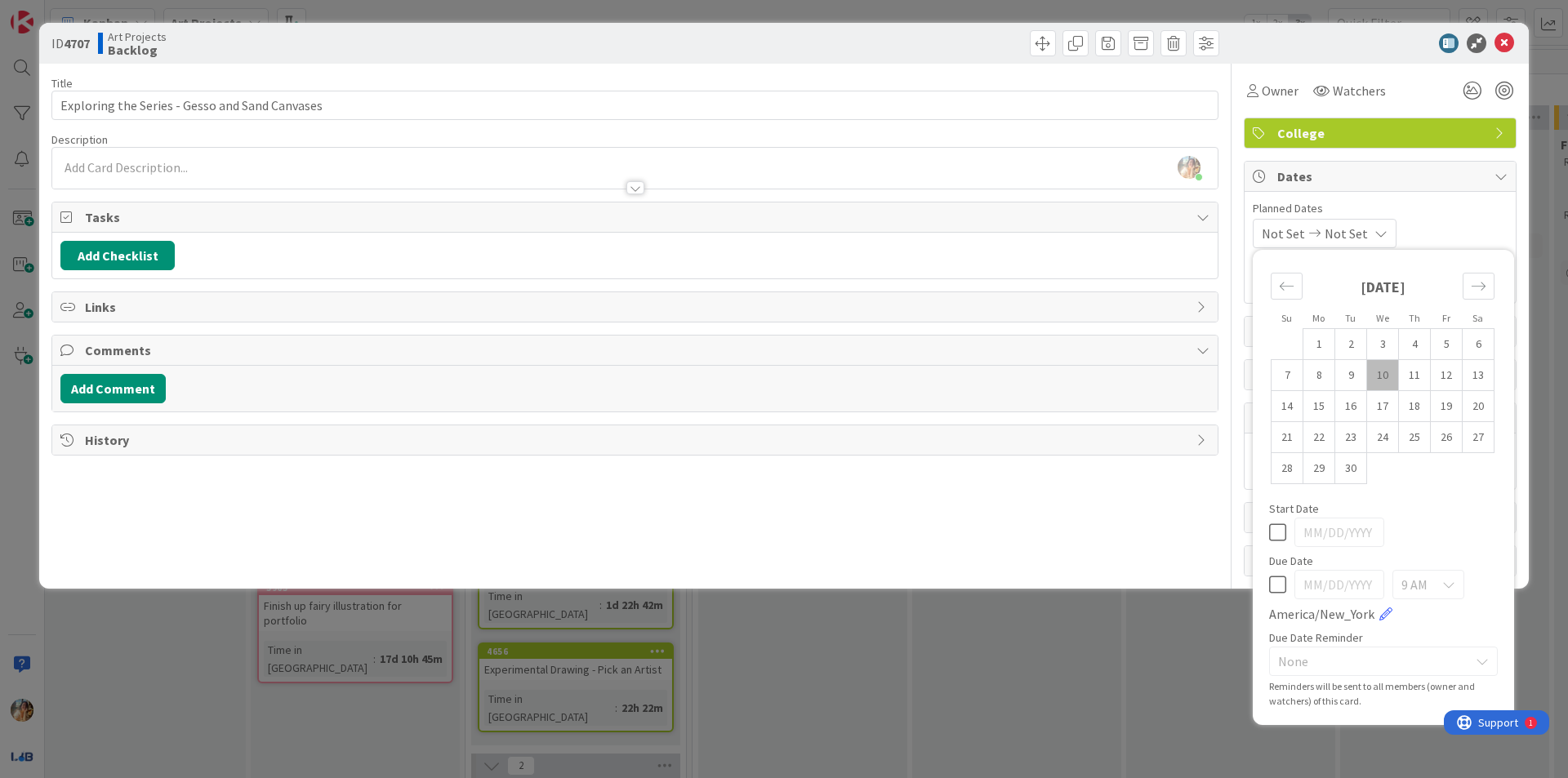
click at [1276, 577] on icon at bounding box center [1277, 584] width 17 height 20
type input "[DATE]"
click at [1443, 374] on td "12" at bounding box center [1446, 376] width 32 height 31
type input "[DATE]"
click at [1445, 377] on td "12" at bounding box center [1446, 376] width 32 height 31
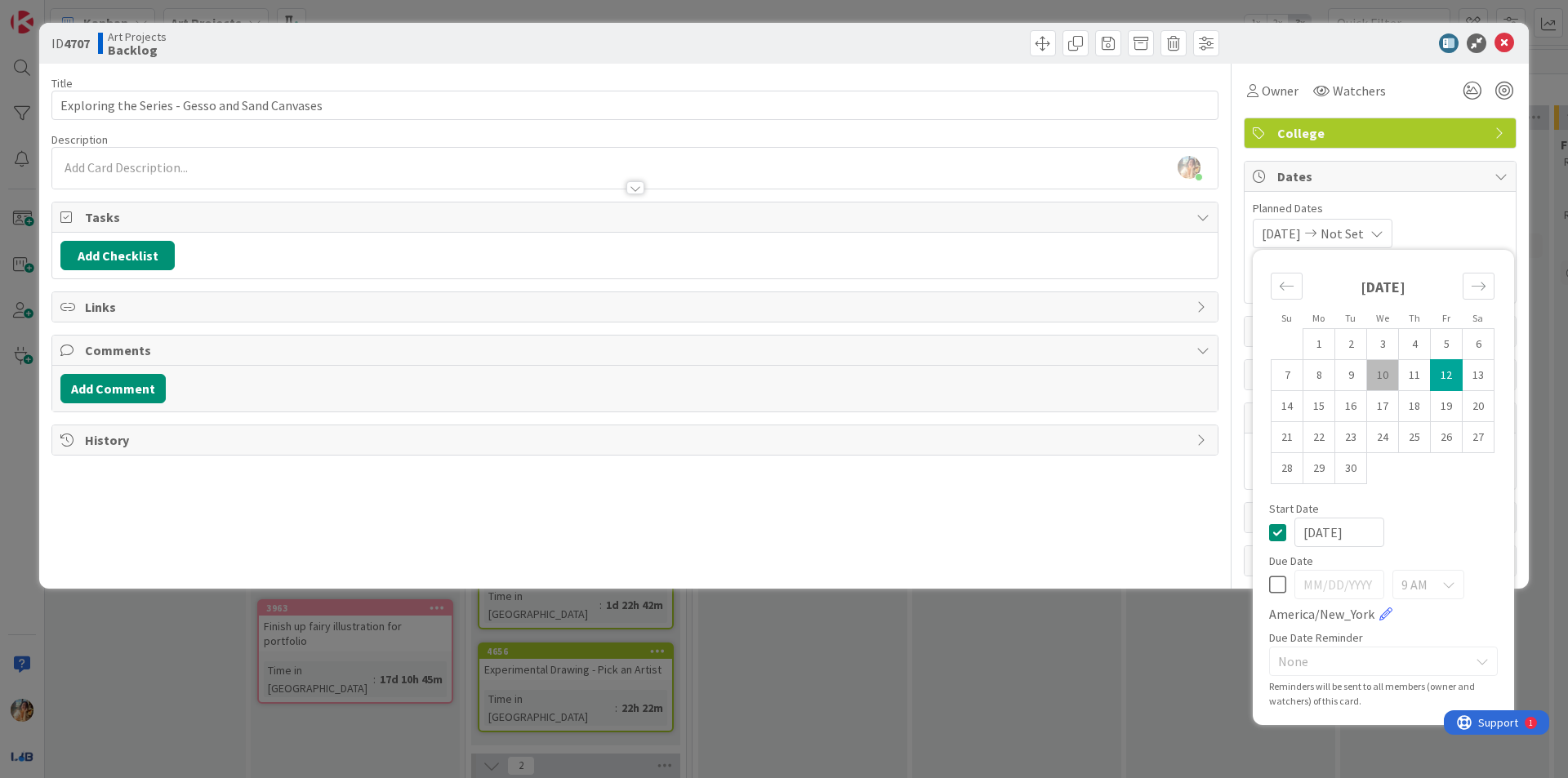
type input "[DATE]"
click at [1445, 377] on td "12" at bounding box center [1446, 376] width 32 height 31
click at [1280, 584] on icon at bounding box center [1277, 584] width 17 height 20
click at [1275, 539] on icon at bounding box center [1277, 532] width 17 height 20
click at [1272, 585] on icon at bounding box center [1277, 584] width 17 height 20
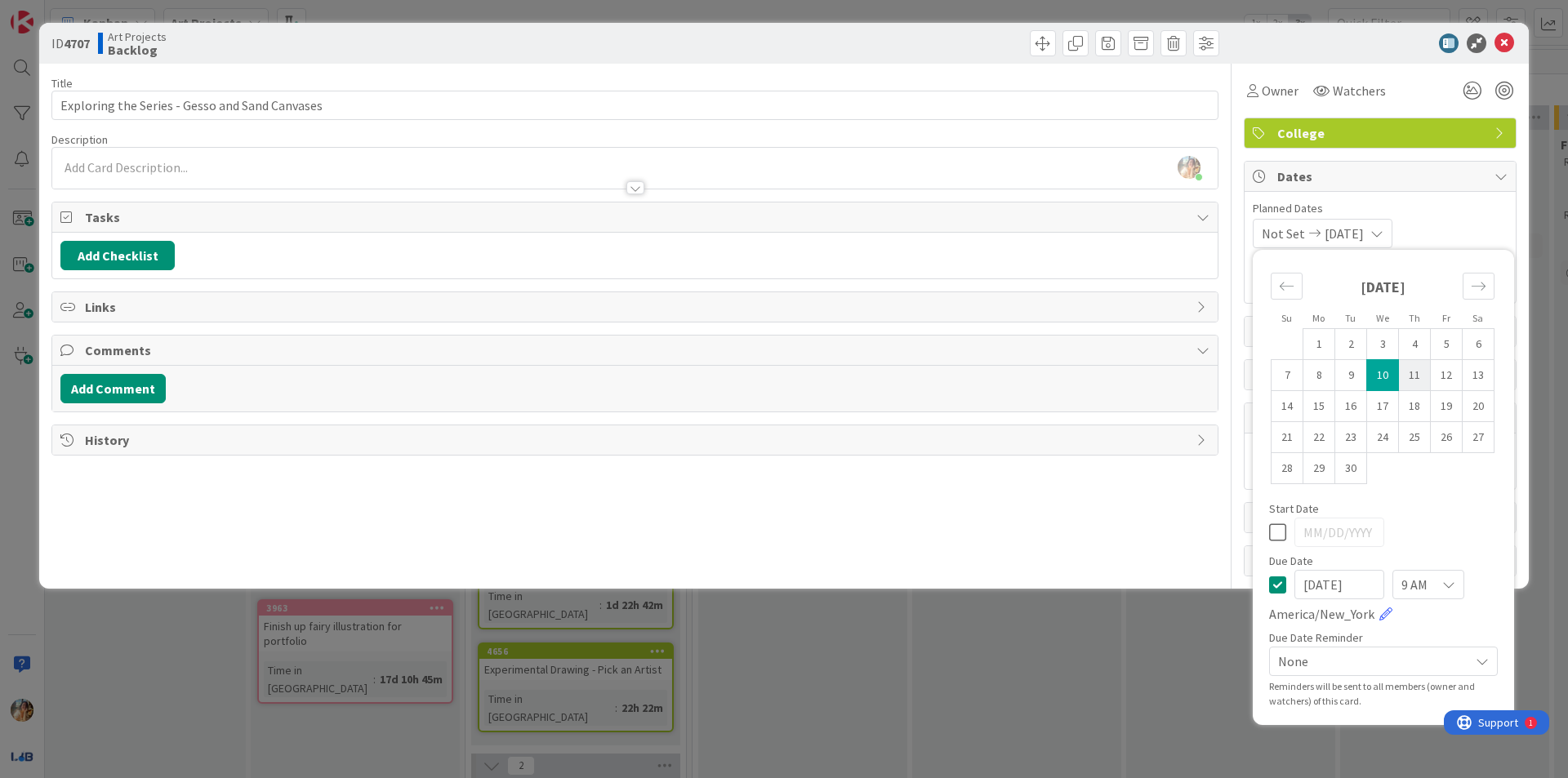
click at [1407, 380] on td "11" at bounding box center [1415, 376] width 32 height 31
type input "[DATE]"
click at [968, 603] on div "ID 4707 Art Projects Backlog Title 46 / 128 Exploring the Series - Gesso and Sa…" at bounding box center [784, 389] width 1568 height 778
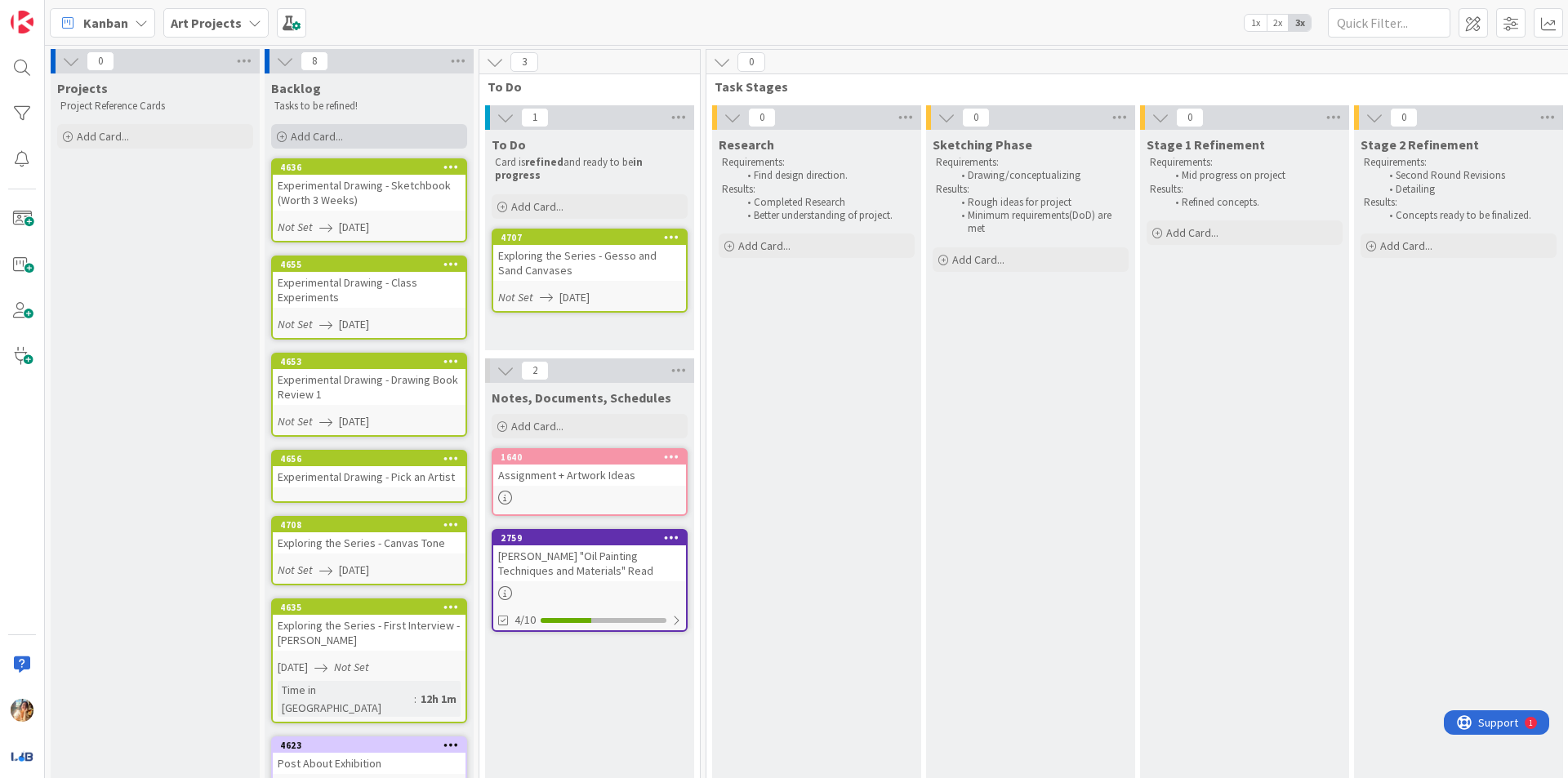
click at [430, 129] on div "Add Card..." at bounding box center [369, 137] width 196 height 25
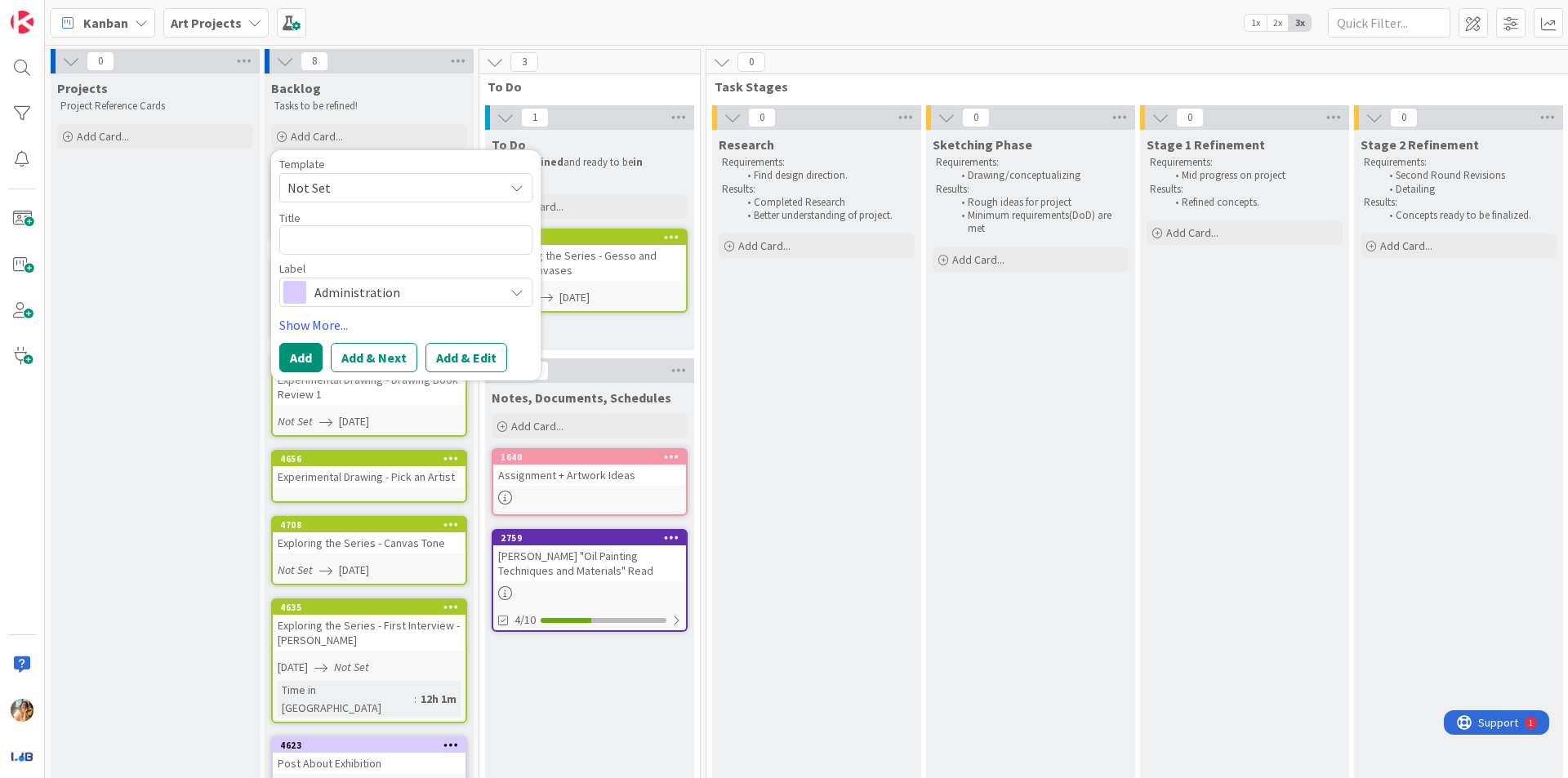
click at [444, 283] on span "Administration" at bounding box center [405, 293] width 181 height 23
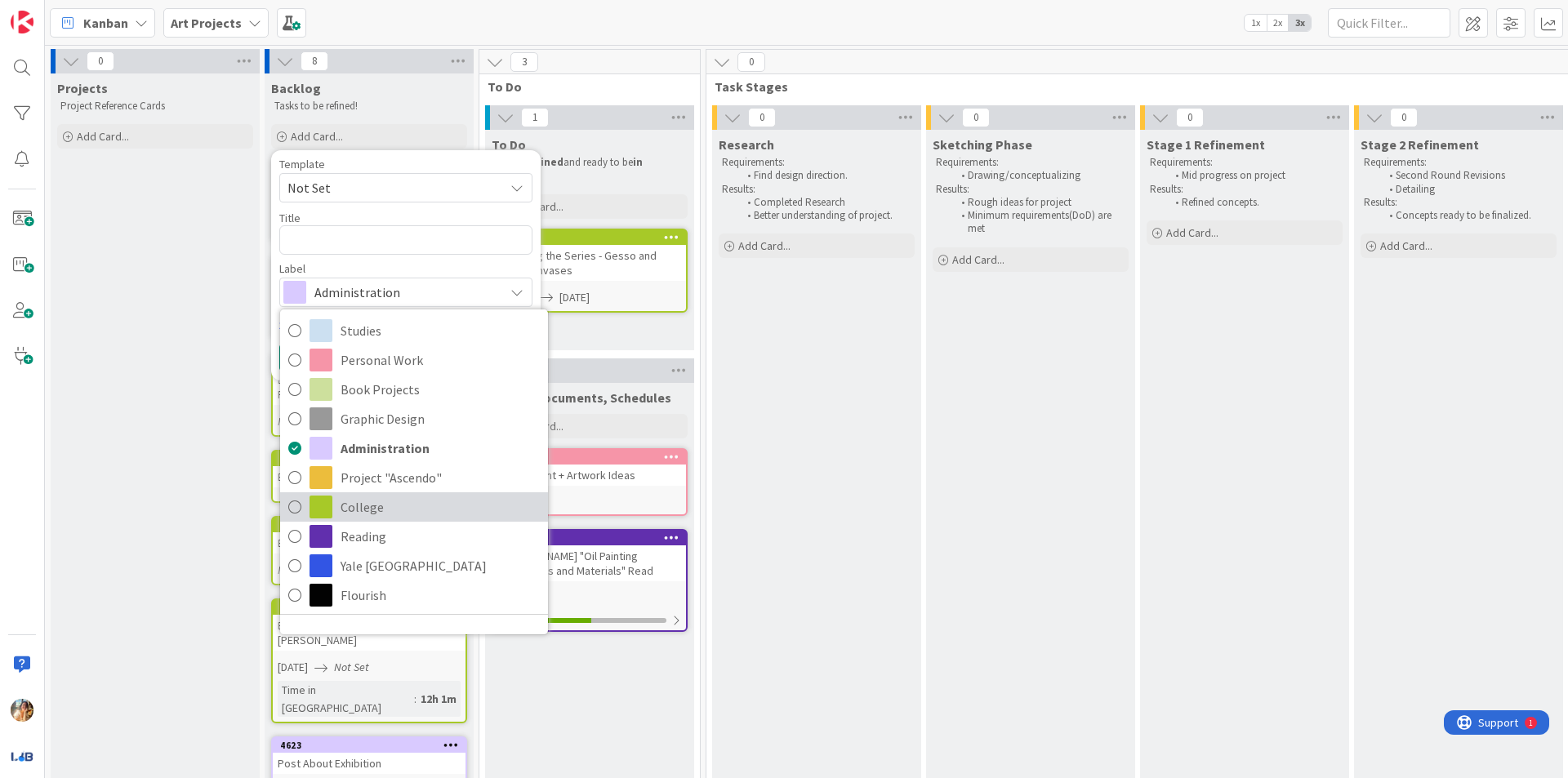
click at [426, 499] on span "College" at bounding box center [440, 507] width 200 height 25
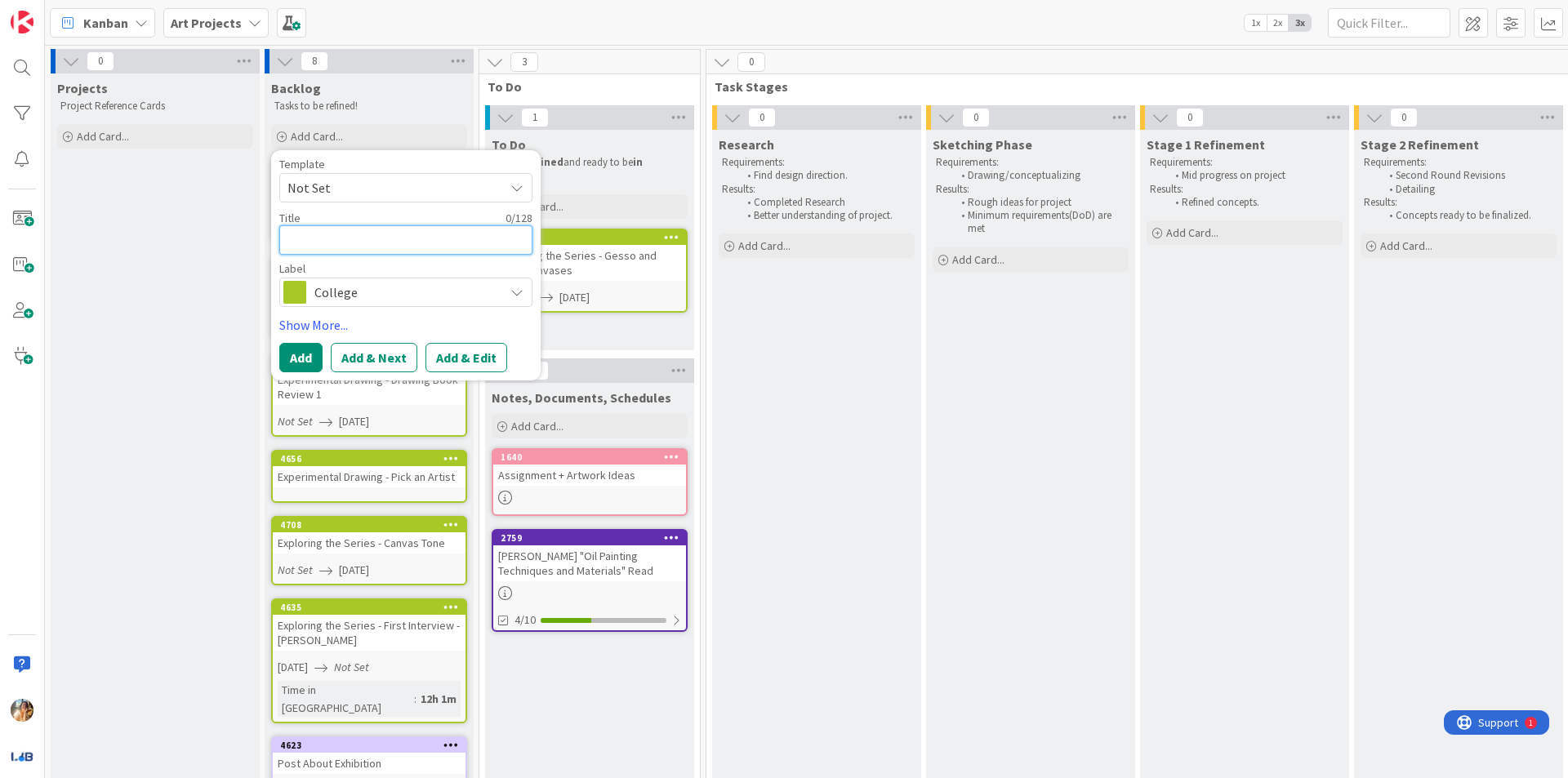
click at [401, 239] on textarea at bounding box center [406, 240] width 253 height 30
type textarea "x"
type textarea "E"
type textarea "x"
type textarea "Ex"
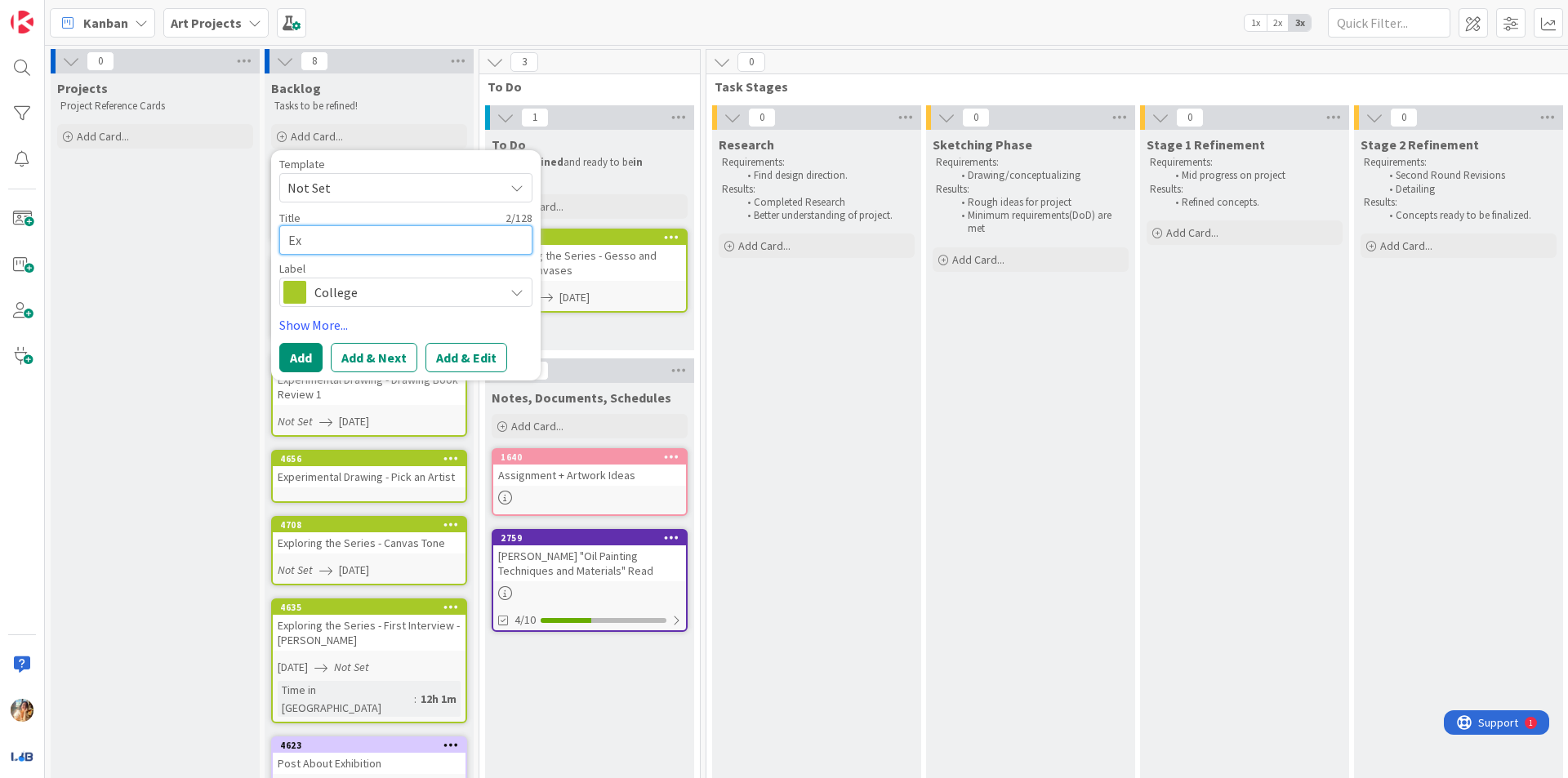
type textarea "x"
type textarea "Exp"
type textarea "x"
type textarea "Expl"
type textarea "x"
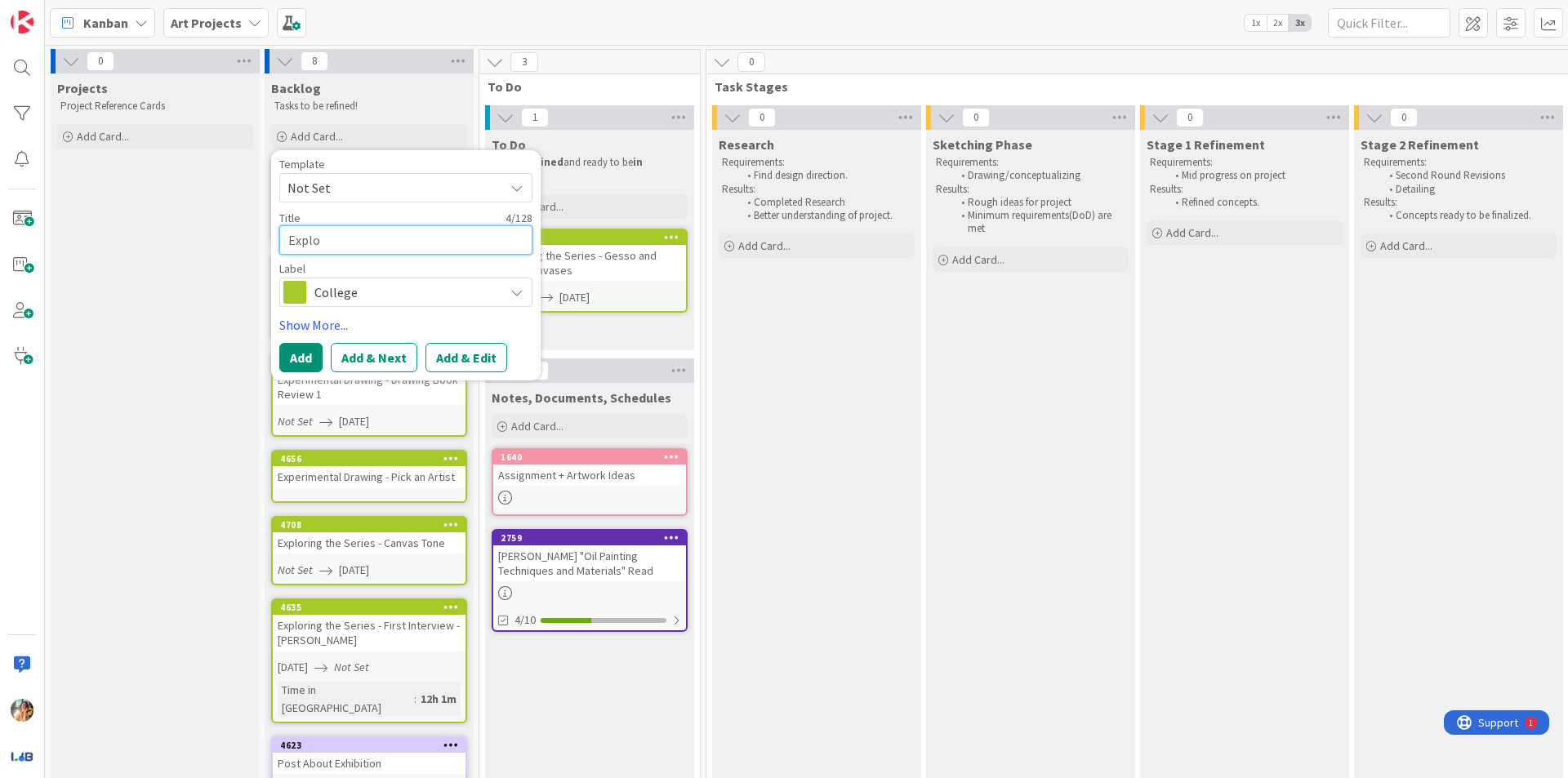
type textarea "Explor"
type textarea "x"
type textarea "Explori"
type textarea "x"
type textarea "Explorin"
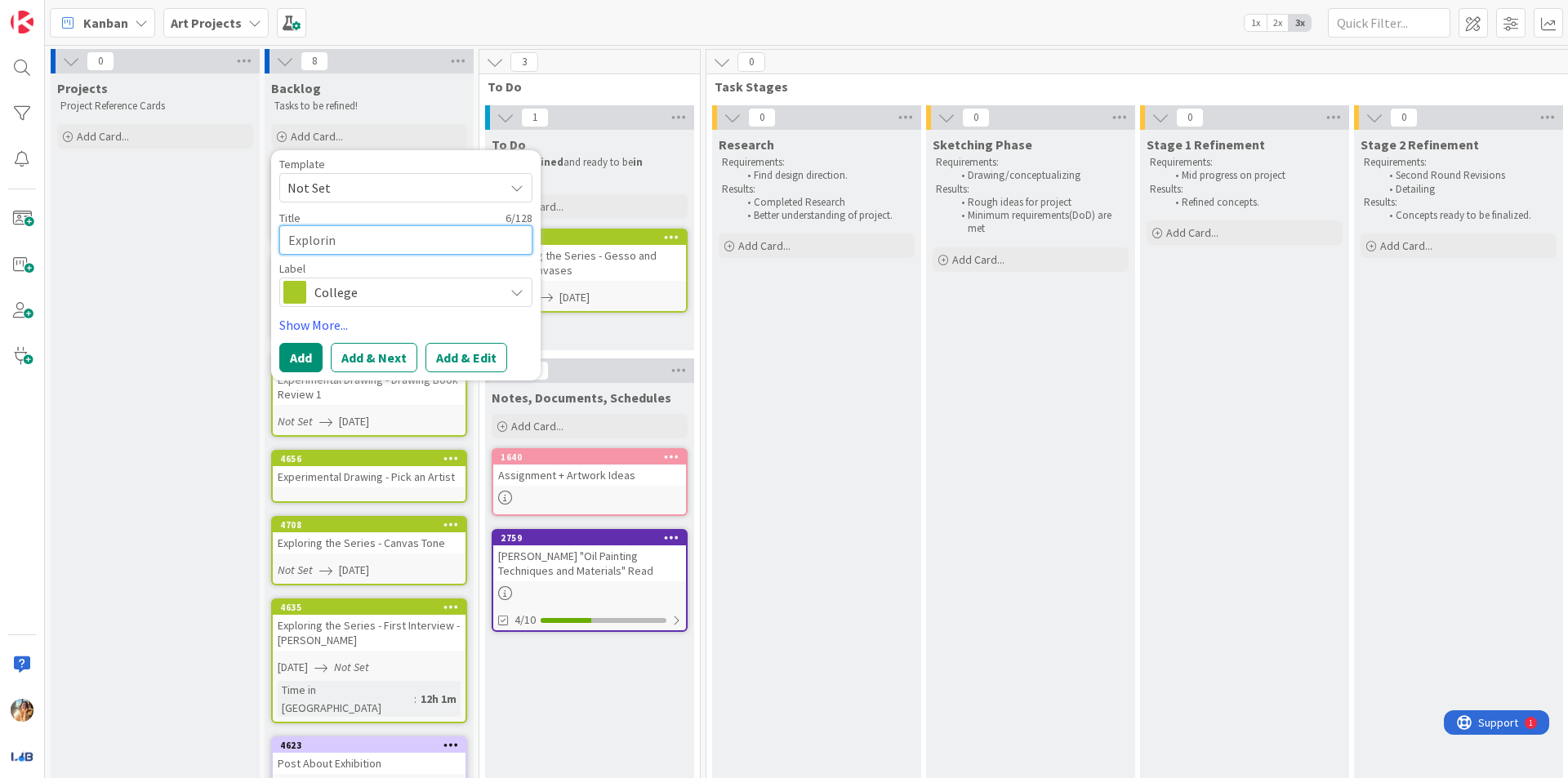
type textarea "x"
type textarea "Exploring"
type textarea "x"
type textarea "Exploring t"
type textarea "x"
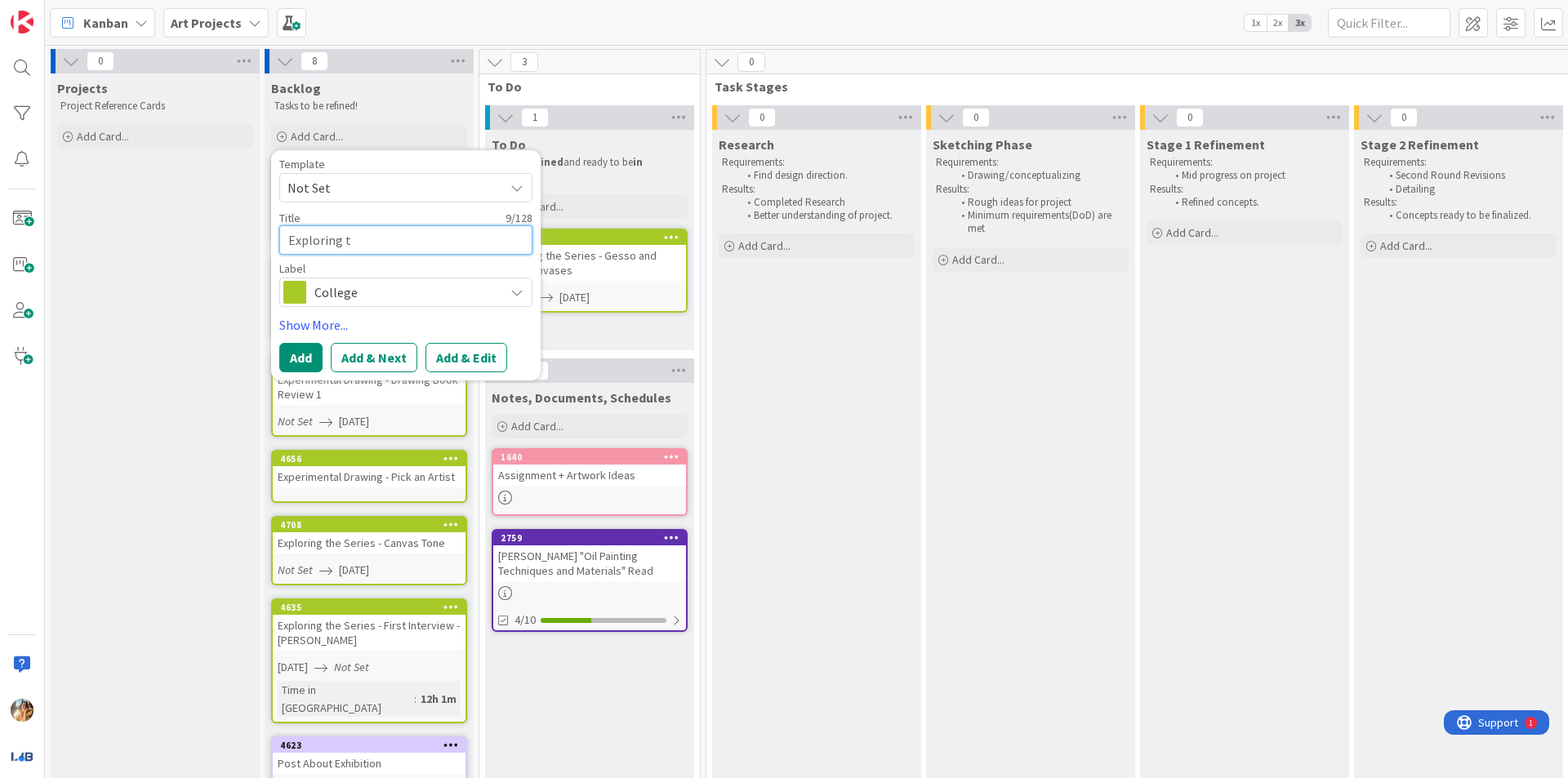
type textarea "Exploring th"
type textarea "x"
type textarea "Exploring the"
type textarea "x"
type textarea "Exploring the"
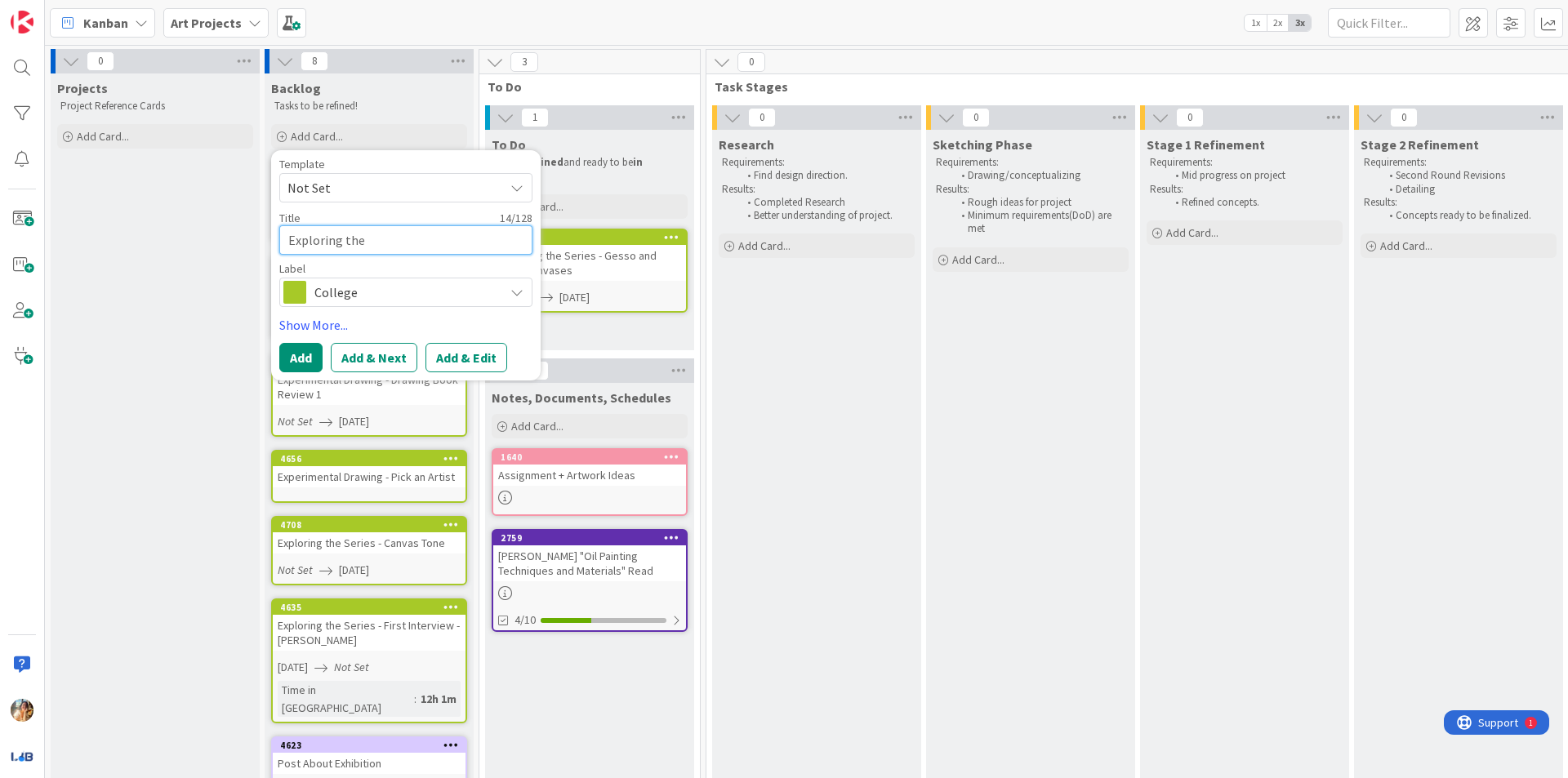
type textarea "x"
type textarea "Exploring the S"
type textarea "x"
type textarea "Exploring the Se"
type textarea "x"
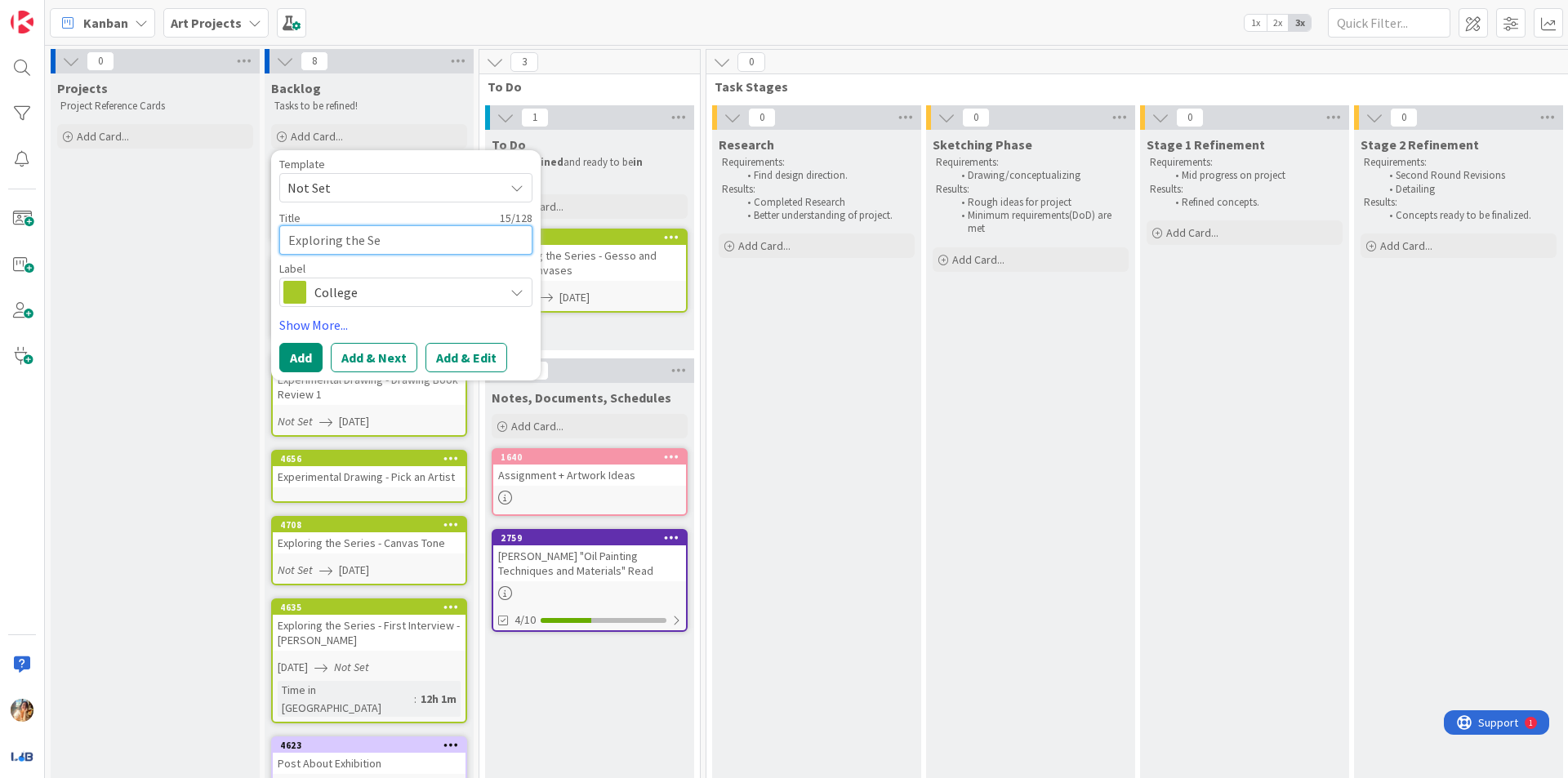
type textarea "Exploring the Ser"
type textarea "x"
type textarea "Exploring the Seri"
type textarea "x"
type textarea "Exploring the Serie"
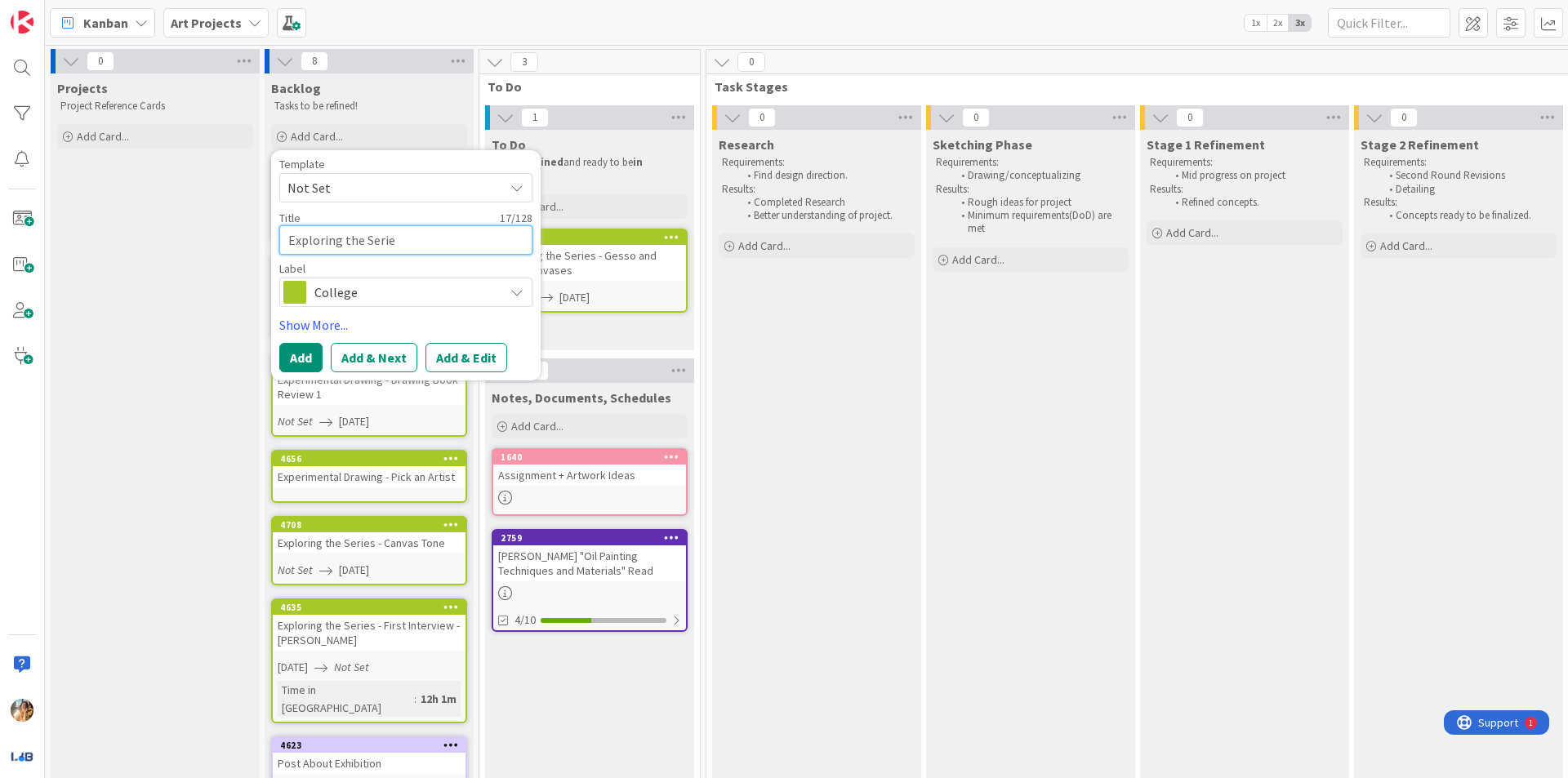
type textarea "x"
type textarea "Exploring the Series"
type textarea "x"
type textarea "Exploring the Series"
type textarea "x"
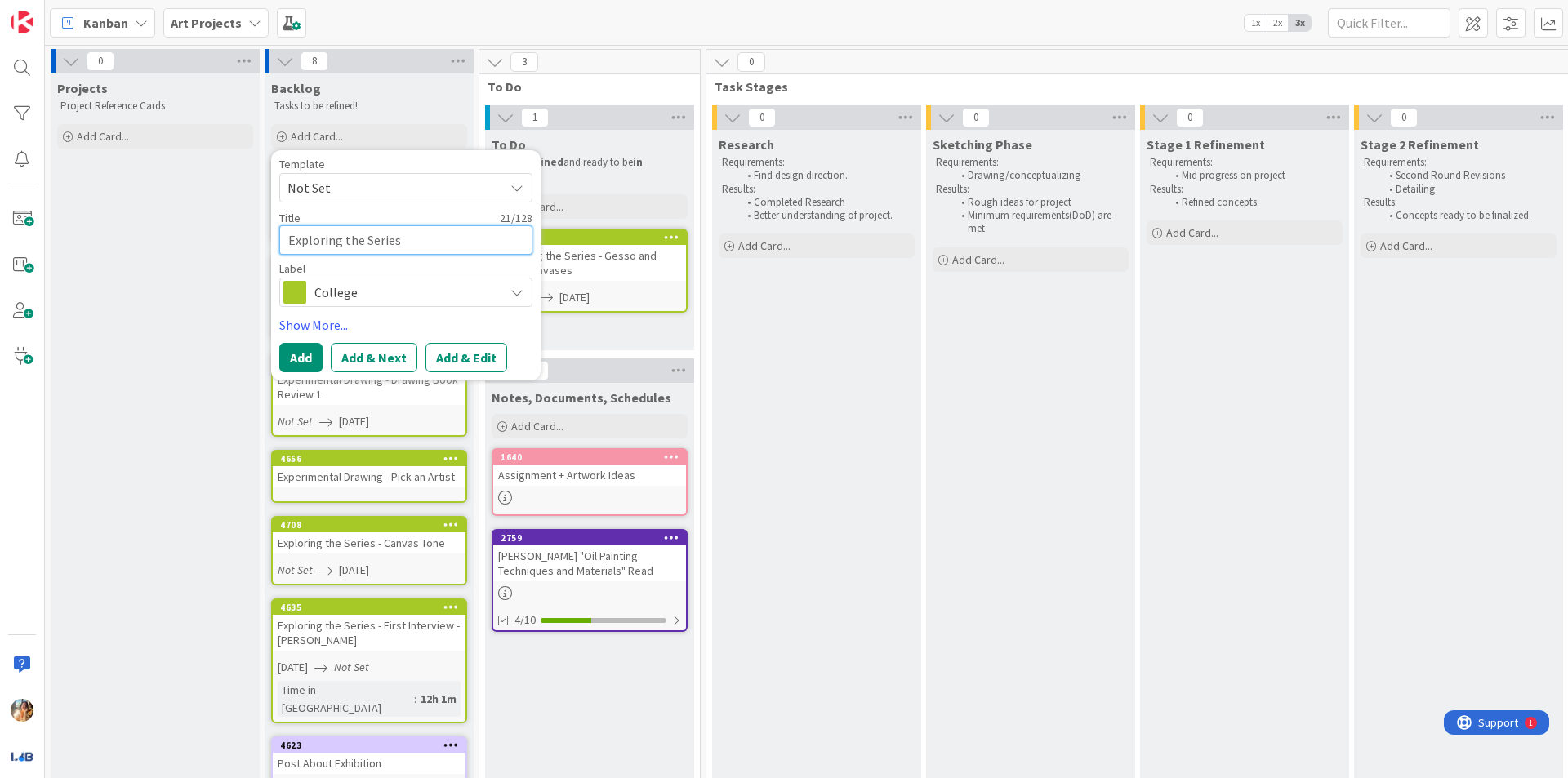
type textarea "Exploring the Series -"
type textarea "x"
type textarea "Exploring the Series -"
type textarea "x"
type textarea "Exploring the Series - L"
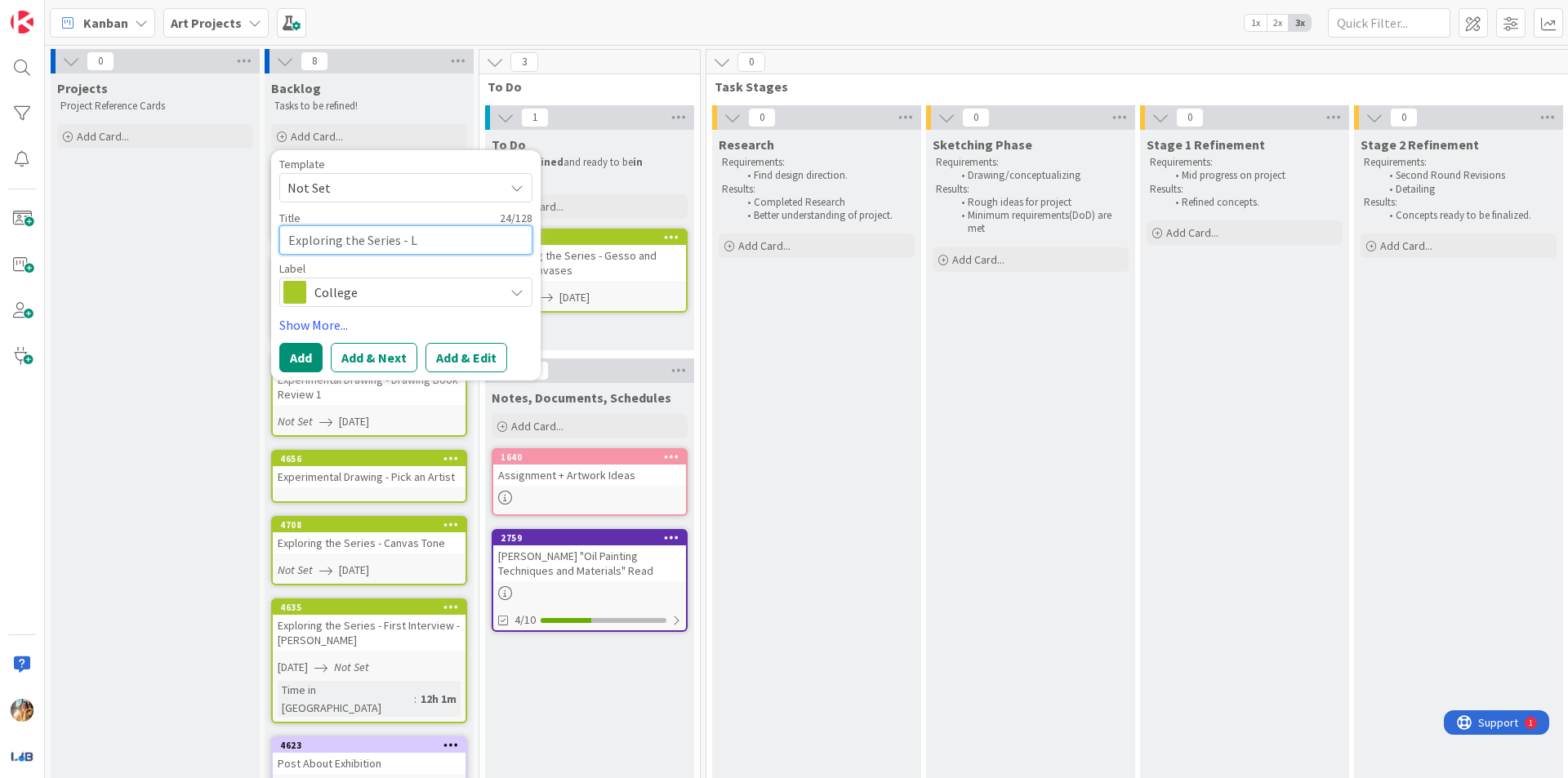
type textarea "x"
type textarea "Exploring the Series - [PERSON_NAME]"
type textarea "x"
type textarea "Exploring the Series - [PERSON_NAME]"
type textarea "x"
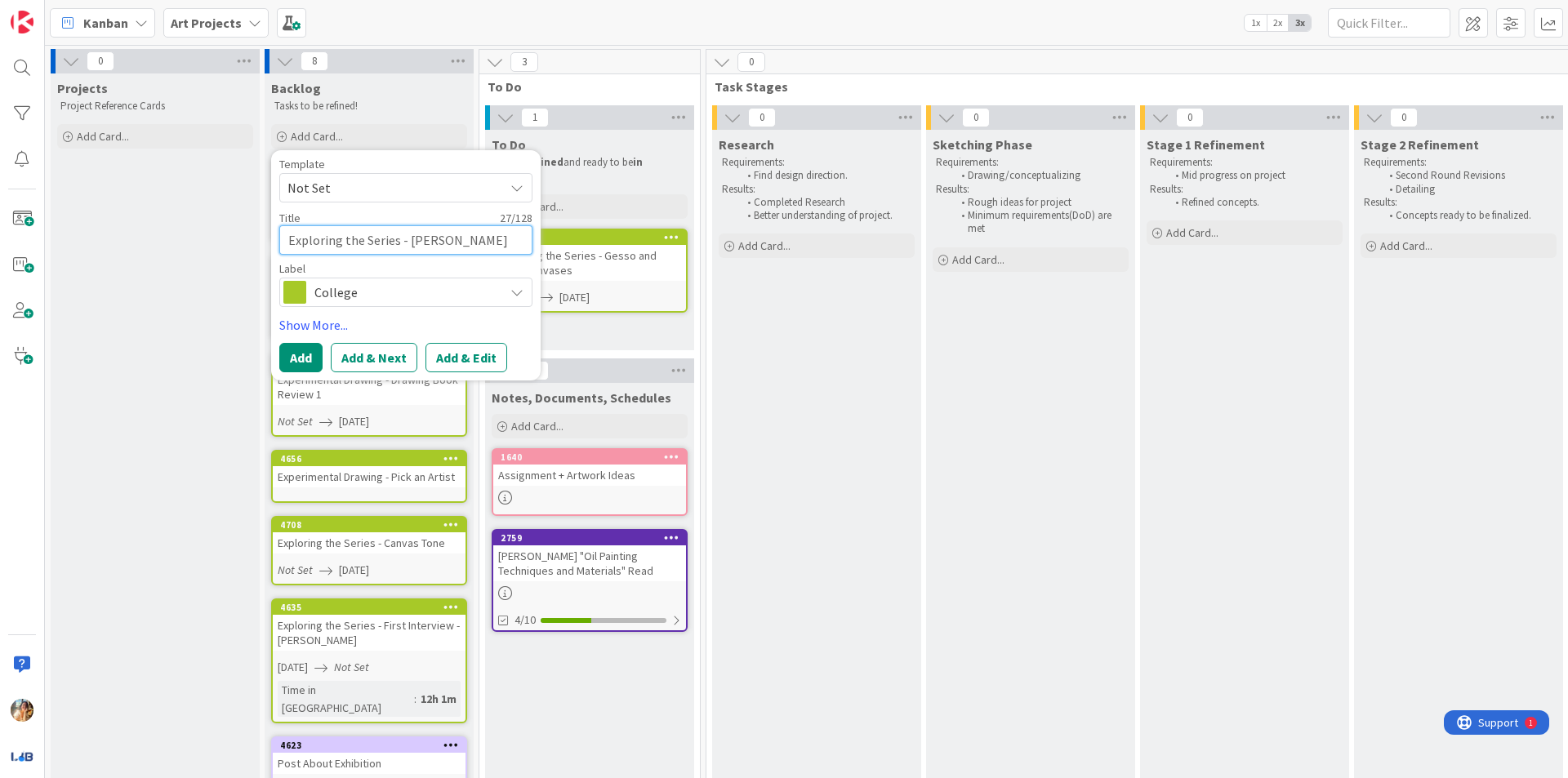
type textarea "Exploring the Series - Line"
type textarea "x"
type textarea "Exploring the Series - Line"
type textarea "x"
type textarea "Exploring the Series - Line E"
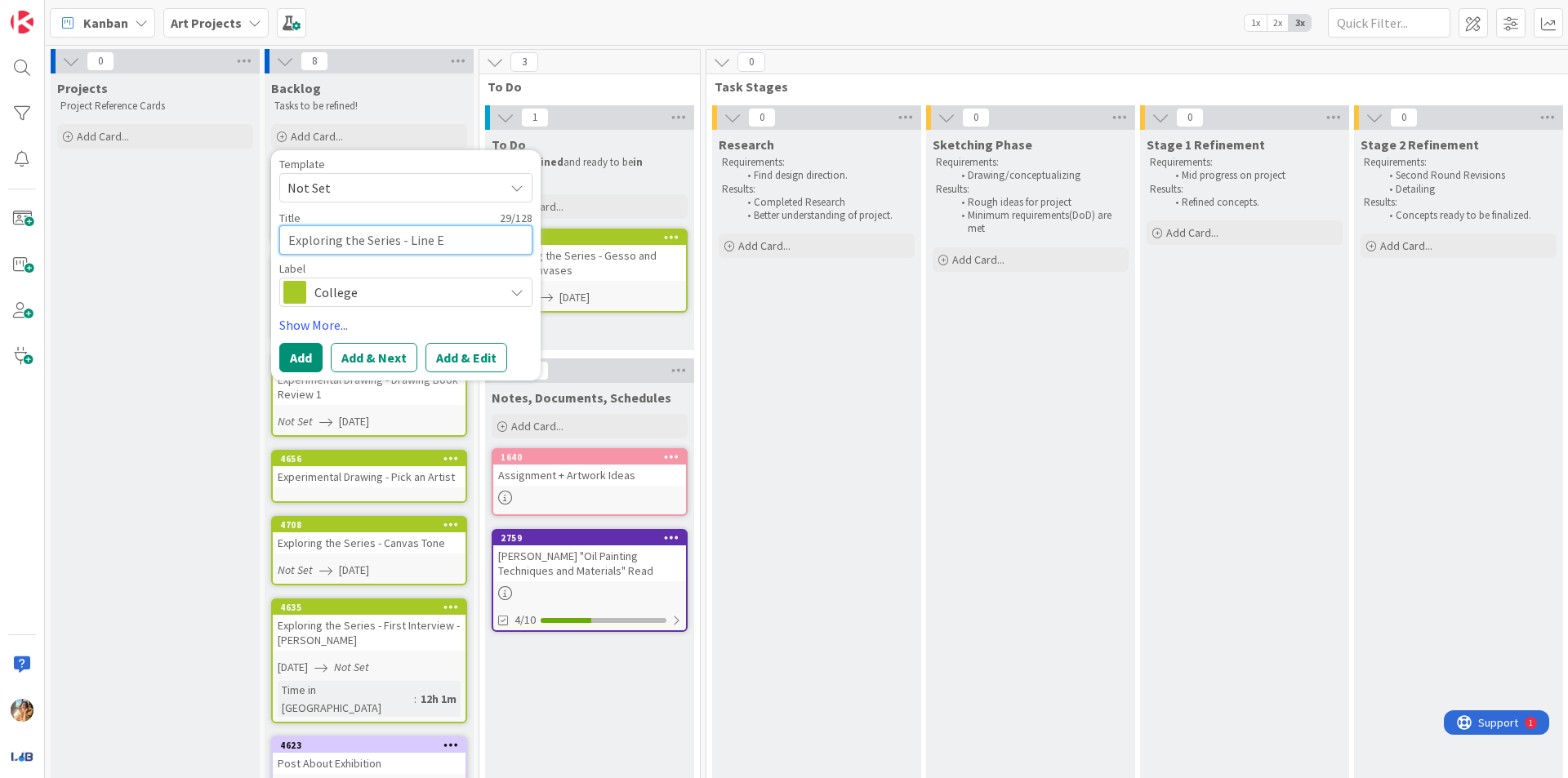
type textarea "x"
type textarea "Exploring the Series - Line Ea"
click at [307, 355] on button "Add" at bounding box center [301, 358] width 43 height 30
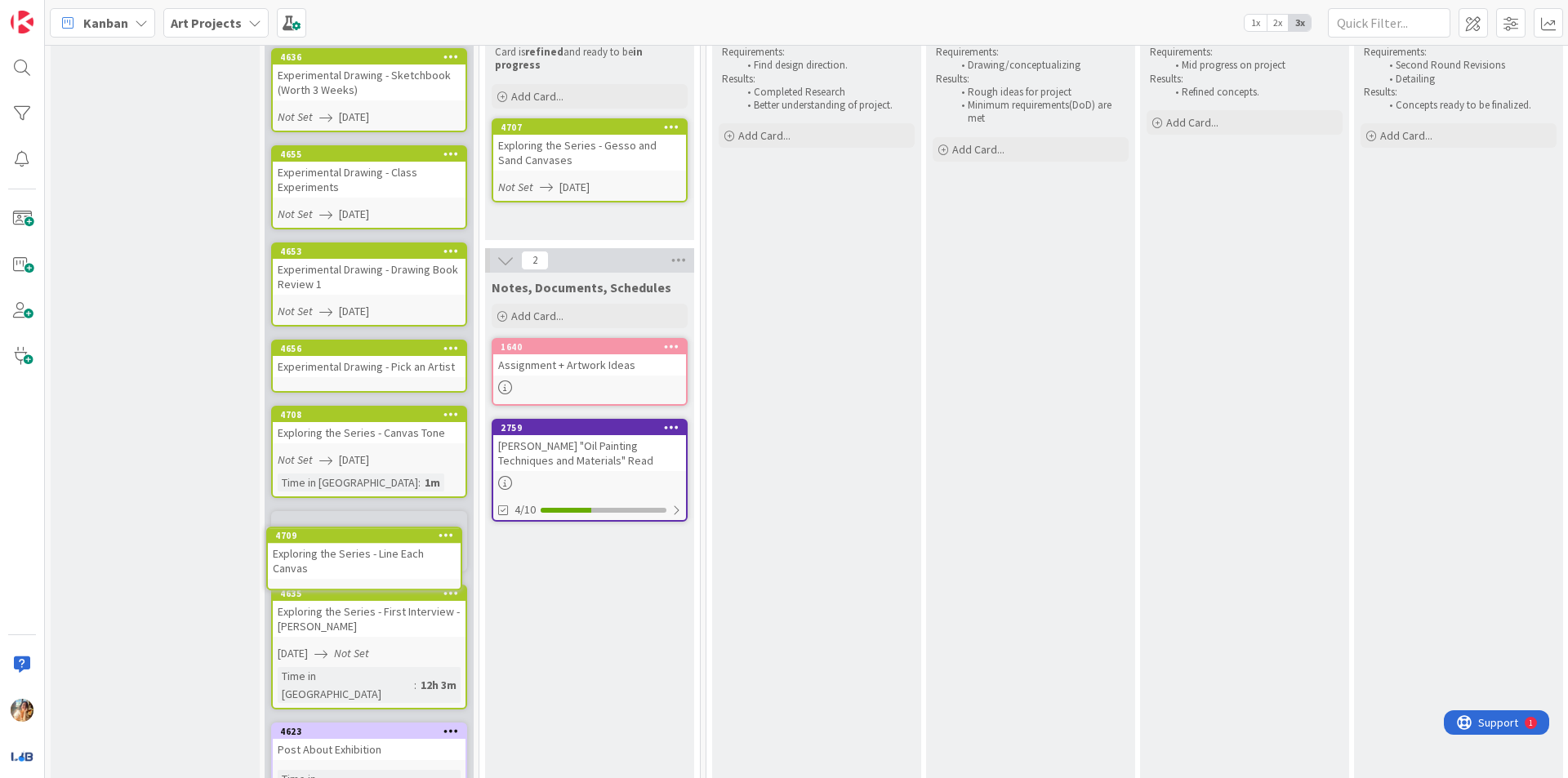
scroll to position [115, 0]
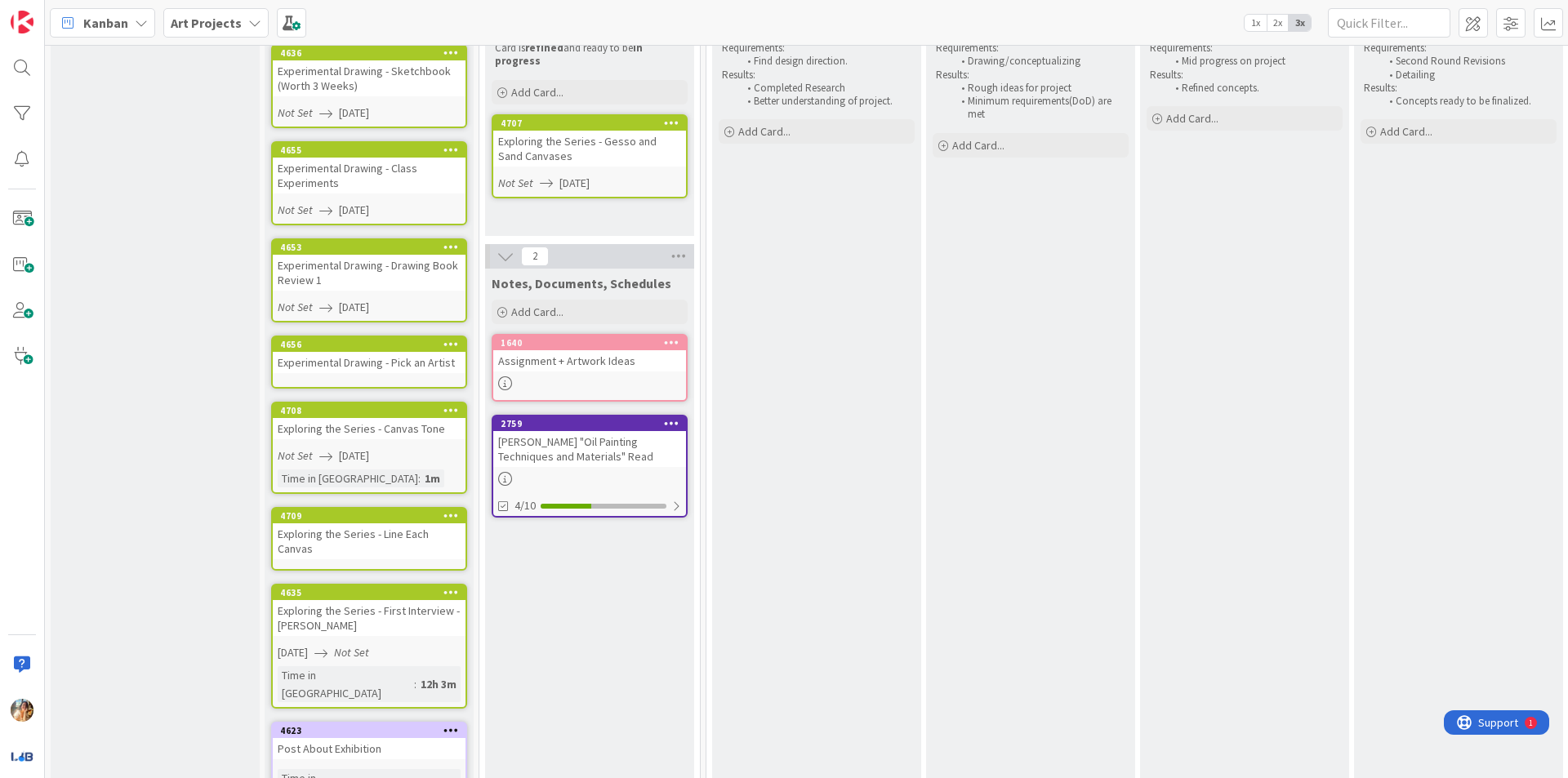
click at [424, 523] on div "4709" at bounding box center [369, 516] width 193 height 15
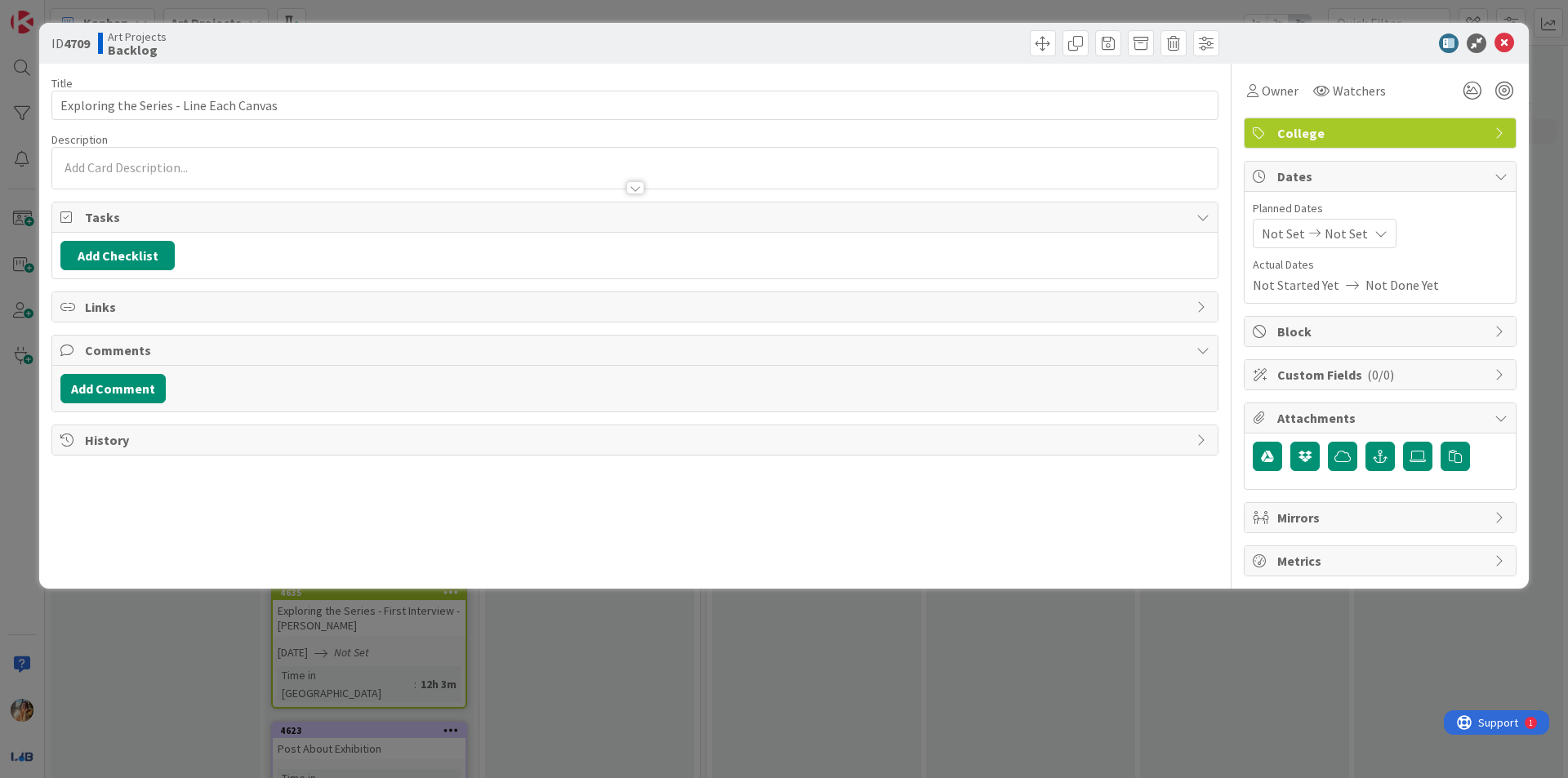
click at [1329, 185] on span "Dates" at bounding box center [1382, 176] width 209 height 20
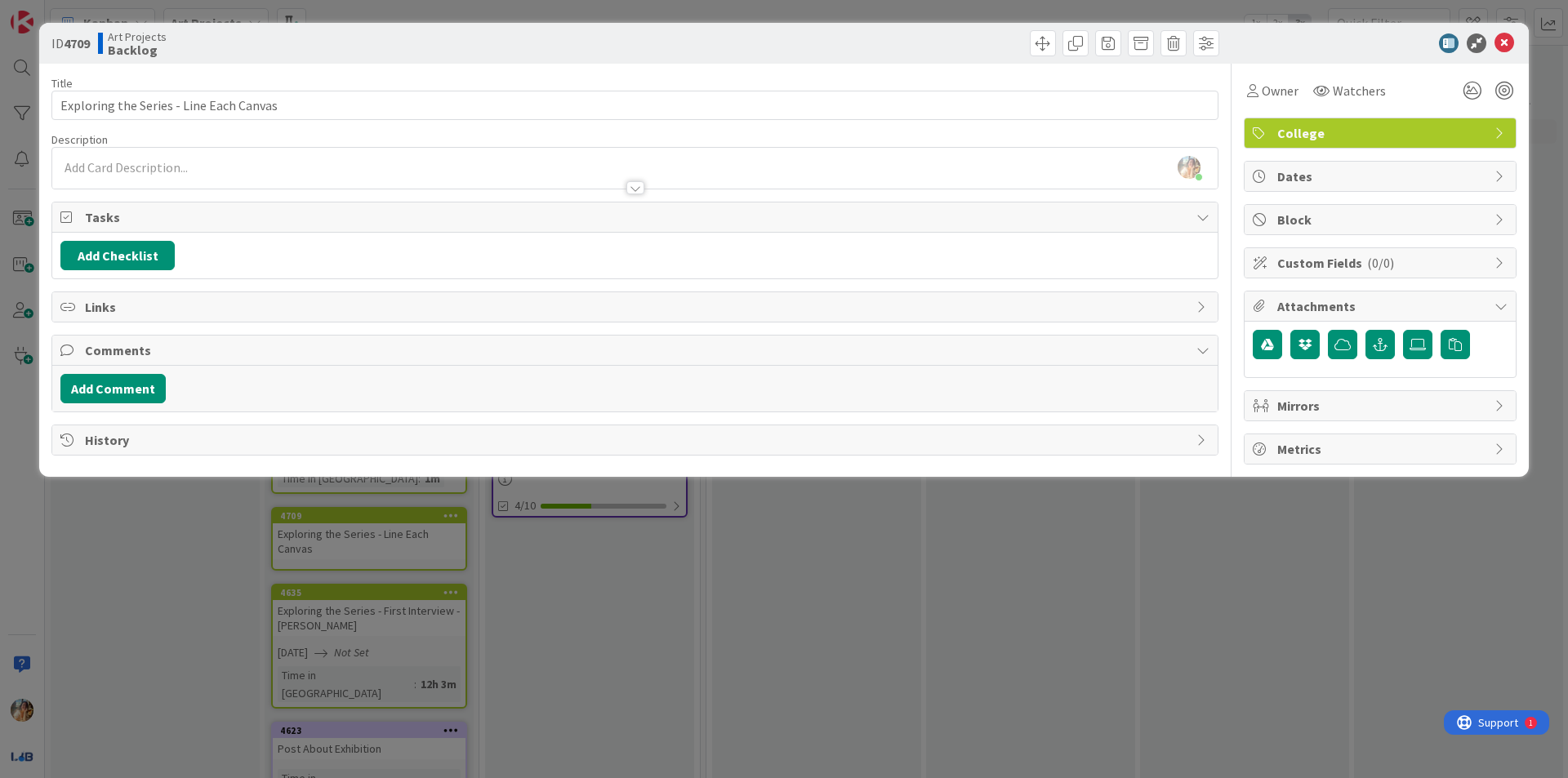
click at [1329, 185] on span "Dates" at bounding box center [1382, 176] width 209 height 20
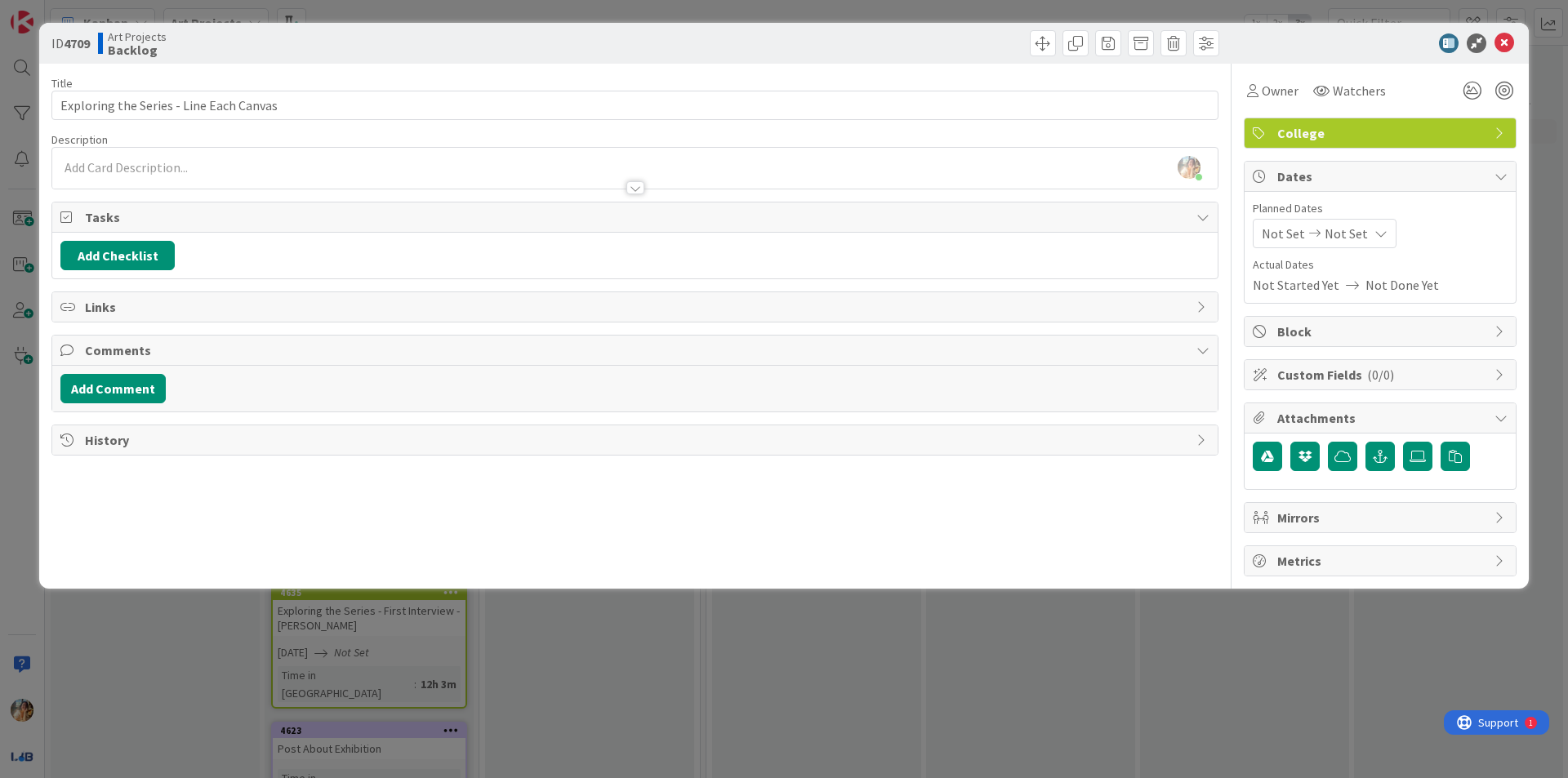
click at [1333, 232] on span "Not Set" at bounding box center [1346, 233] width 43 height 20
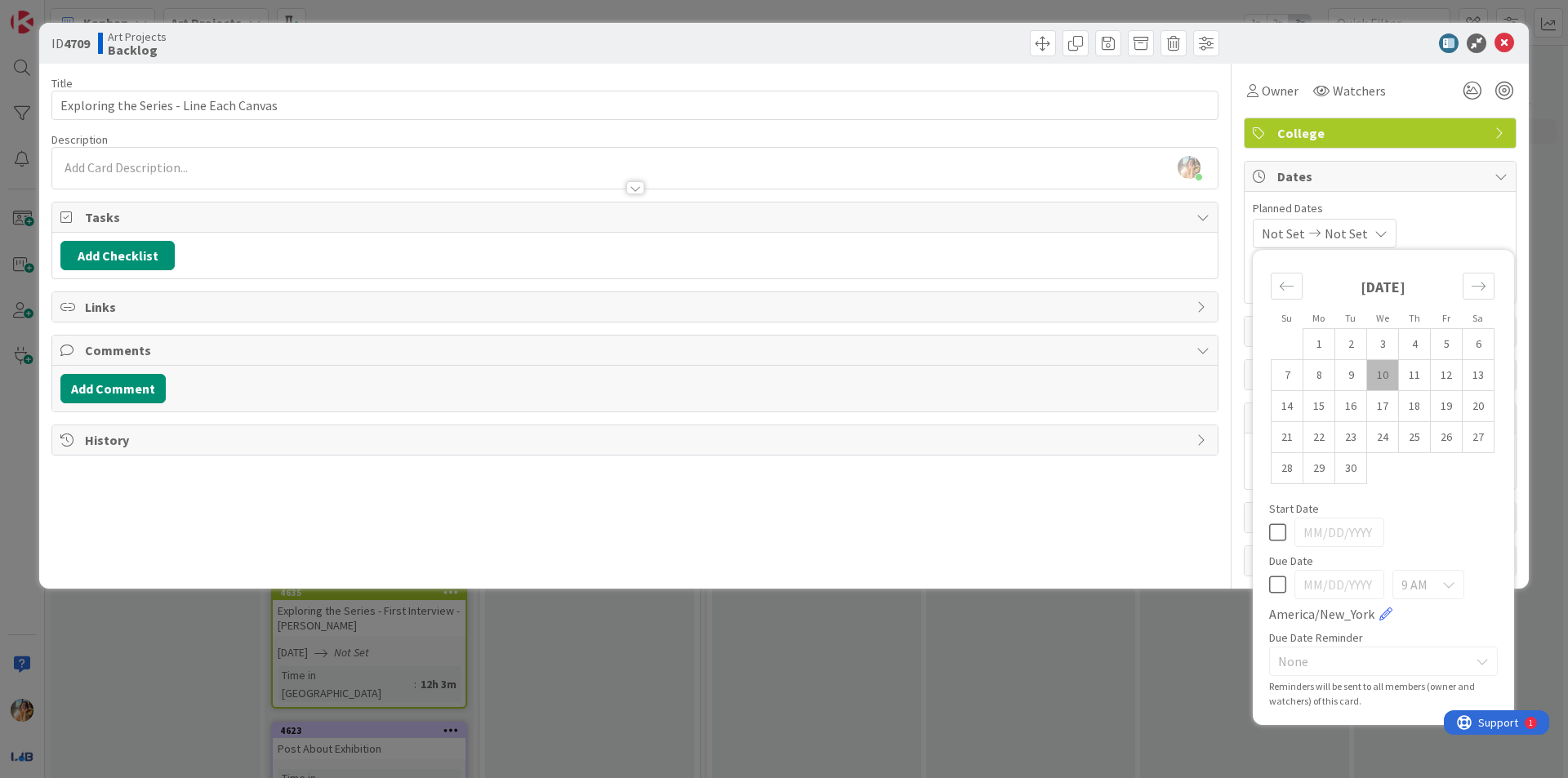
click at [1281, 581] on icon at bounding box center [1277, 584] width 17 height 20
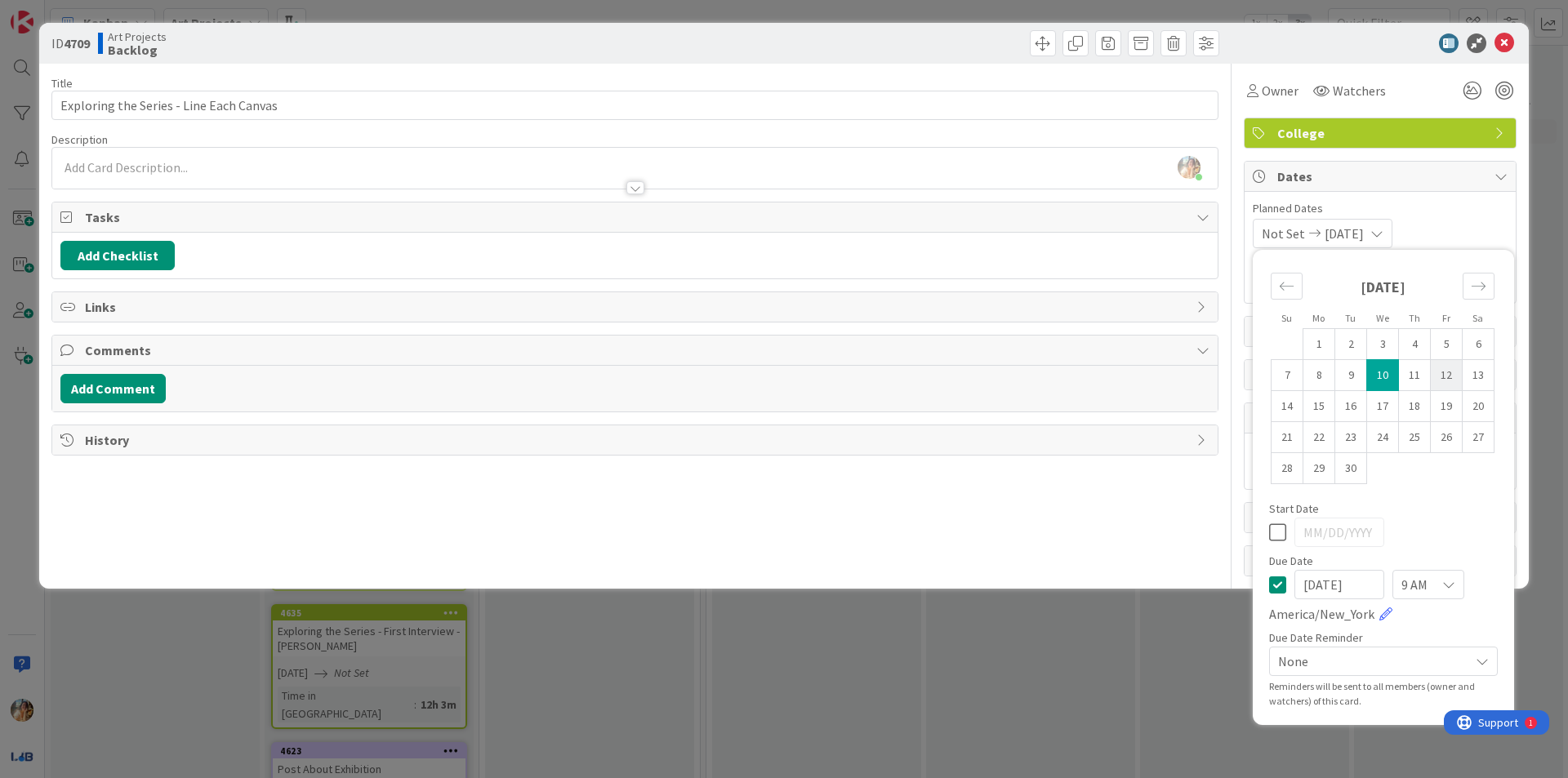
click at [1447, 382] on td "12" at bounding box center [1446, 376] width 32 height 31
click at [1278, 534] on icon at bounding box center [1277, 532] width 17 height 20
click at [1280, 588] on icon at bounding box center [1277, 584] width 17 height 20
click at [1457, 382] on td "12" at bounding box center [1446, 376] width 32 height 31
click at [924, 664] on div "ID 4709 Art Projects Backlog Title 39 / 128 Exploring the Series - Line Each Ca…" at bounding box center [784, 389] width 1568 height 778
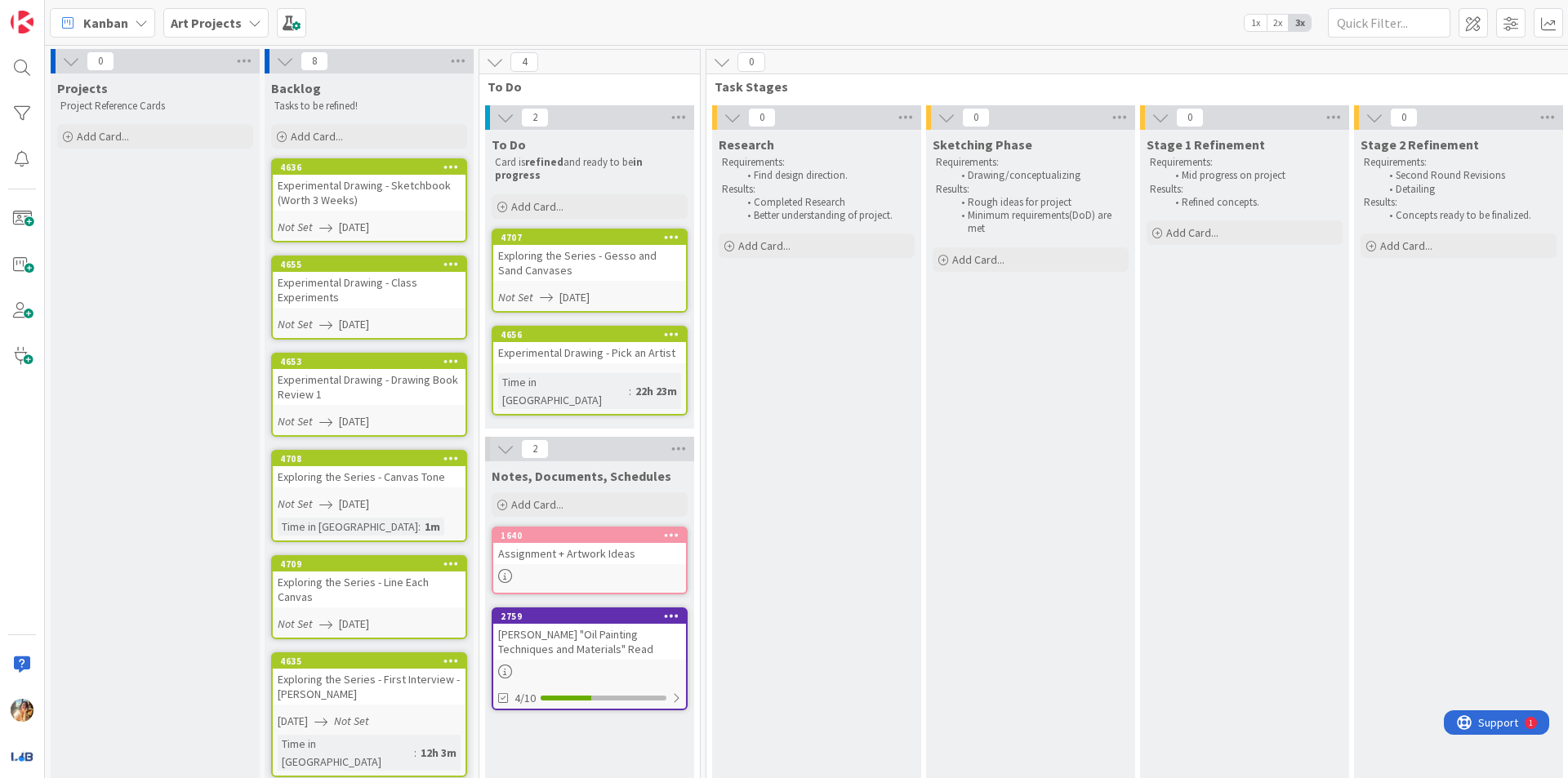
click at [413, 584] on div "Exploring the Series - Line Each Canvas" at bounding box center [369, 589] width 193 height 36
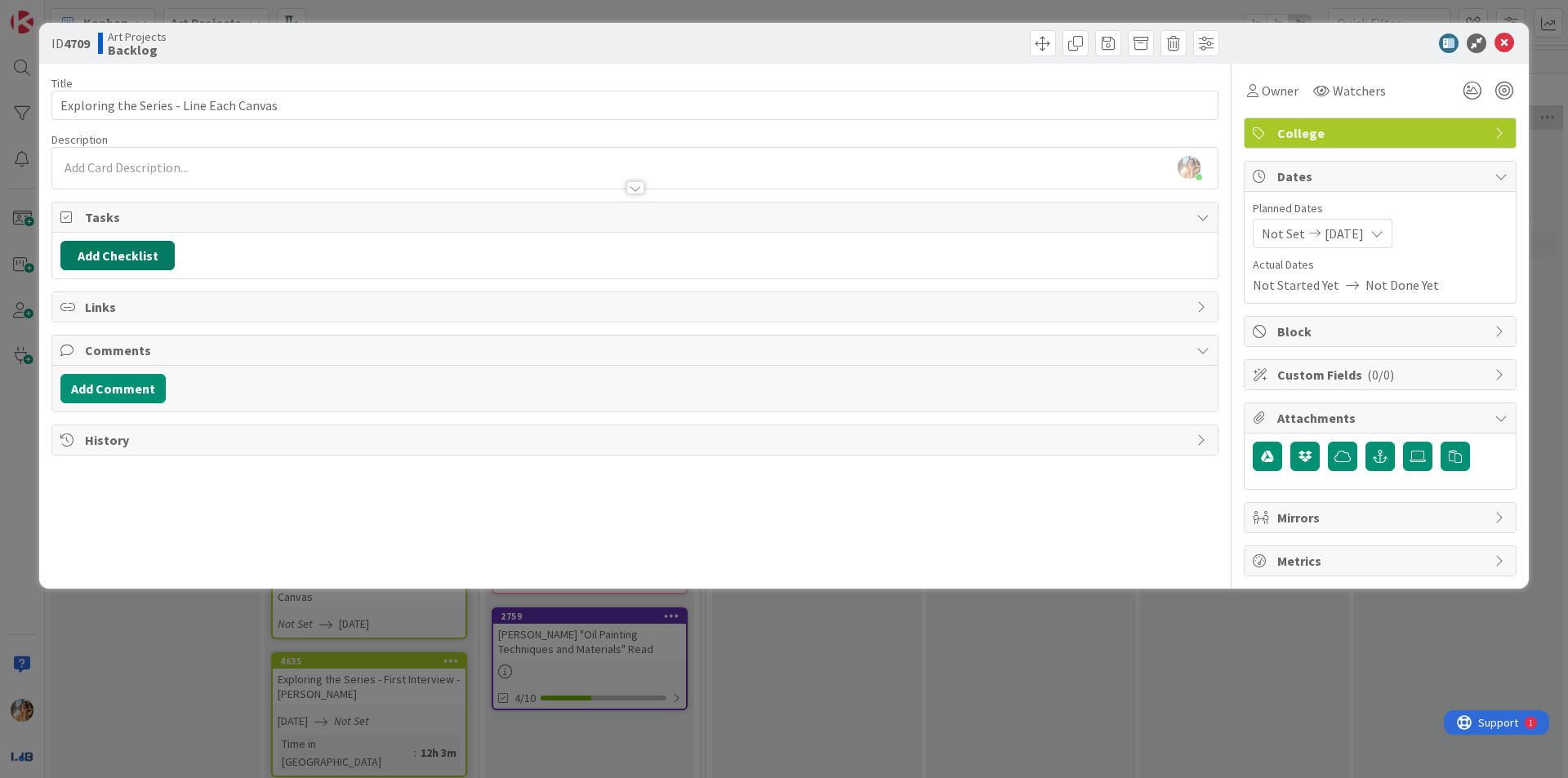
click at [163, 262] on button "Add Checklist" at bounding box center [117, 255] width 115 height 30
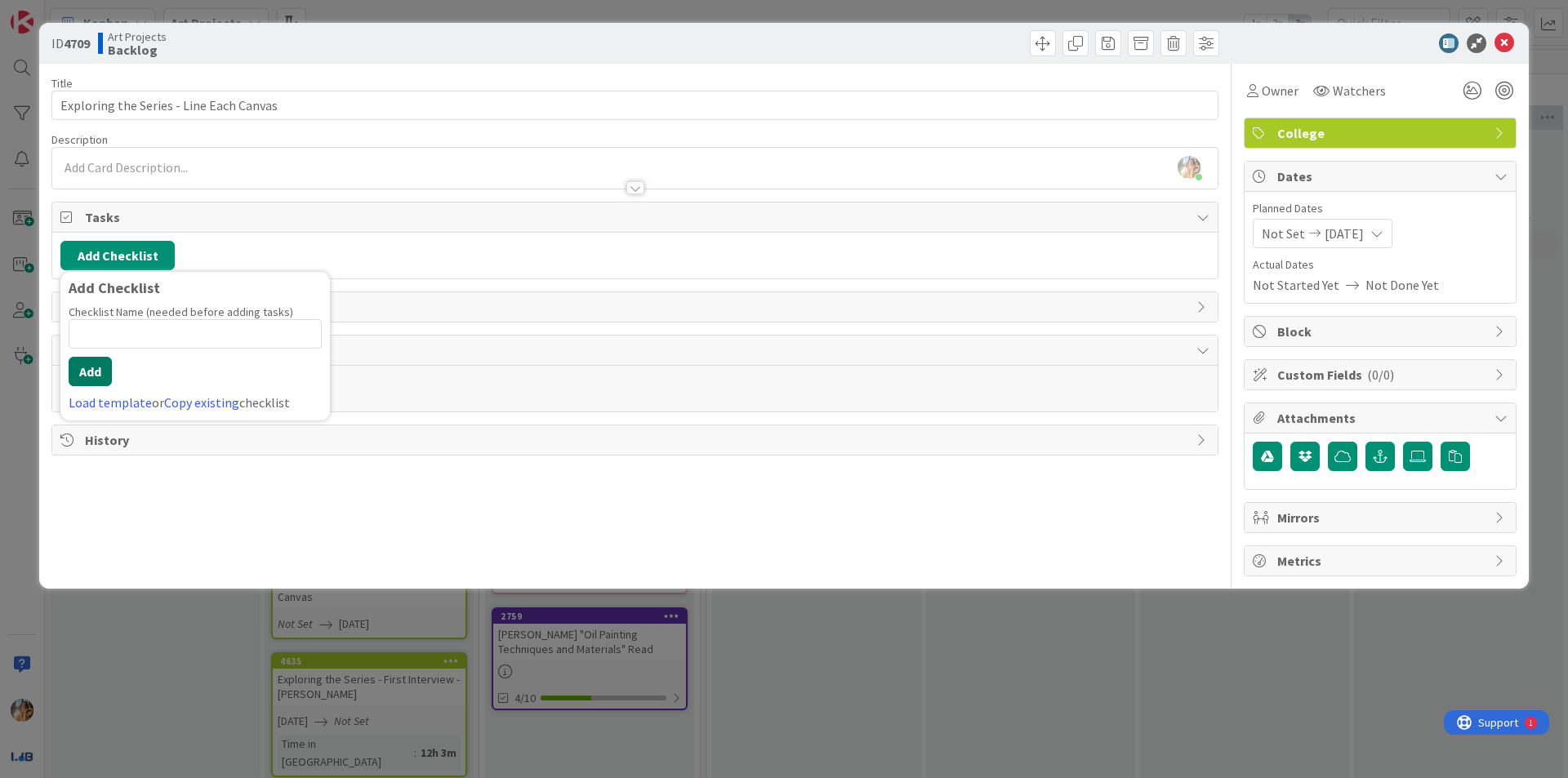
click at [96, 373] on button "Add" at bounding box center [90, 372] width 43 height 30
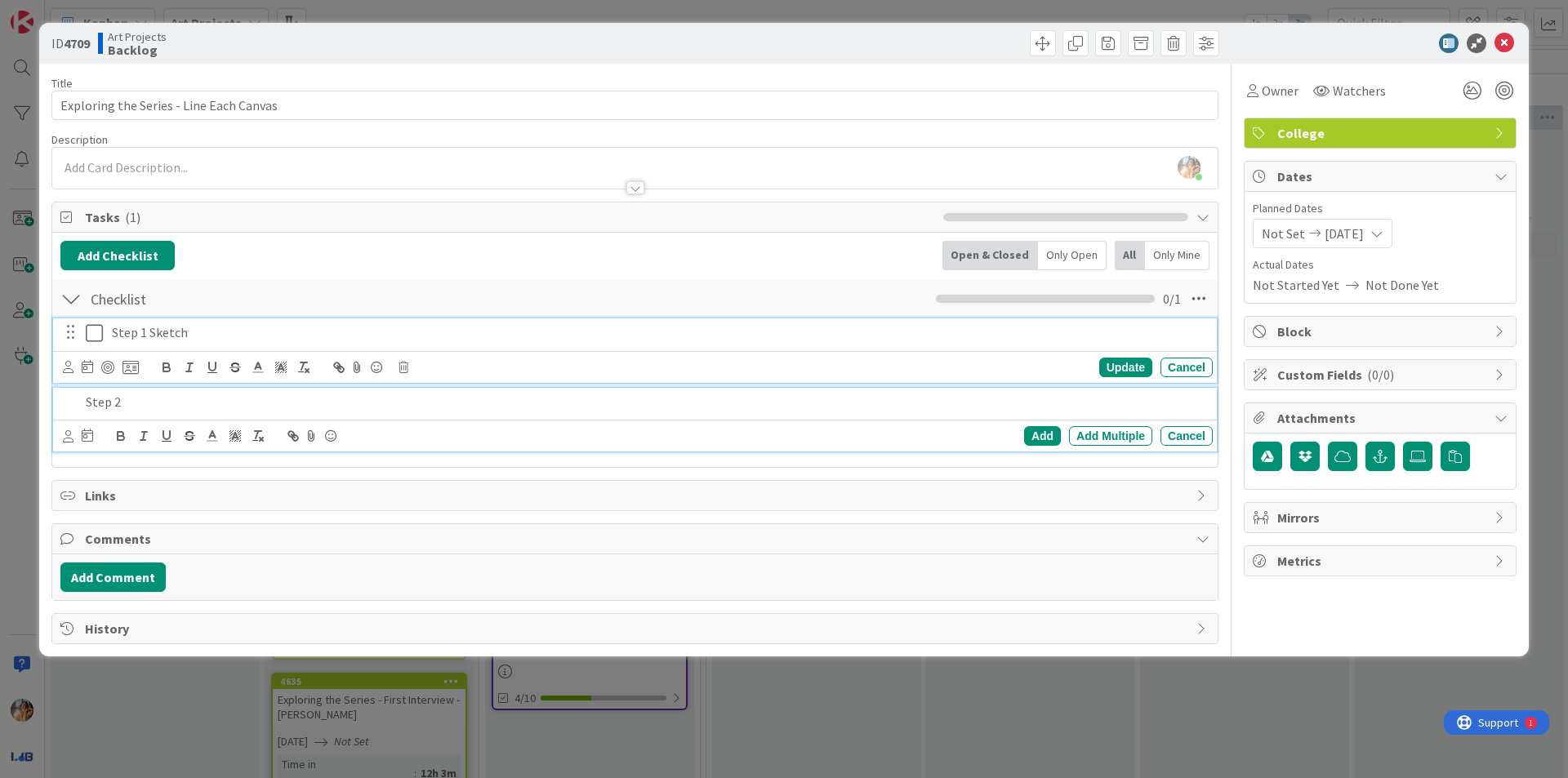
click at [143, 336] on p "Step 1 Sketch" at bounding box center [659, 332] width 1094 height 19
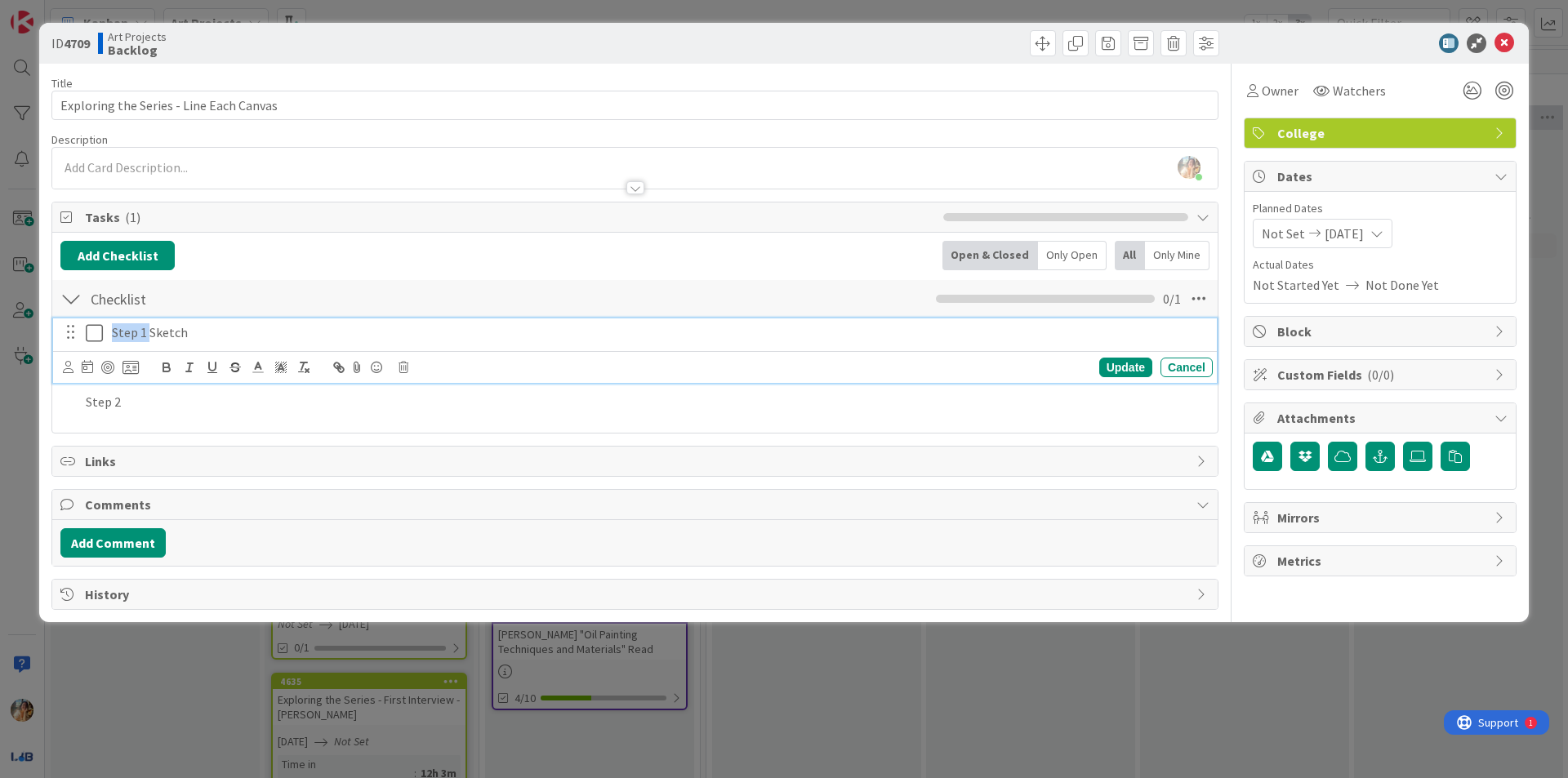
drag, startPoint x: 150, startPoint y: 336, endPoint x: 85, endPoint y: 336, distance: 65.0
click at [85, 336] on div "Step 1 Sketch" at bounding box center [636, 332] width 1153 height 29
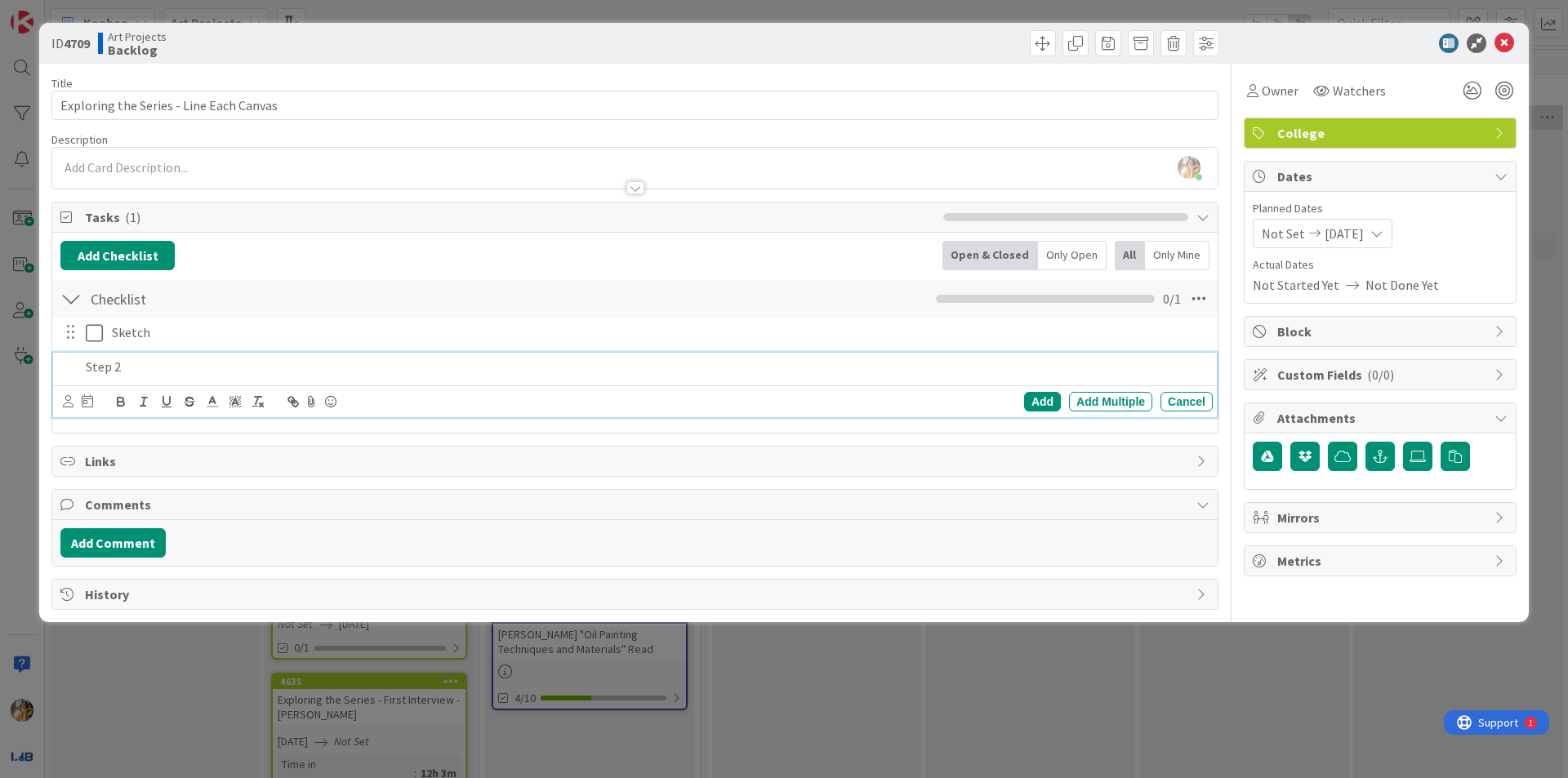
drag, startPoint x: 164, startPoint y: 373, endPoint x: 0, endPoint y: 381, distance: 164.2
click at [0, 381] on div "ID 4709 Art Projects Backlog Title 39 / 128 Exploring the Series - Line Each Ca…" at bounding box center [784, 389] width 1568 height 778
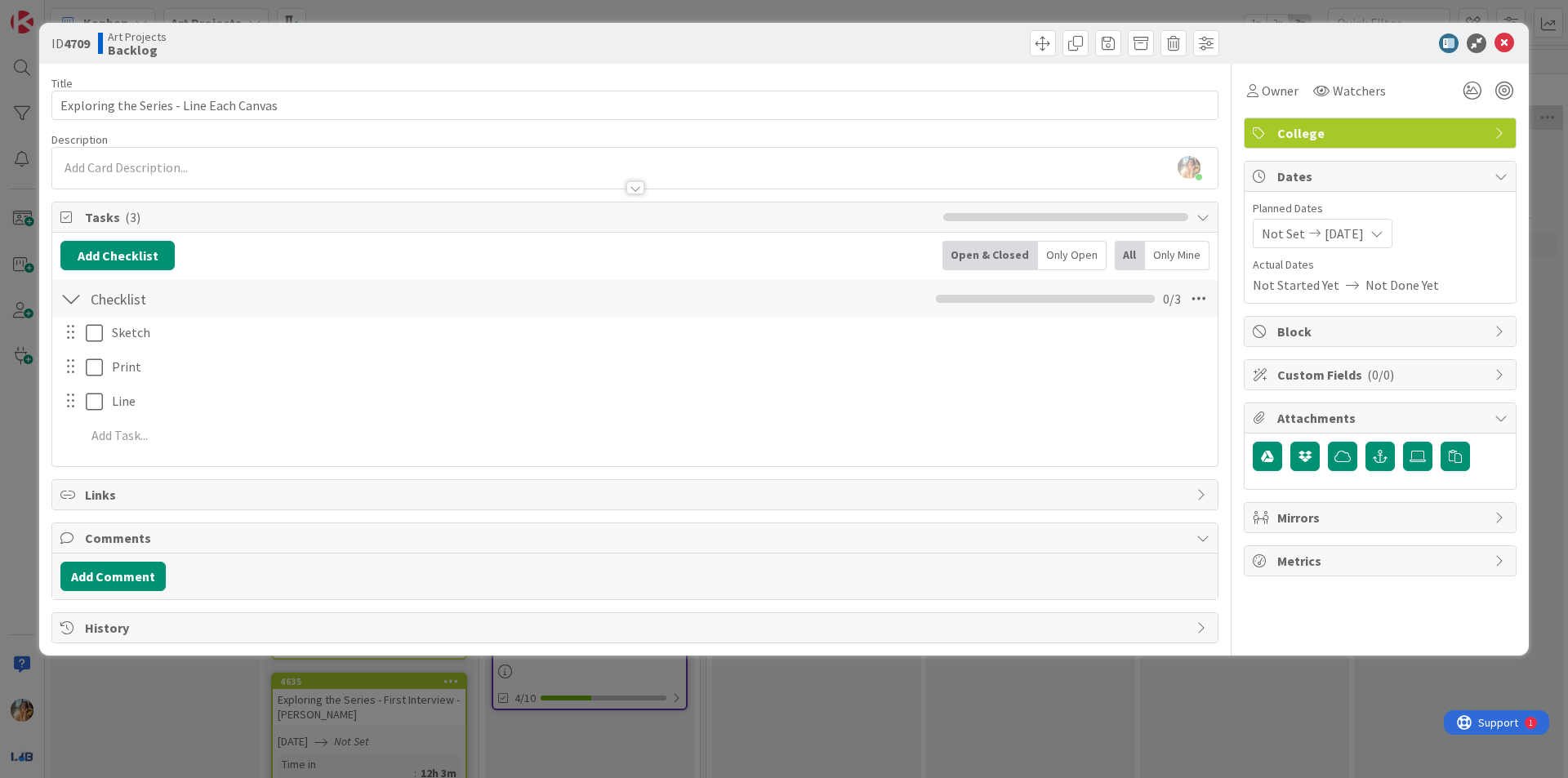
click at [17, 428] on div "ID 4709 Art Projects Backlog Title 39 / 128 Exploring the Series - Line Each Ca…" at bounding box center [784, 389] width 1568 height 778
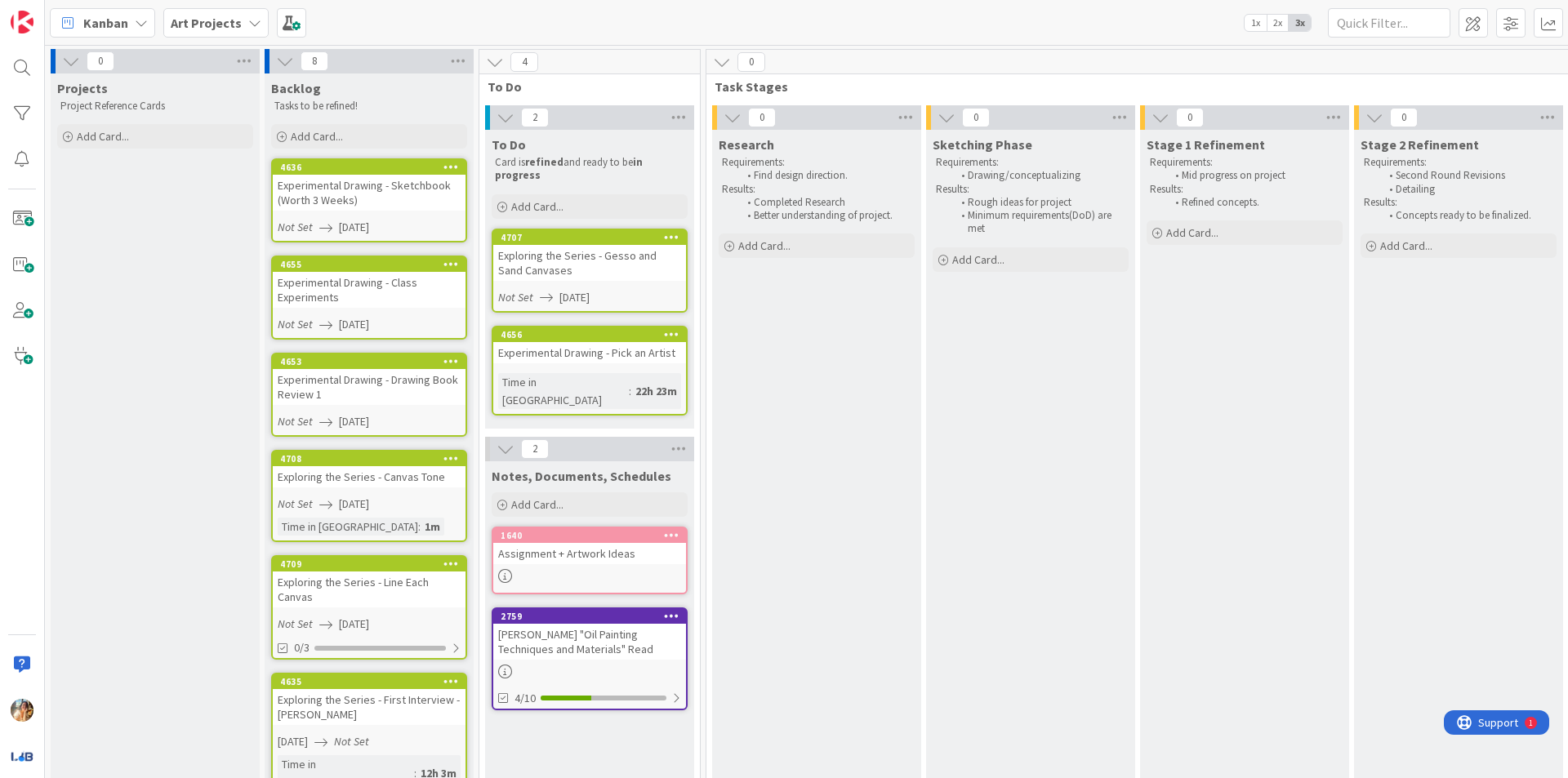
click at [340, 485] on div "Exploring the Series - Canvas Tone" at bounding box center [369, 477] width 193 height 21
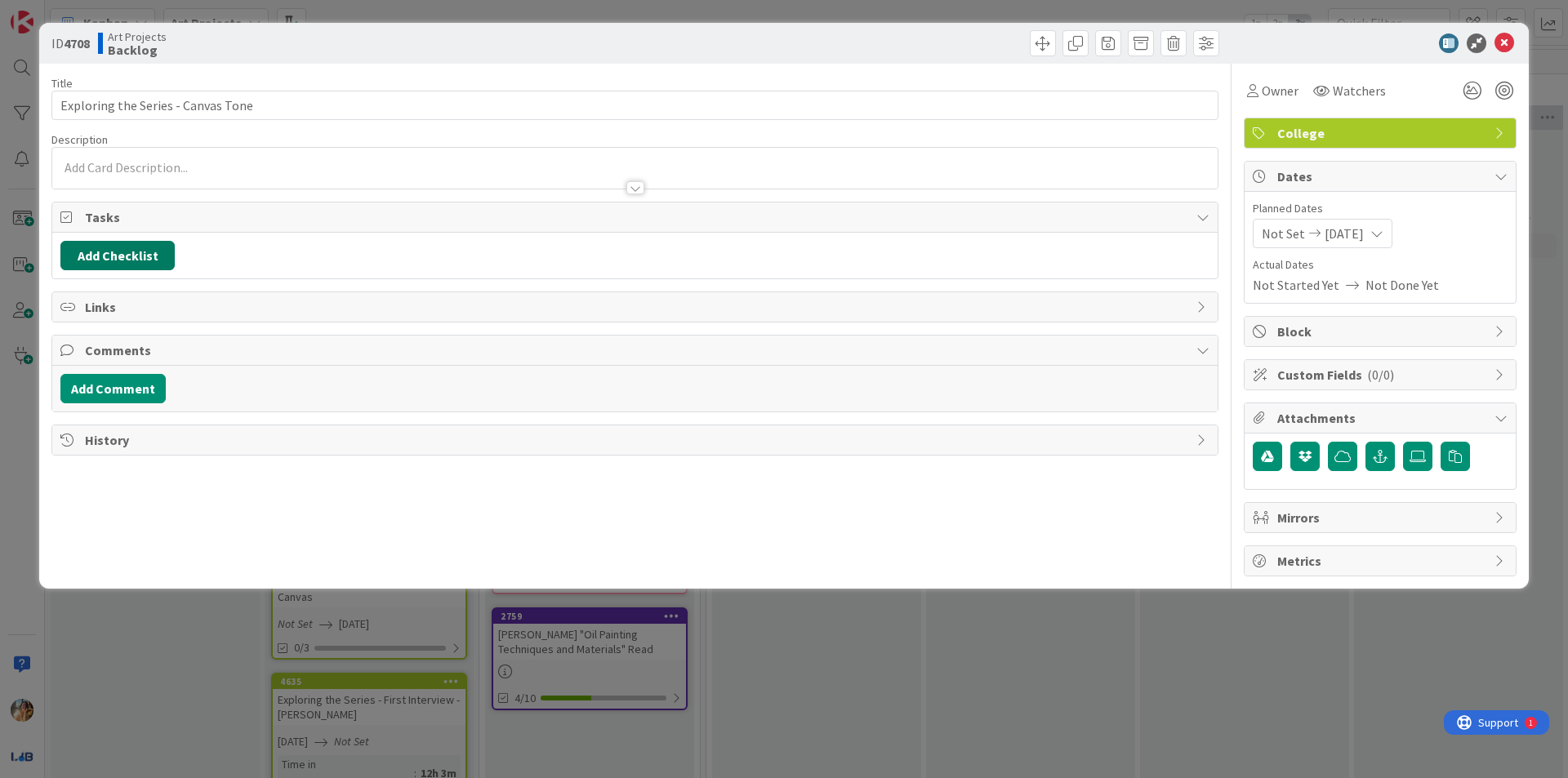
click at [136, 263] on button "Add Checklist" at bounding box center [117, 255] width 115 height 30
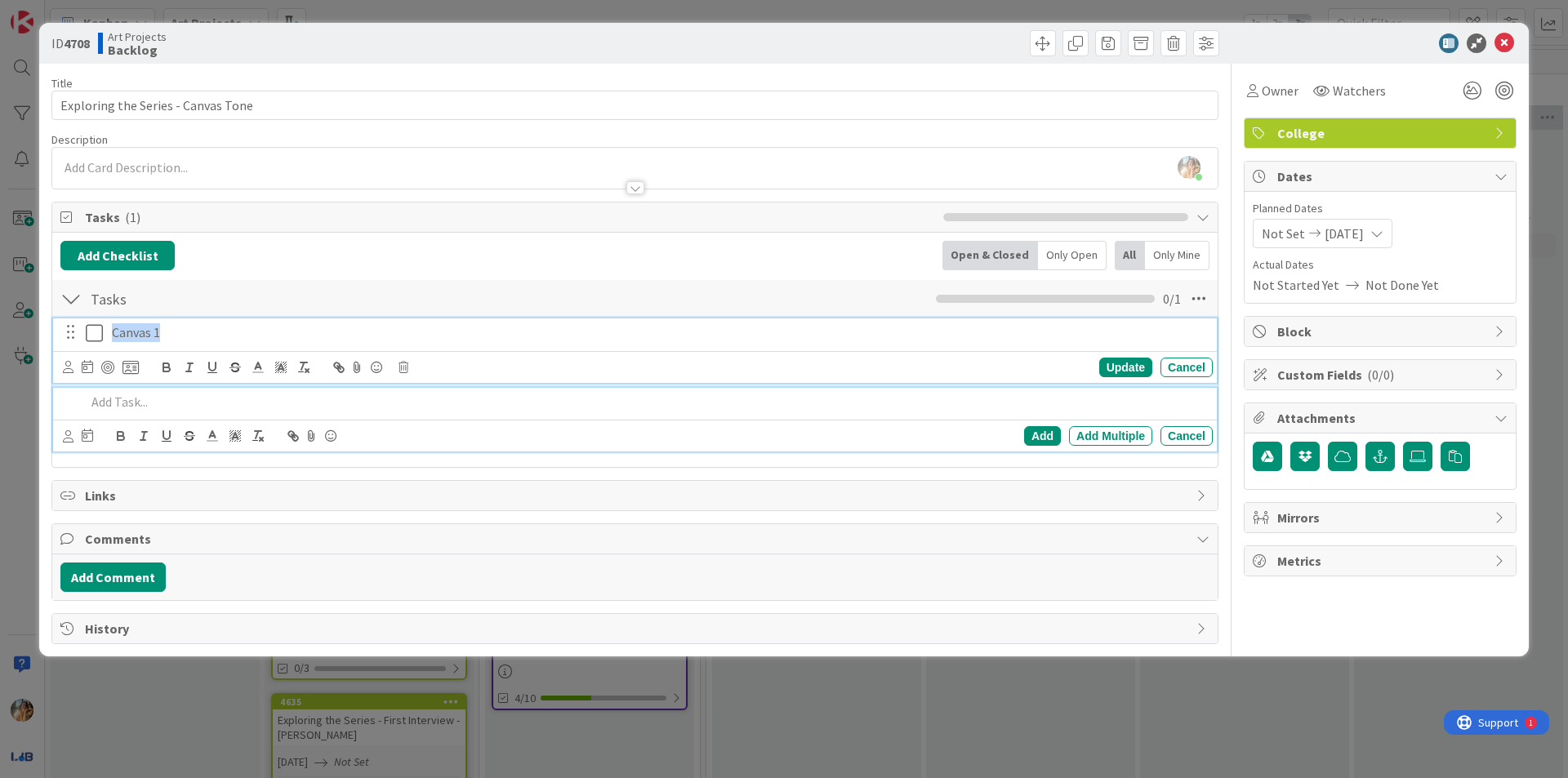
drag, startPoint x: 129, startPoint y: 330, endPoint x: 56, endPoint y: 330, distance: 73.0
click at [56, 330] on div "Canvas 1 Update Cancel" at bounding box center [634, 350] width 1163 height 64
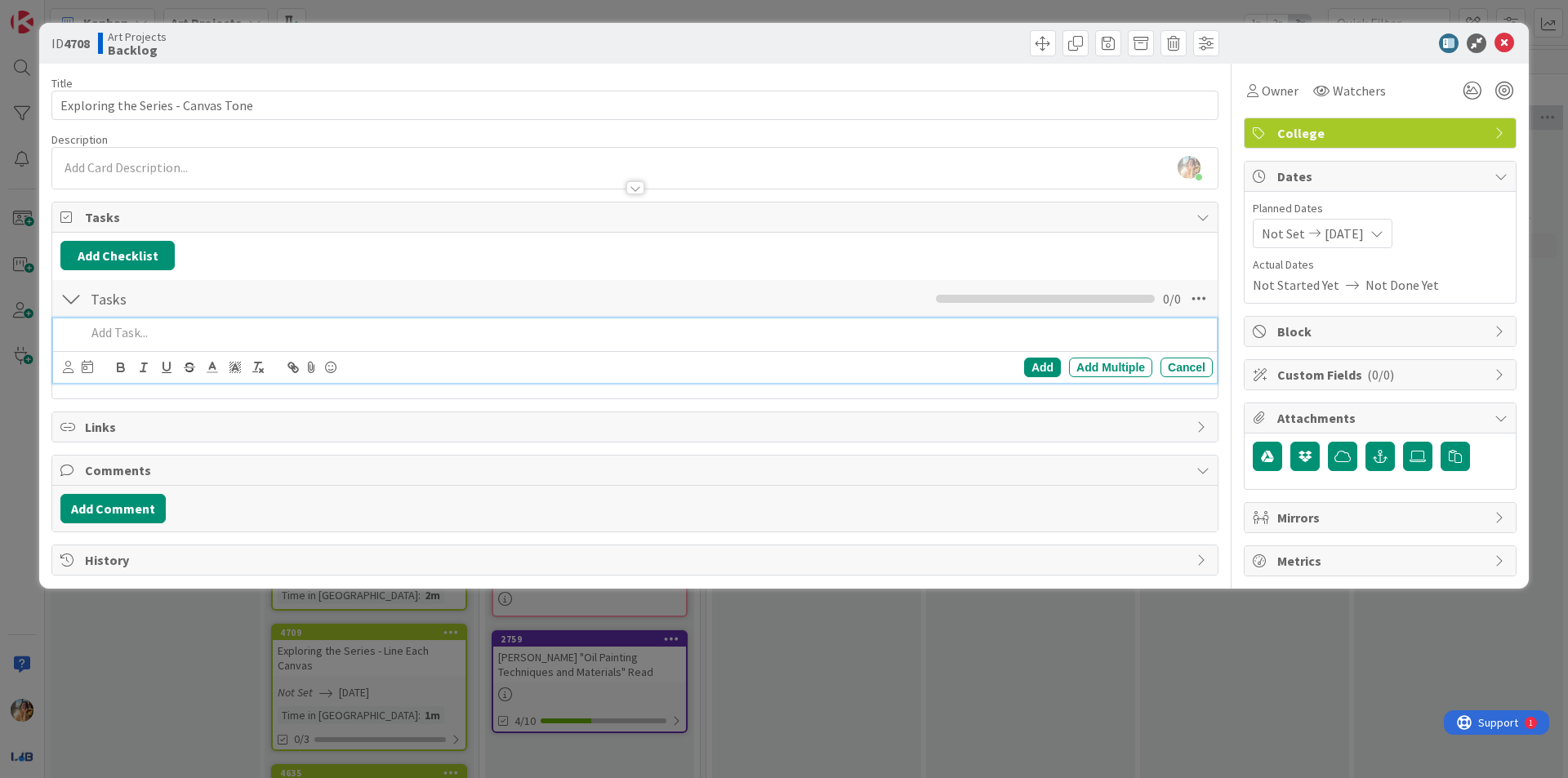
click at [245, 340] on p at bounding box center [646, 332] width 1120 height 19
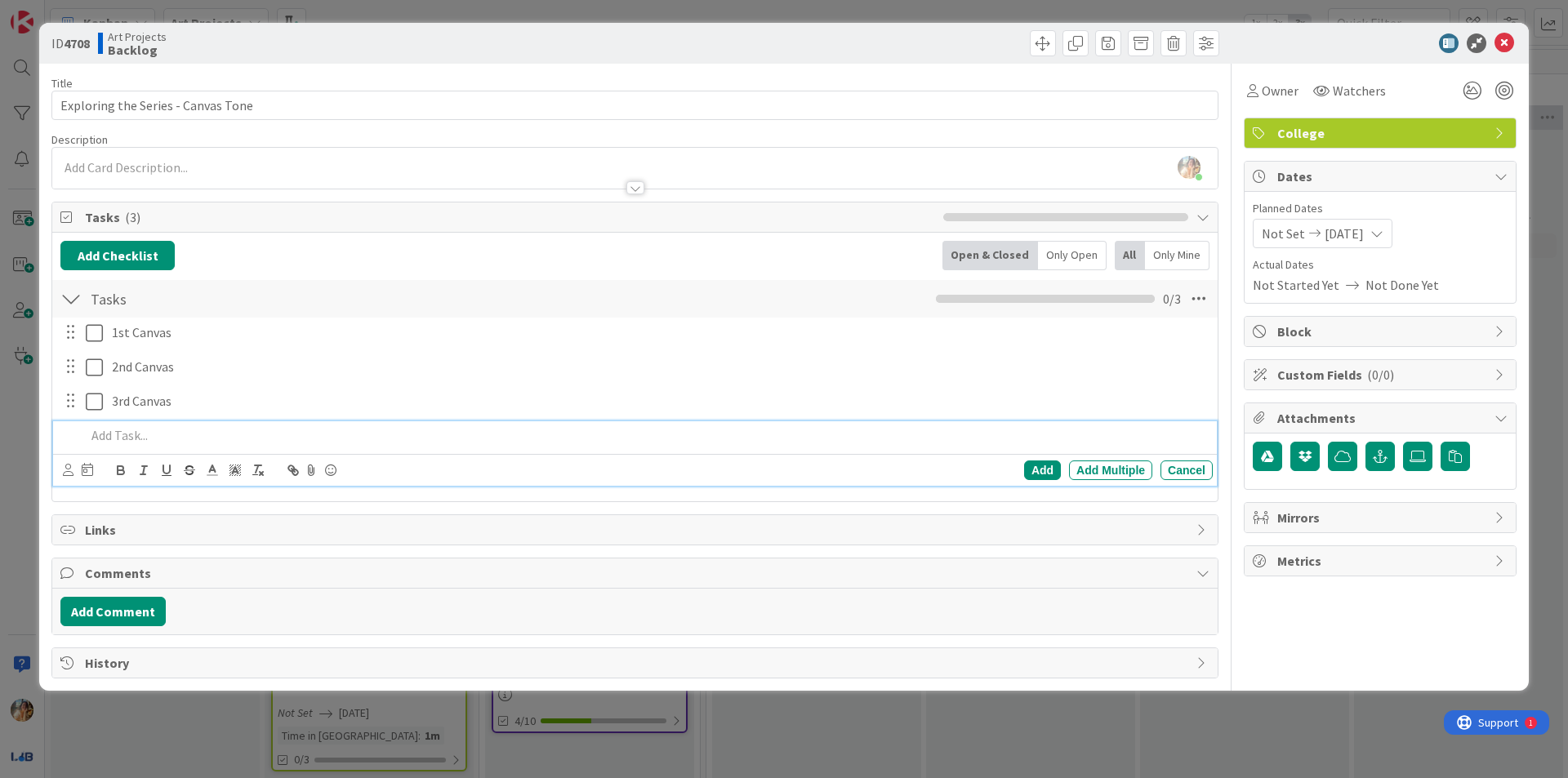
click at [0, 425] on div "ID 4708 Art Projects Backlog Title 34 / 128 Exploring the Series - Canvas Tone …" at bounding box center [784, 389] width 1568 height 778
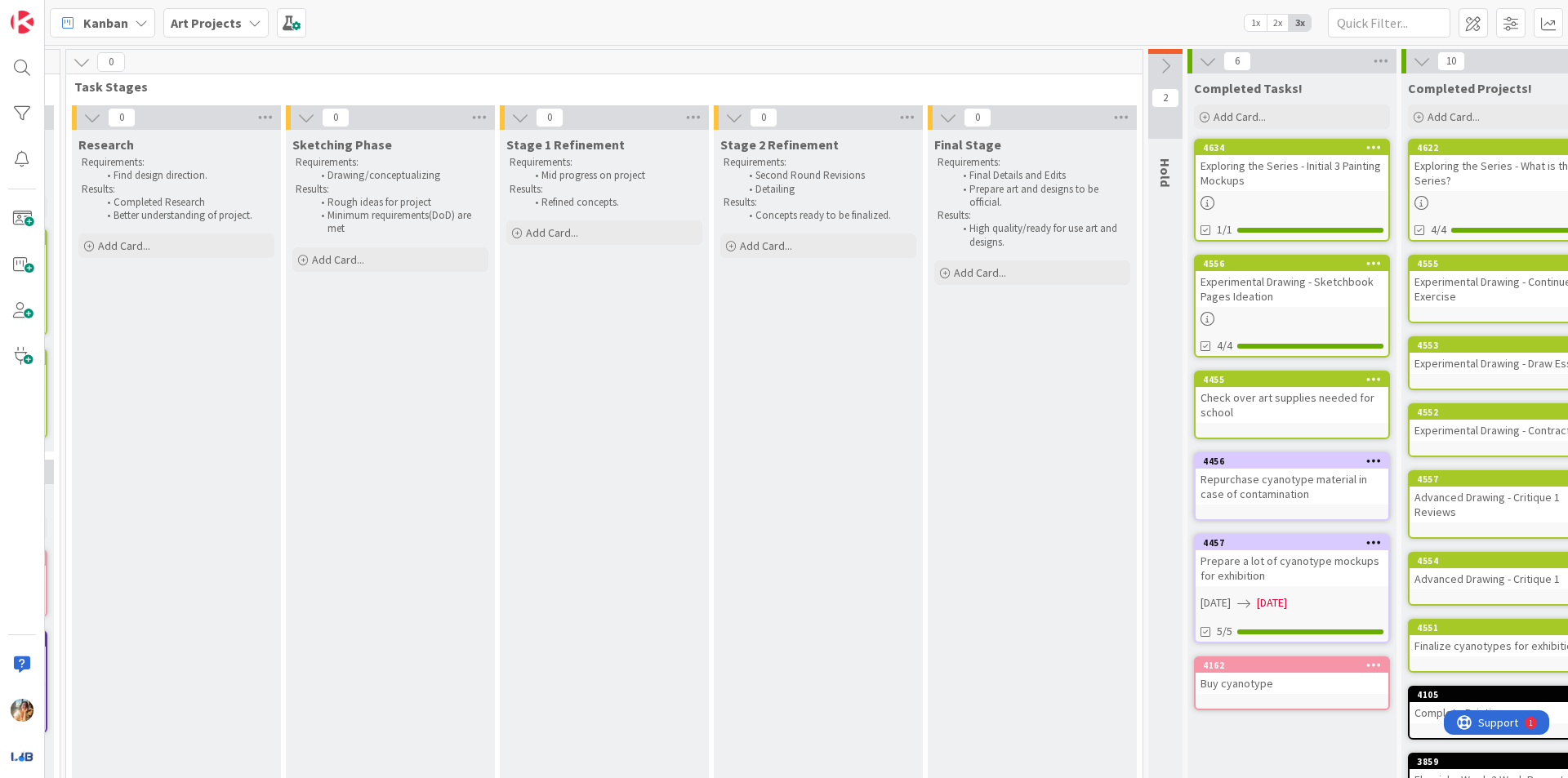
scroll to position [0, 143]
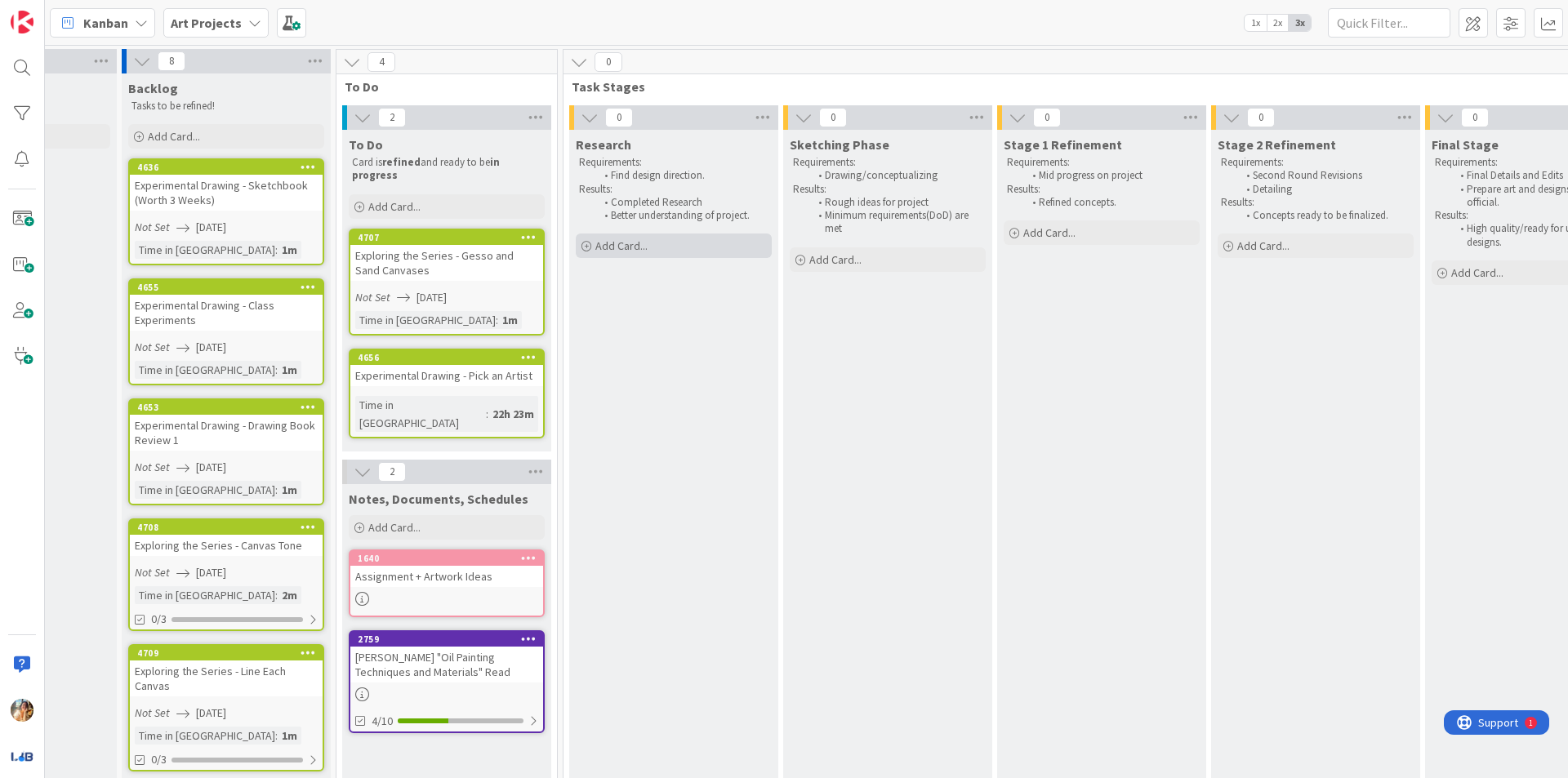
click at [709, 258] on div "Add Card..." at bounding box center [674, 246] width 196 height 25
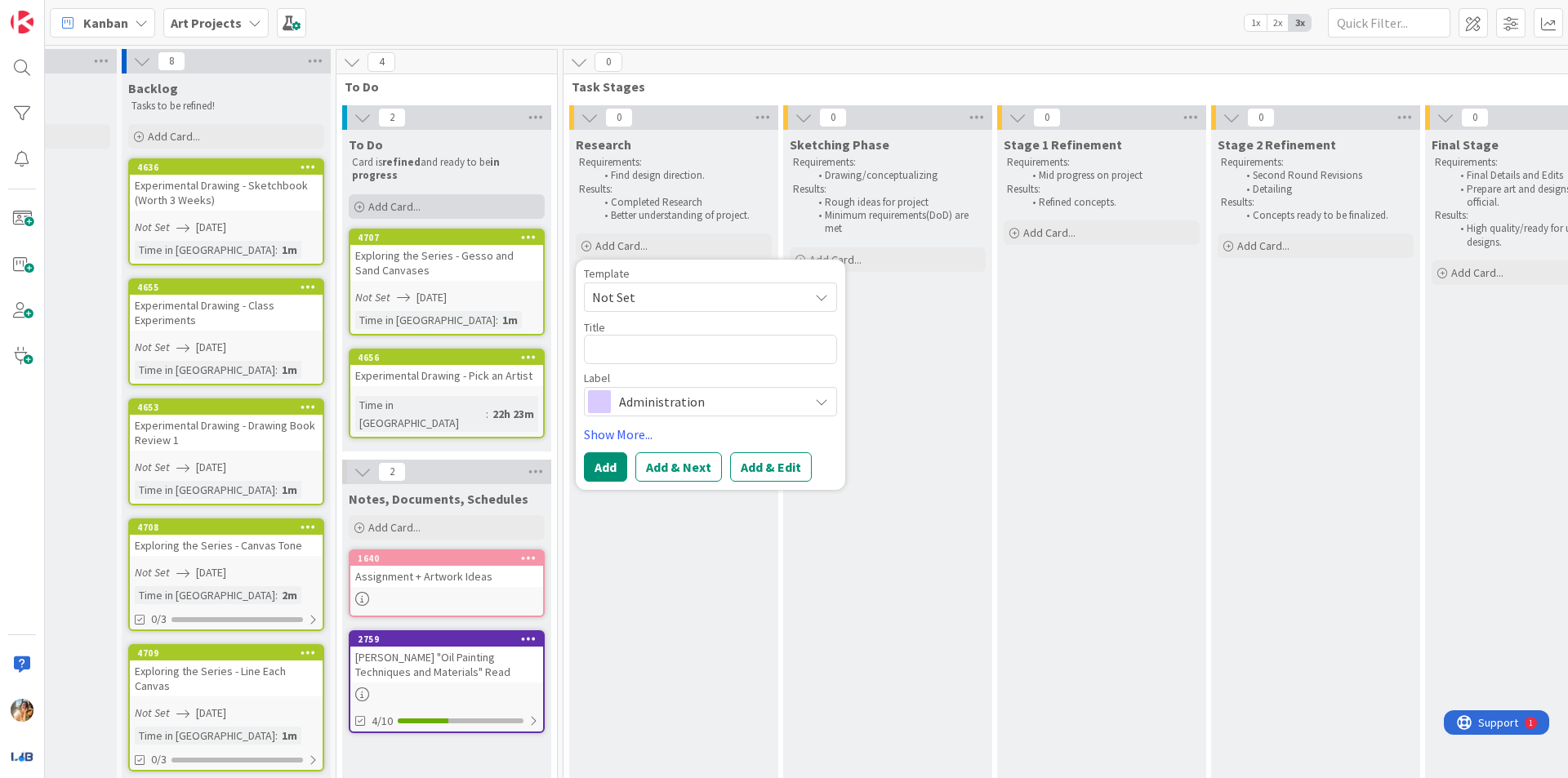
click at [489, 203] on div "Add Card..." at bounding box center [447, 207] width 196 height 25
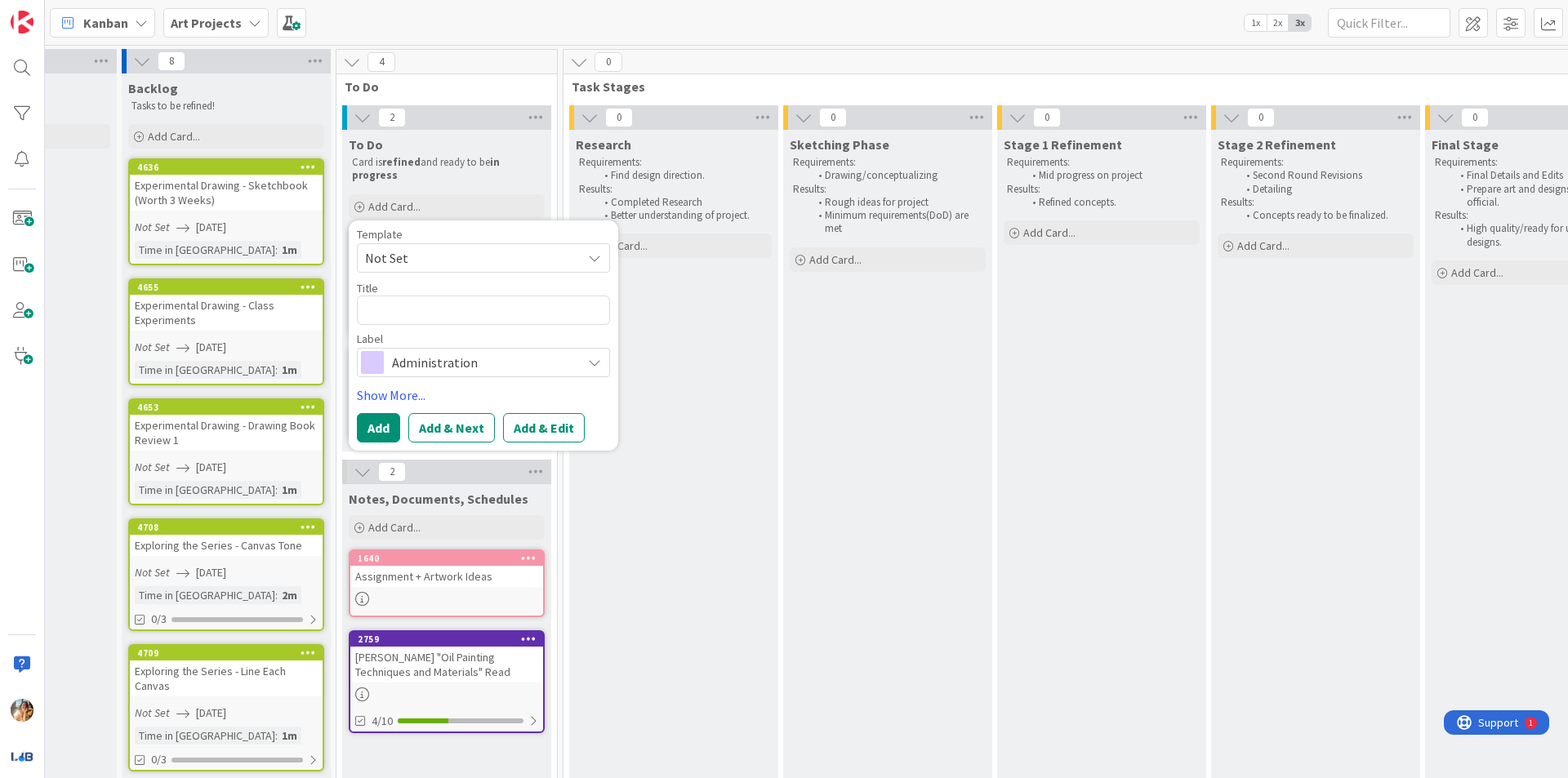
click at [528, 353] on span "Administration" at bounding box center [482, 363] width 181 height 23
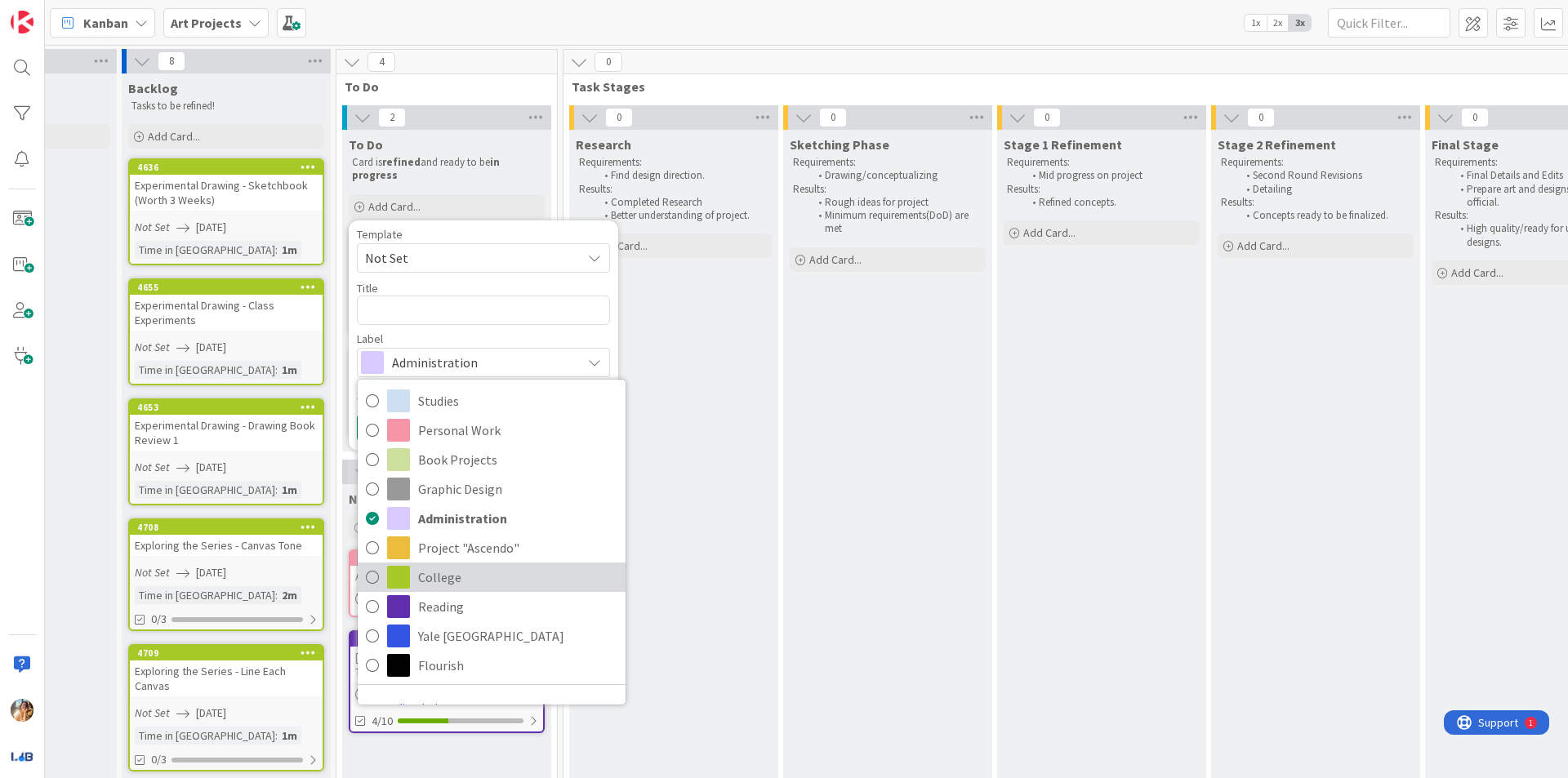
click at [523, 569] on span "College" at bounding box center [518, 577] width 200 height 25
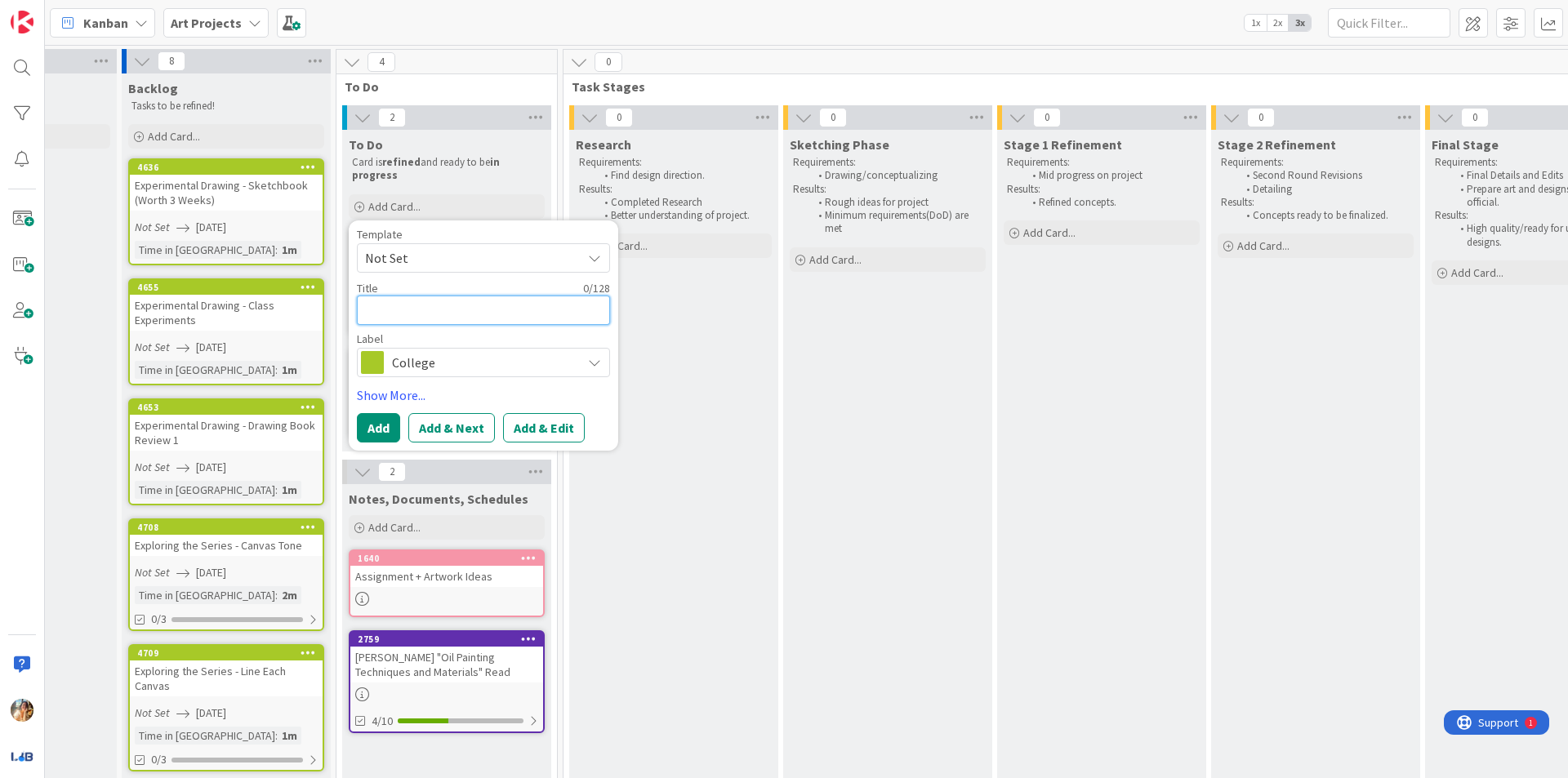
click at [489, 319] on textarea at bounding box center [483, 311] width 253 height 30
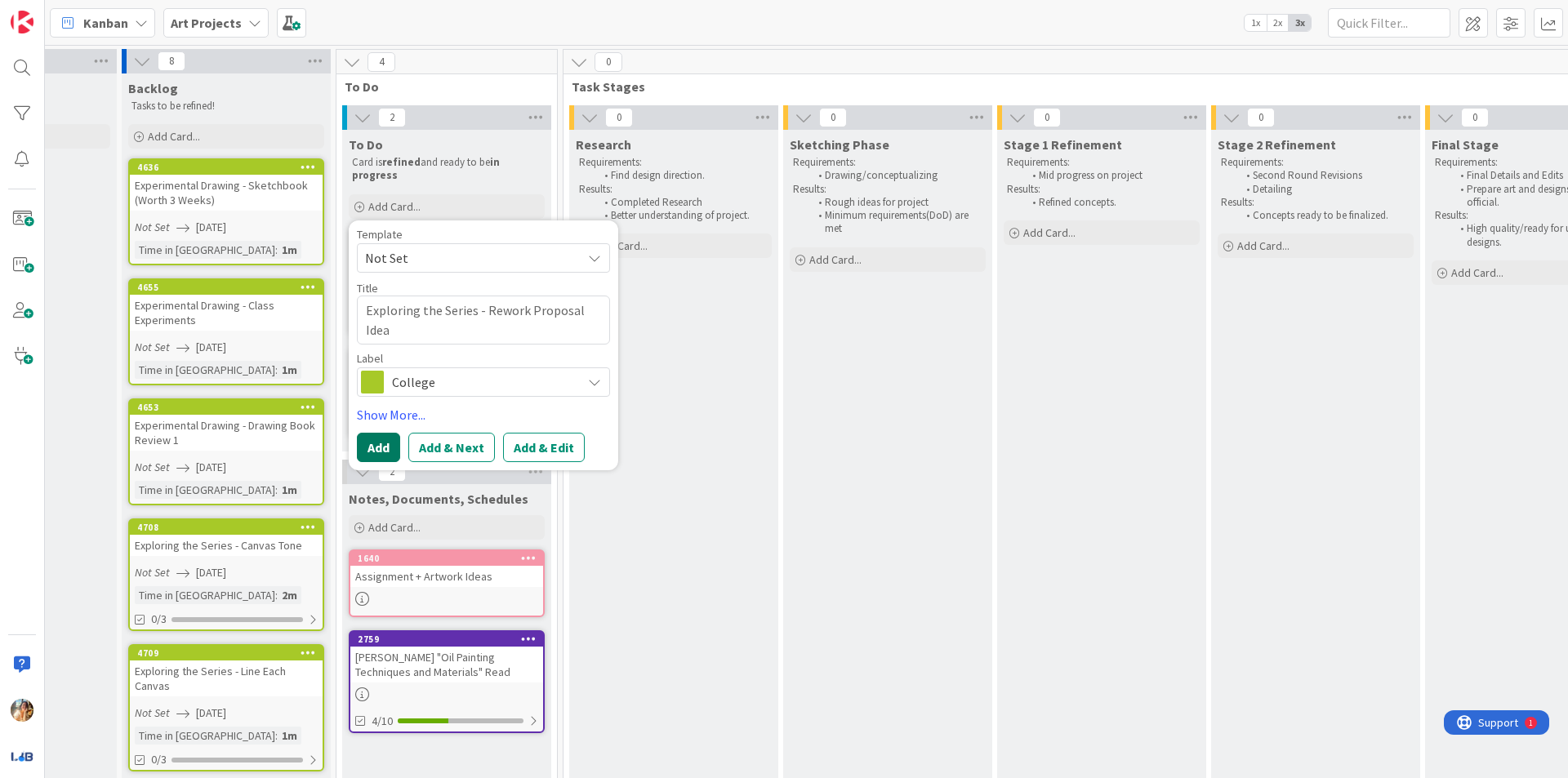
click at [381, 438] on button "Add" at bounding box center [378, 448] width 43 height 30
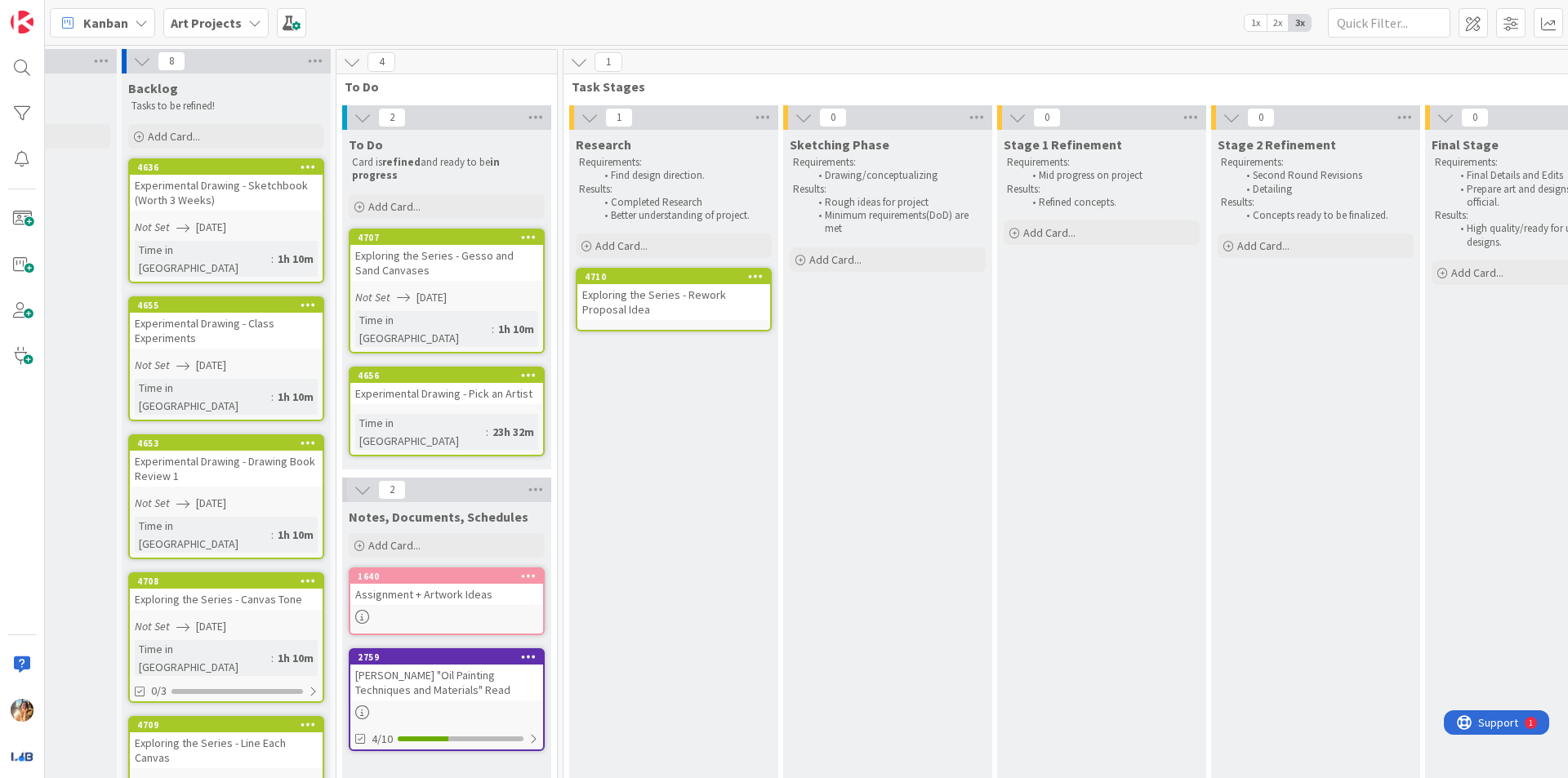
click at [651, 303] on div "Exploring the Series - Rework Proposal Idea" at bounding box center [674, 302] width 193 height 36
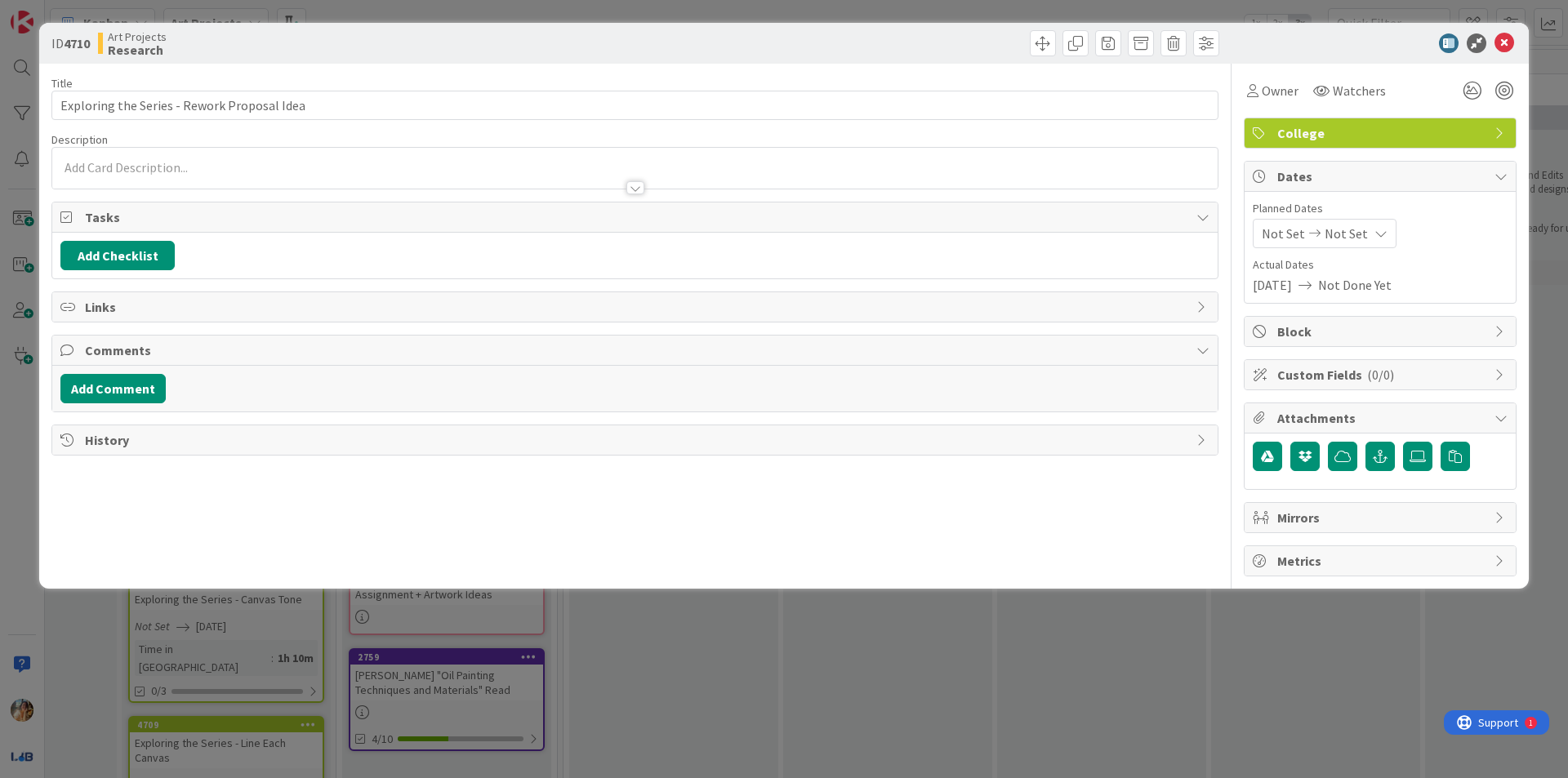
drag, startPoint x: 627, startPoint y: 687, endPoint x: 648, endPoint y: 429, distance: 258.9
click at [627, 685] on div "ID 4710 Art Projects Research Title 43 / 128 Exploring the Series - Rework Prop…" at bounding box center [784, 389] width 1568 height 778
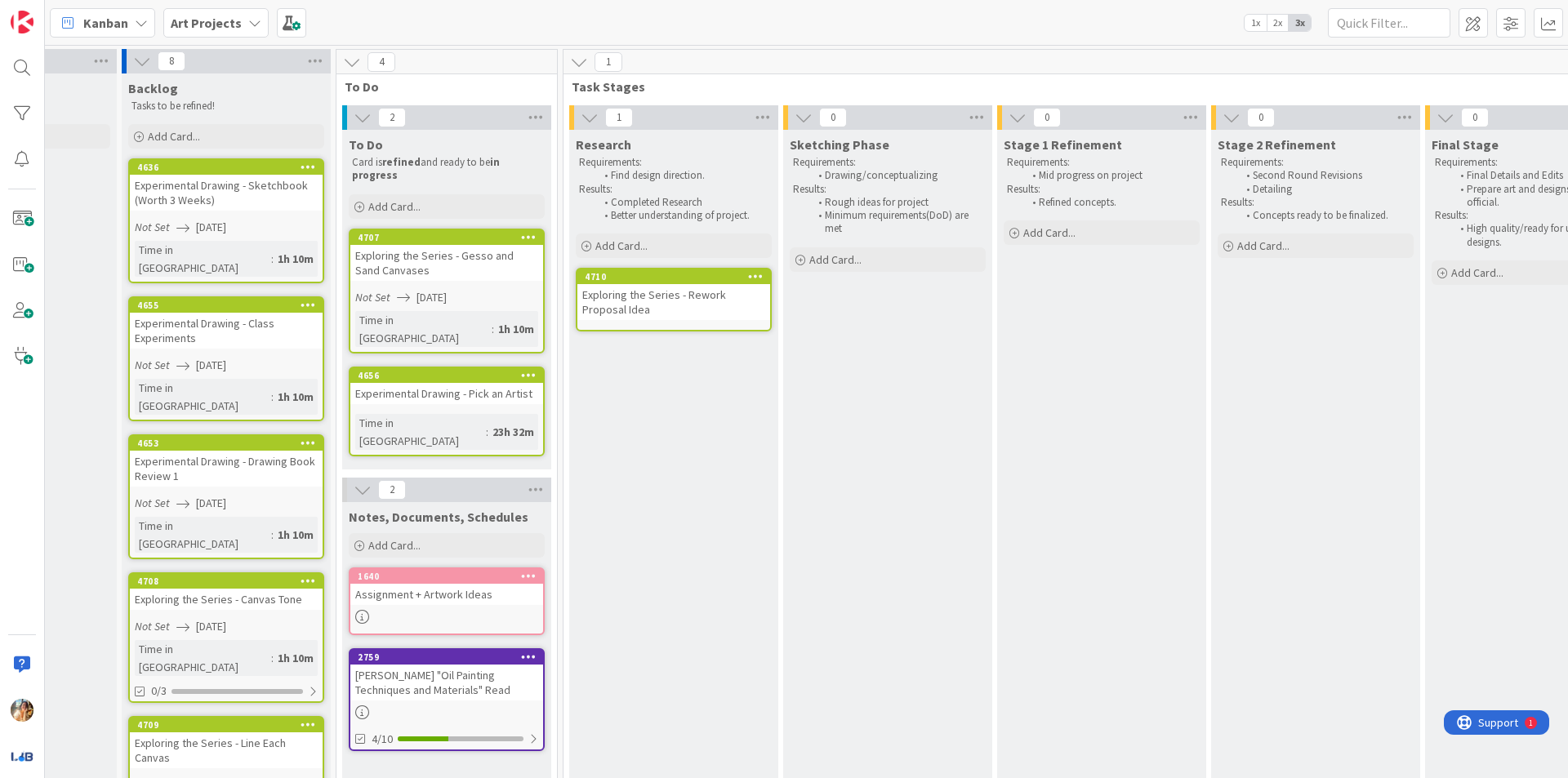
click at [654, 302] on div "Exploring the Series - Rework Proposal Idea" at bounding box center [674, 302] width 193 height 36
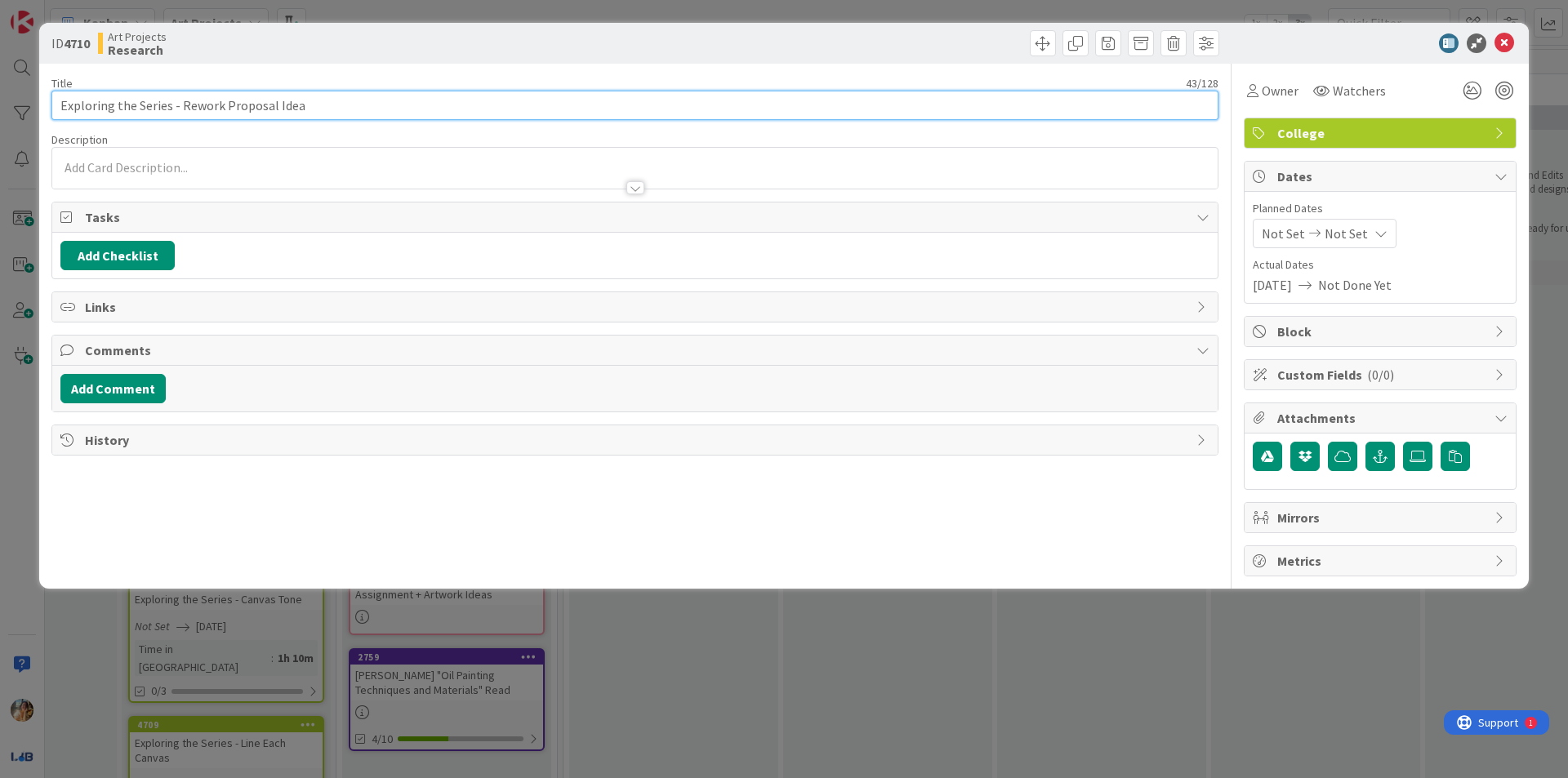
click at [377, 105] on input "Exploring the Series - Rework Proposal Idea" at bounding box center [634, 105] width 1167 height 30
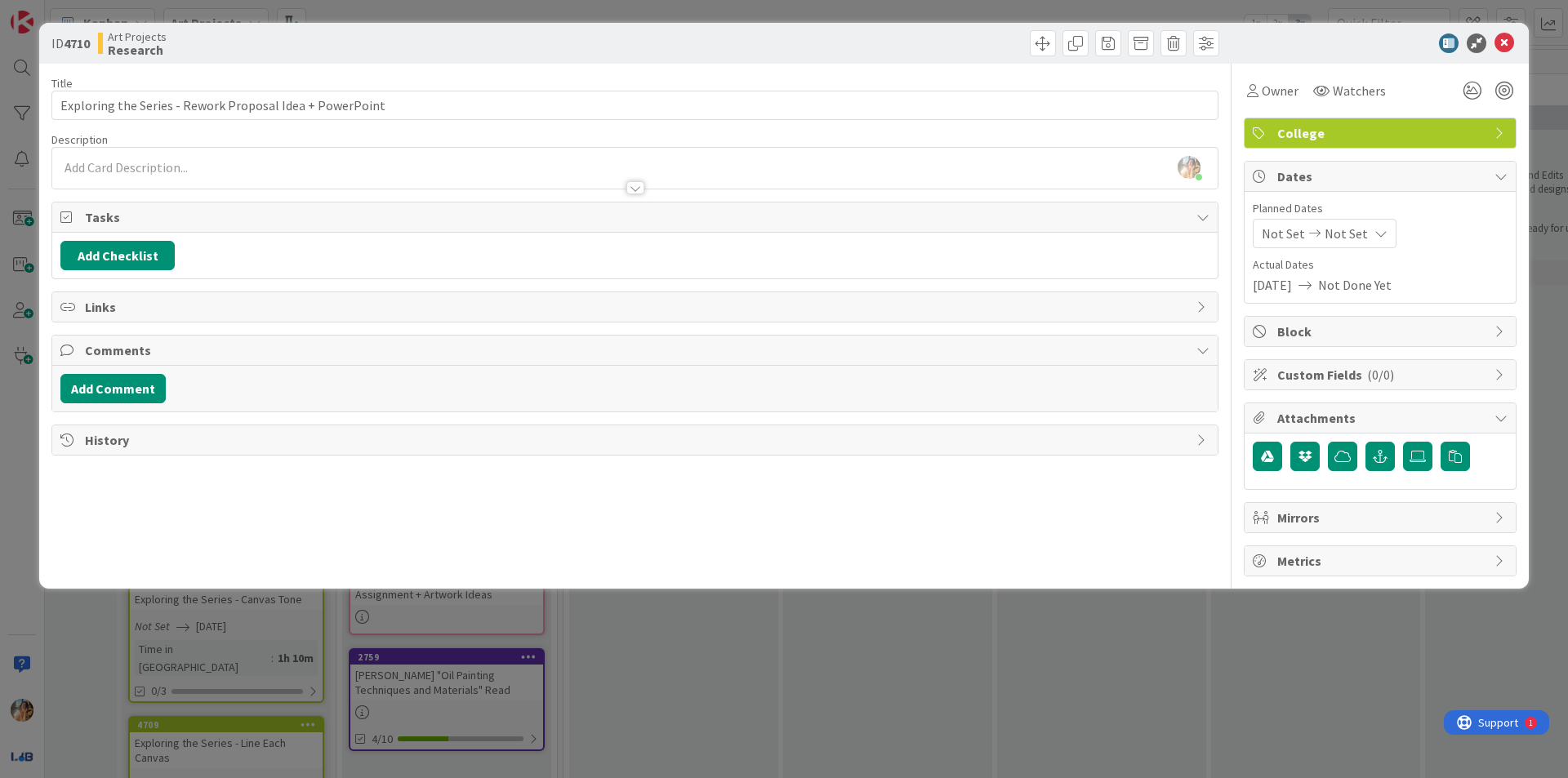
click at [0, 385] on div "ID 4710 Art Projects Research Title 56 / 128 Exploring the Series - Rework Prop…" at bounding box center [784, 389] width 1568 height 778
